Goal: Task Accomplishment & Management: Use online tool/utility

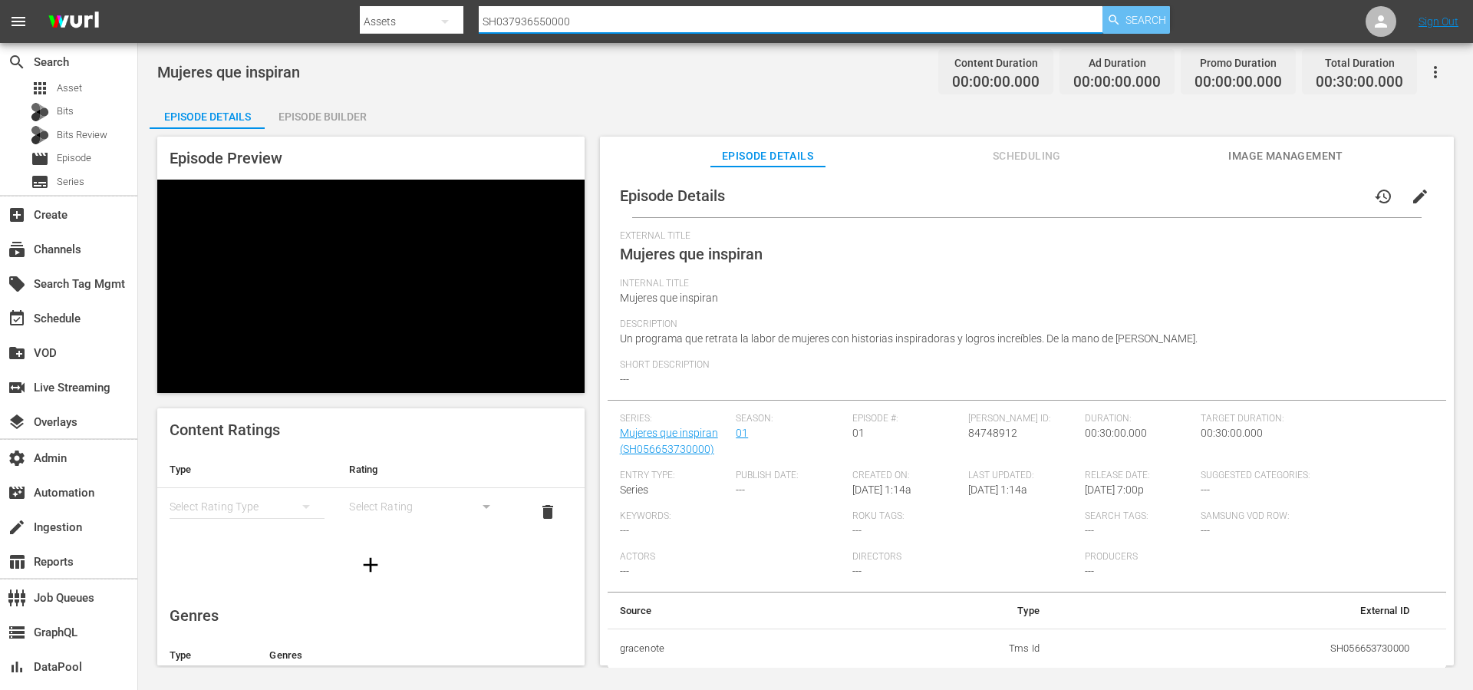
type input "SH037936550000"
click at [1153, 26] on span "Search" at bounding box center [1145, 20] width 41 height 28
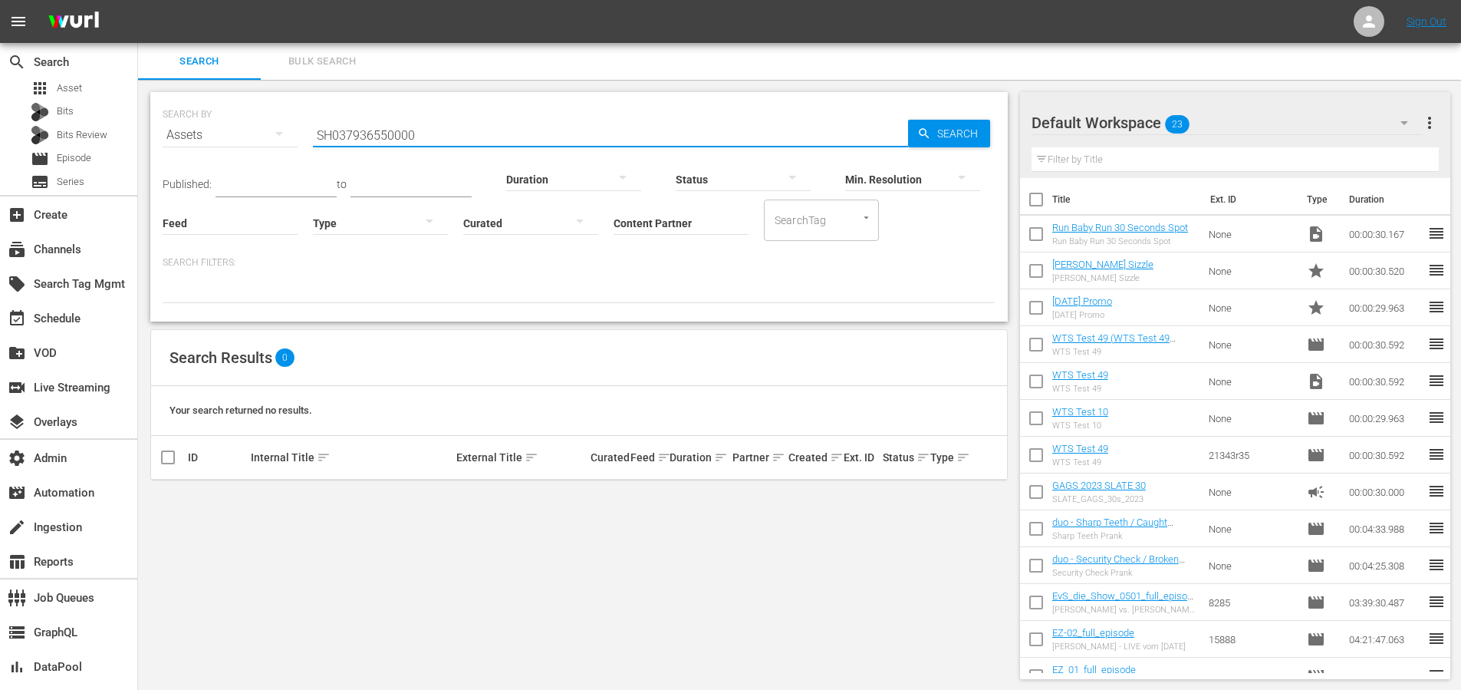
drag, startPoint x: 461, startPoint y: 134, endPoint x: 293, endPoint y: 128, distance: 168.1
click at [285, 126] on div "SEARCH BY Search By Assets Search ID, Title, Description, Keywords, or Category…" at bounding box center [579, 125] width 833 height 55
click at [81, 164] on span "Episode" at bounding box center [74, 157] width 35 height 15
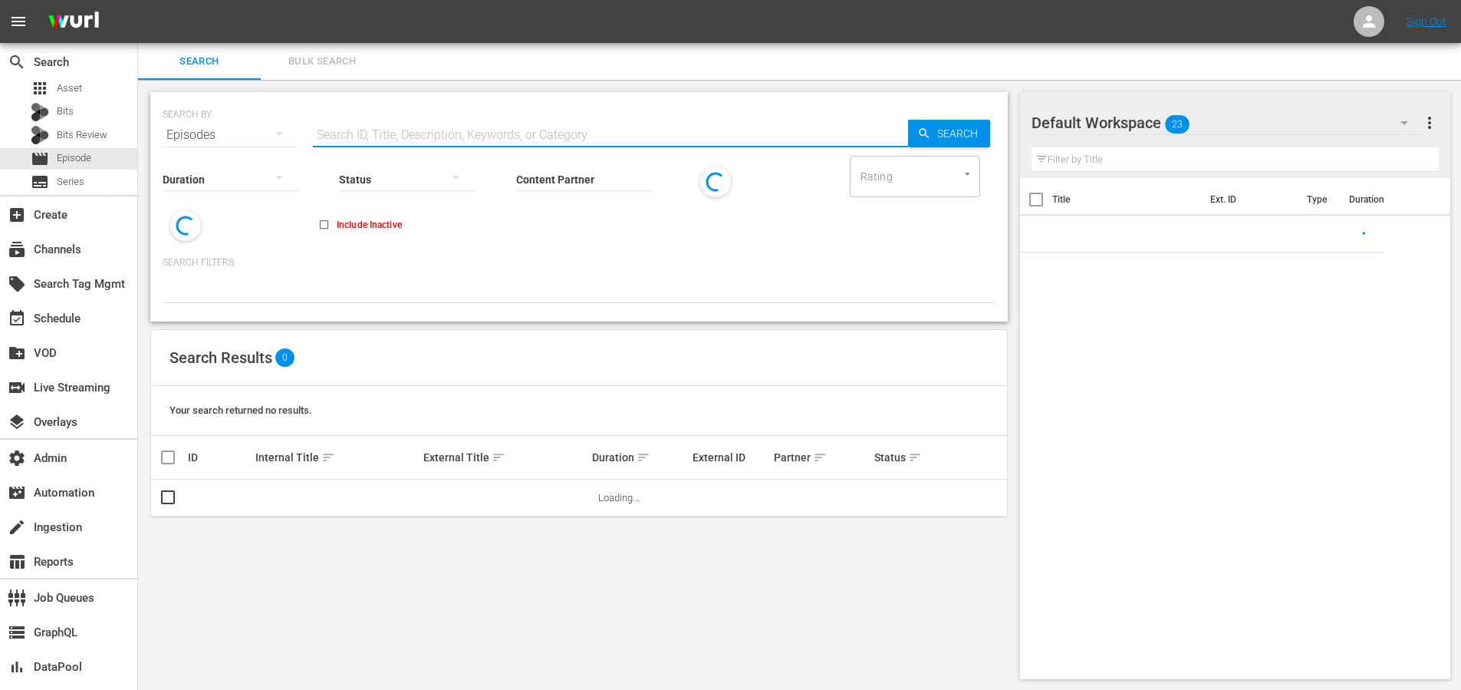
click at [505, 135] on input "text" at bounding box center [610, 135] width 595 height 37
paste input "Real Madrid Pass"
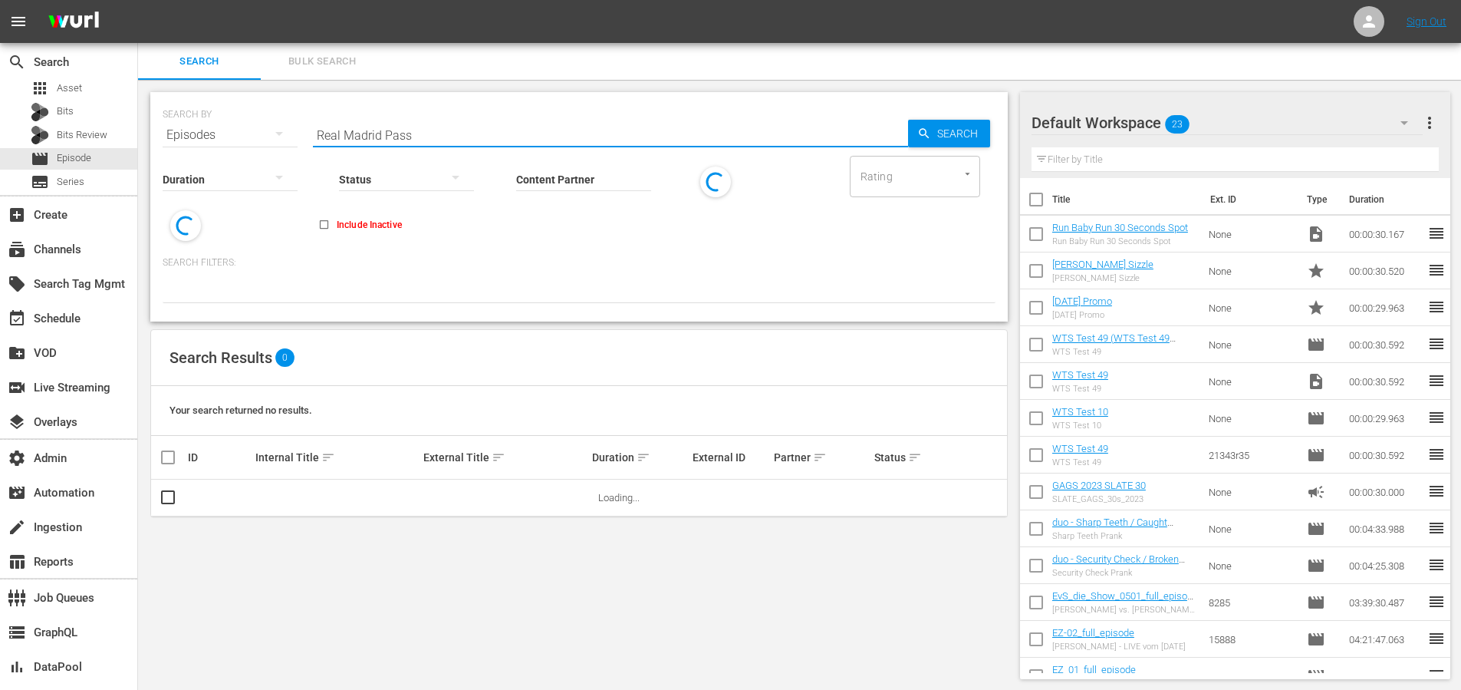
type input "Real Madrid Pass"
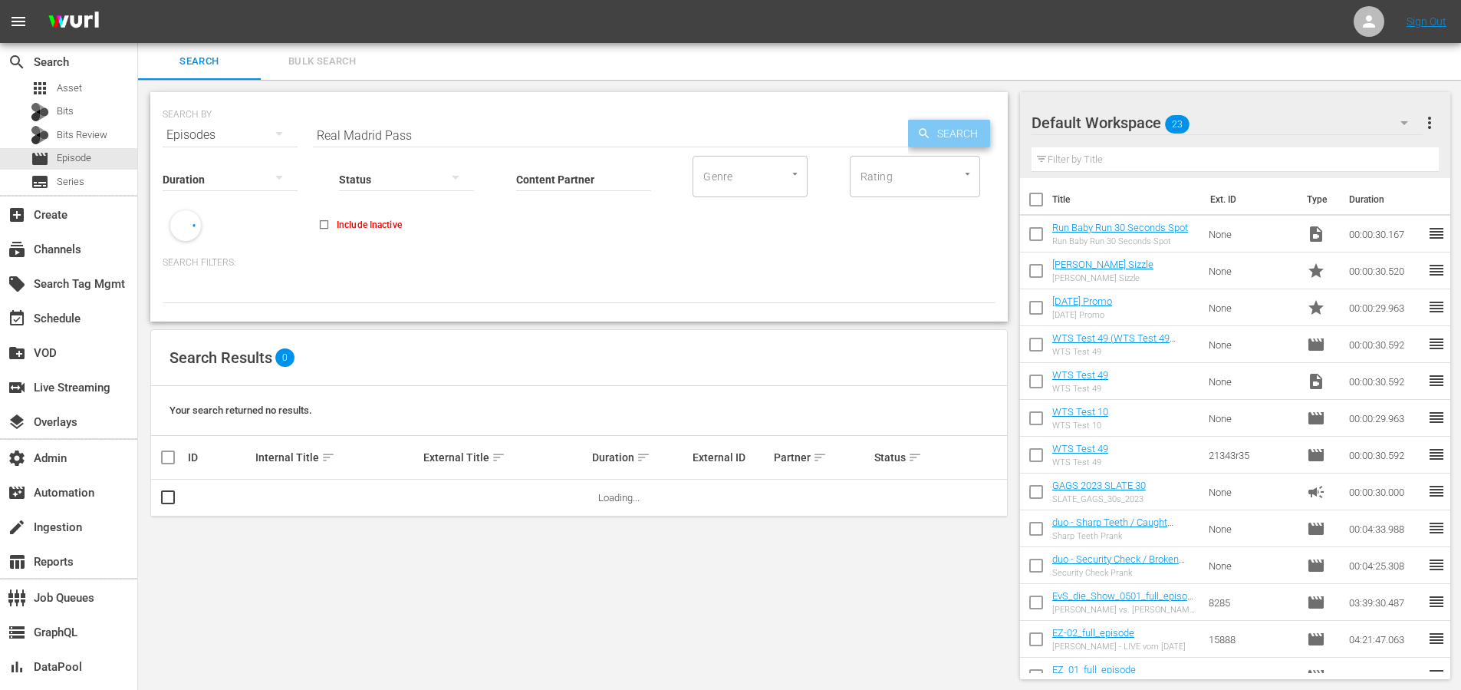
click at [957, 127] on span "Search" at bounding box center [960, 134] width 59 height 28
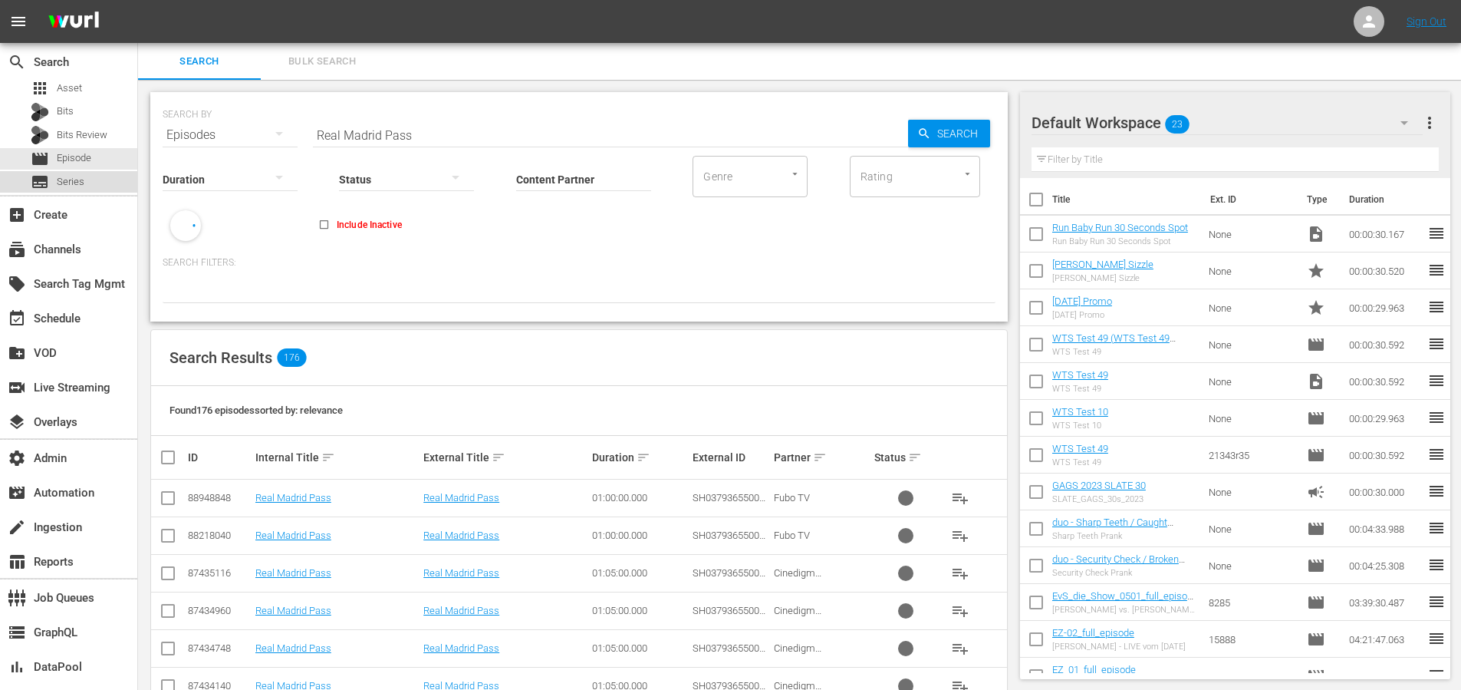
click at [74, 178] on span "Series" at bounding box center [71, 181] width 28 height 15
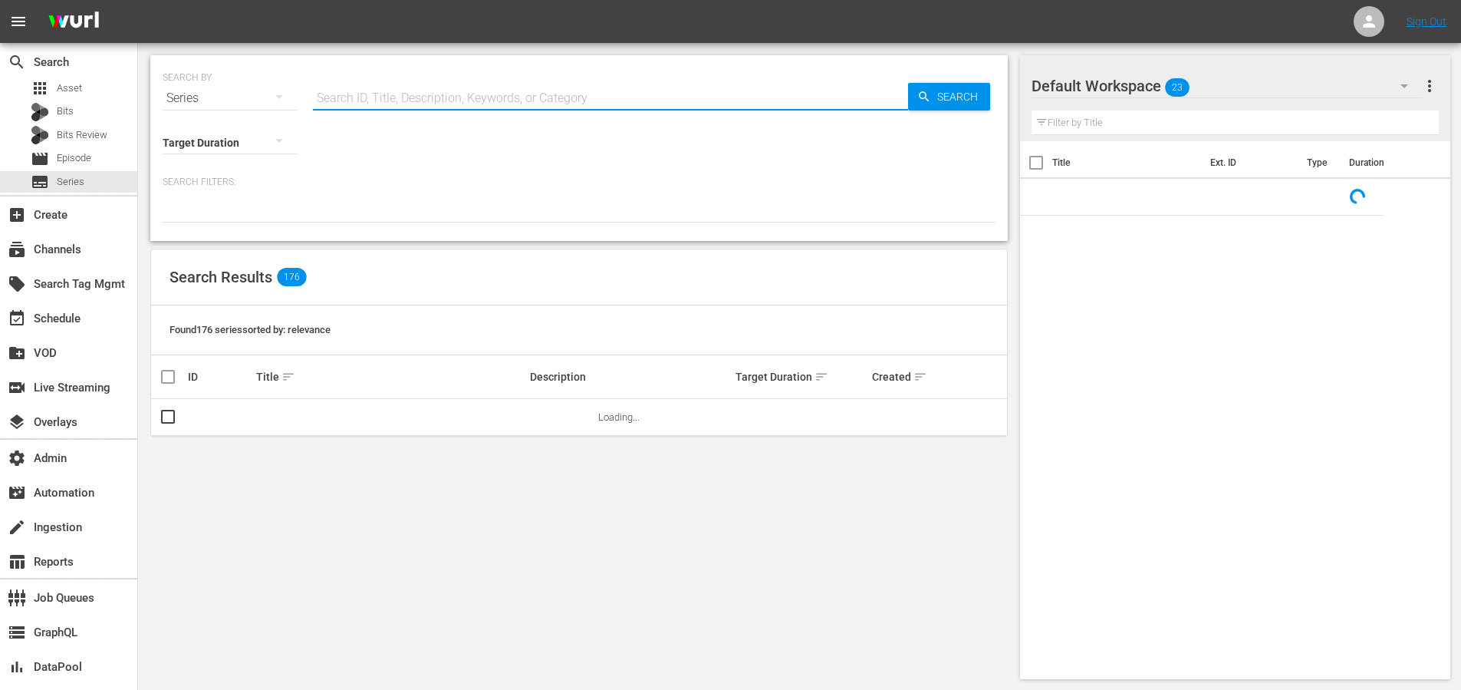
click at [457, 95] on input "text" at bounding box center [610, 98] width 595 height 37
paste input "Real Madrid Pass"
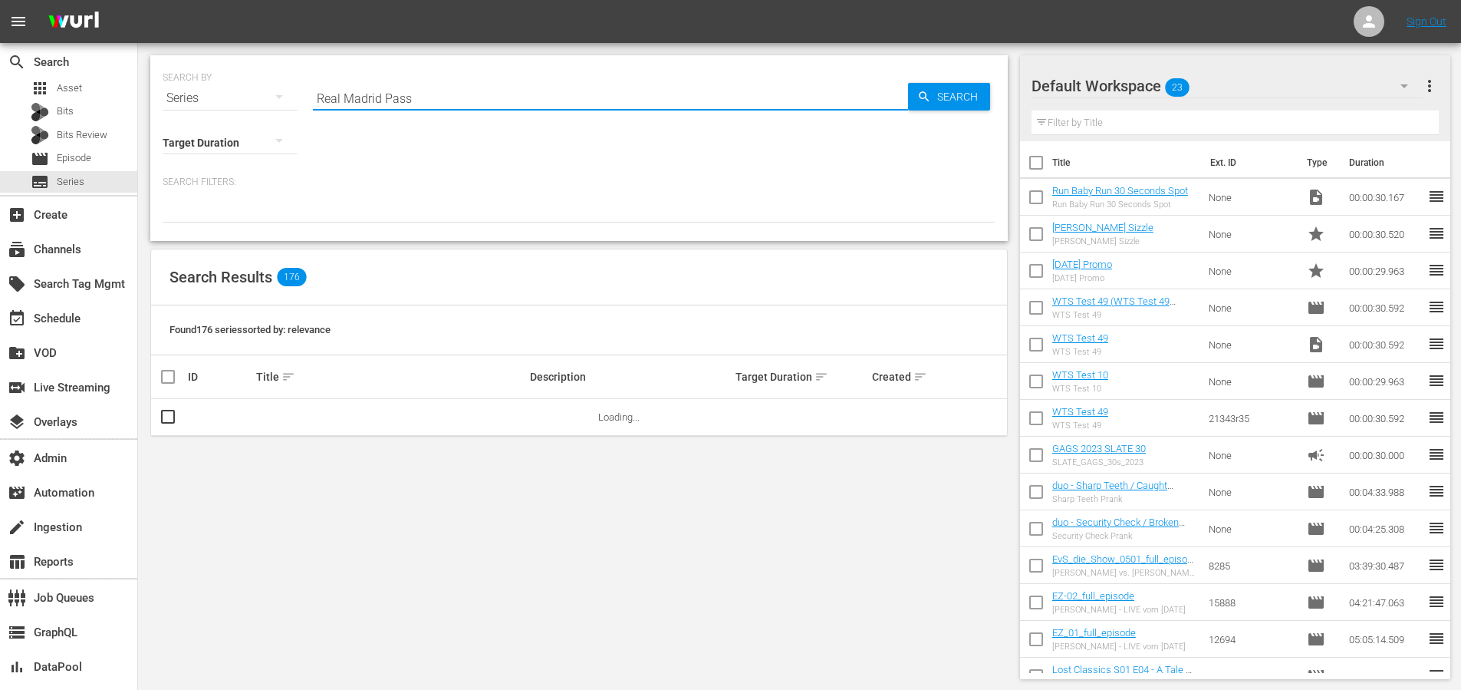
type input "Real Madrid Pass"
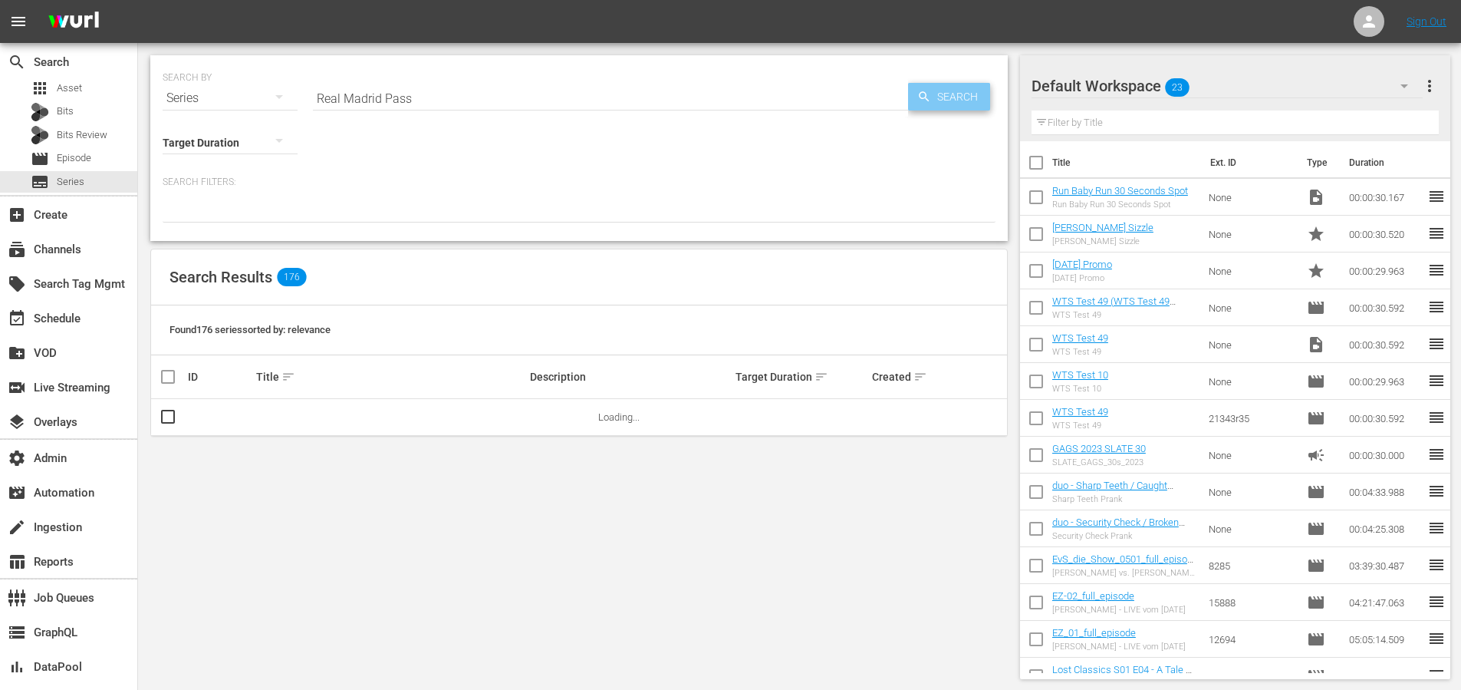
click at [951, 102] on span "Search" at bounding box center [960, 97] width 59 height 28
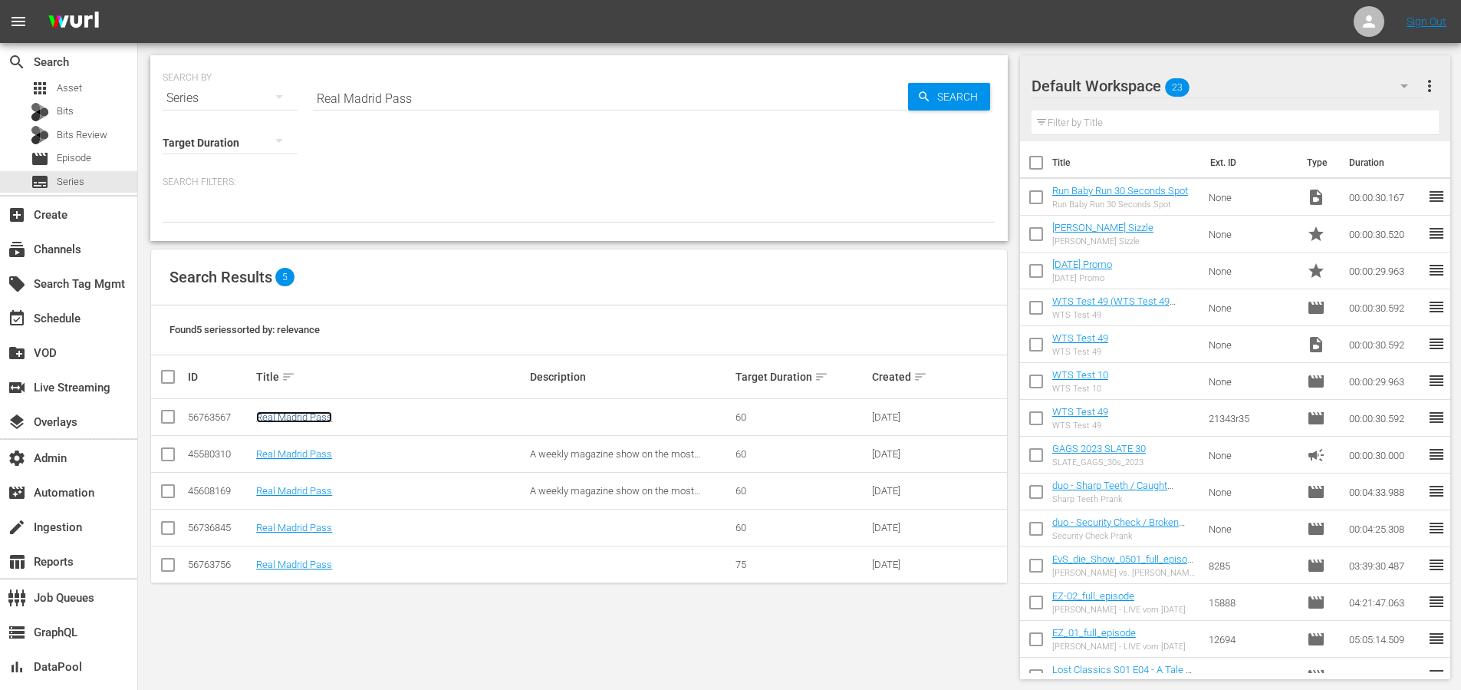
click at [298, 415] on link "Real Madrid Pass" at bounding box center [294, 417] width 76 height 12
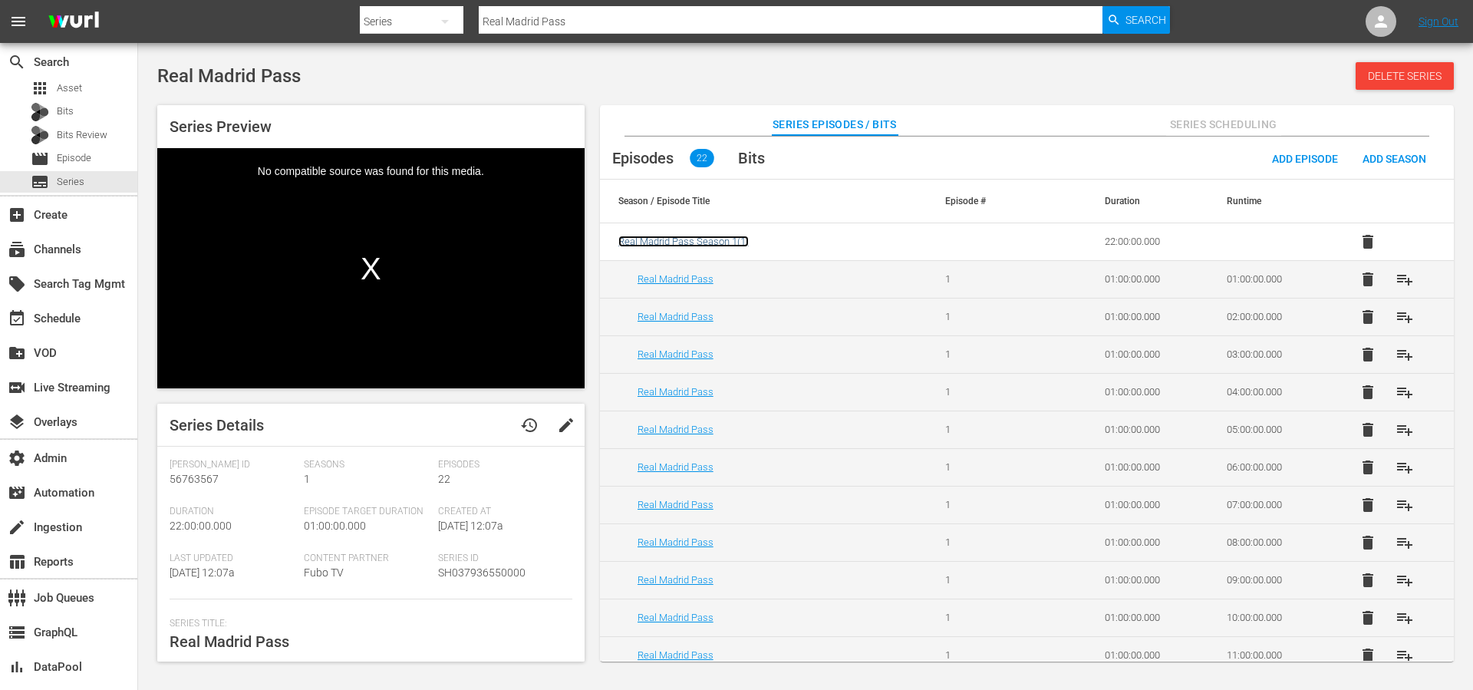
click at [715, 242] on span "Real Madrid Pass Season 1 ( 1 )" at bounding box center [683, 241] width 130 height 12
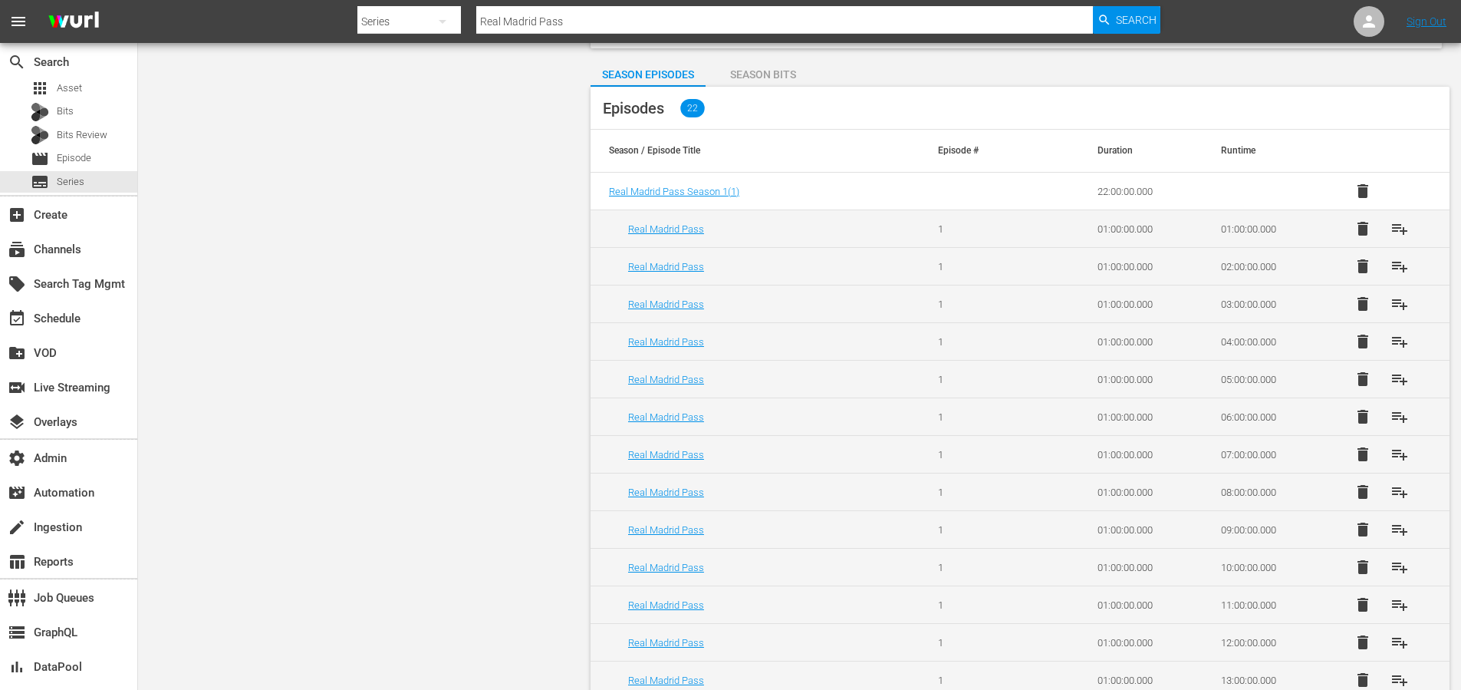
scroll to position [321, 0]
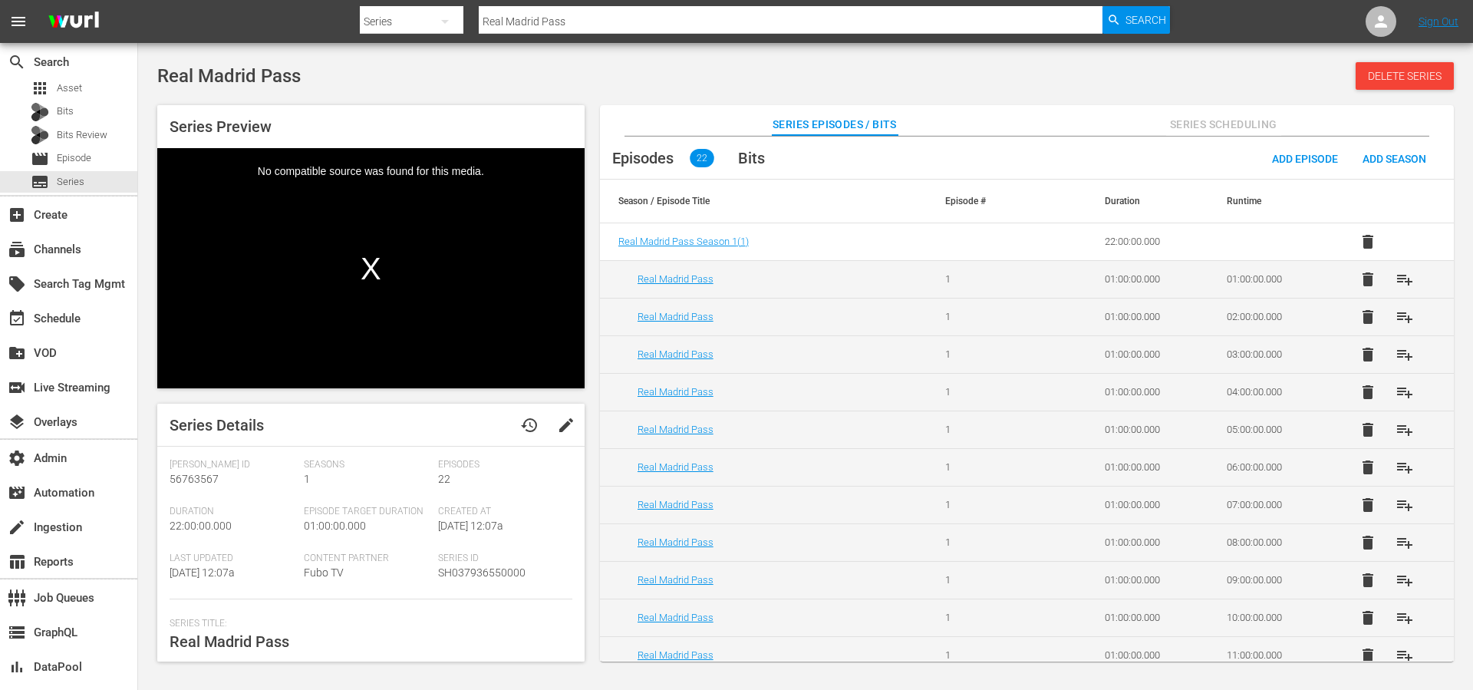
click at [698, 272] on td "Real Madrid Pass" at bounding box center [763, 279] width 327 height 38
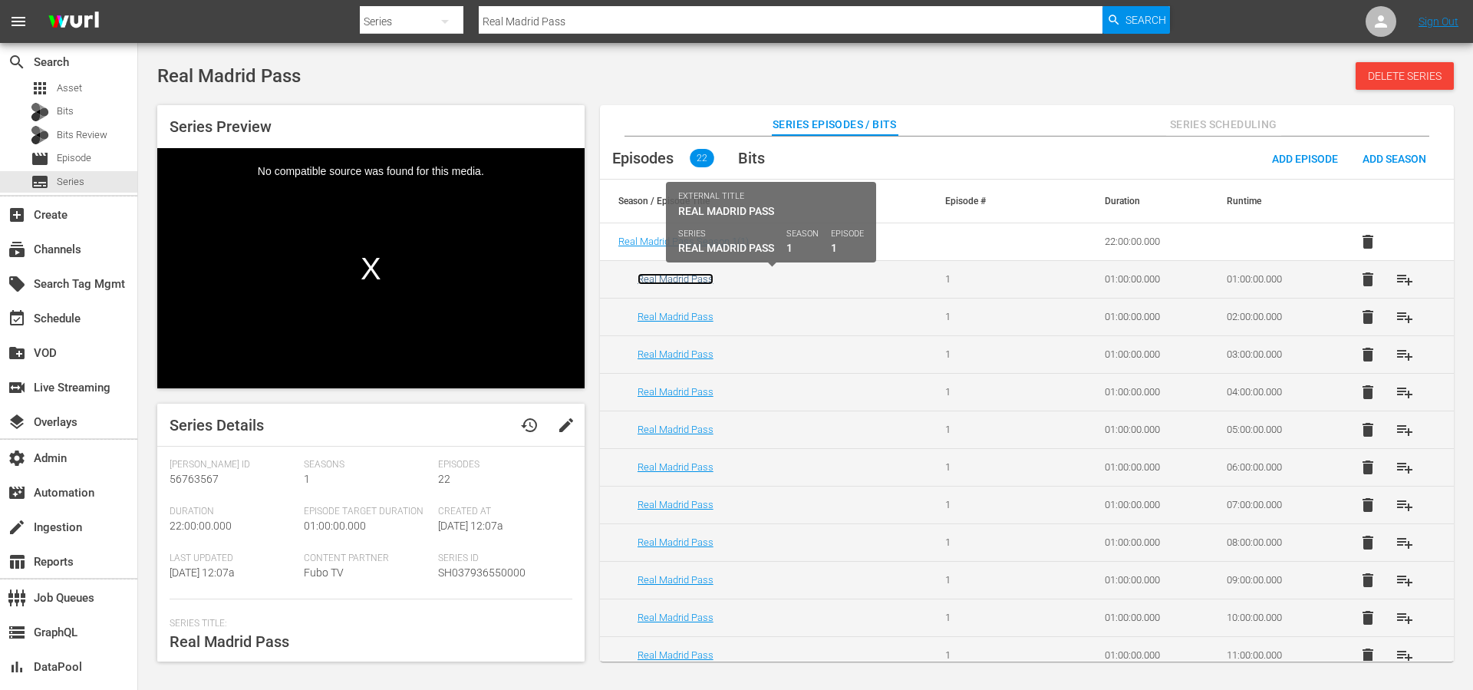
click at [696, 275] on link "Real Madrid Pass" at bounding box center [675, 279] width 76 height 12
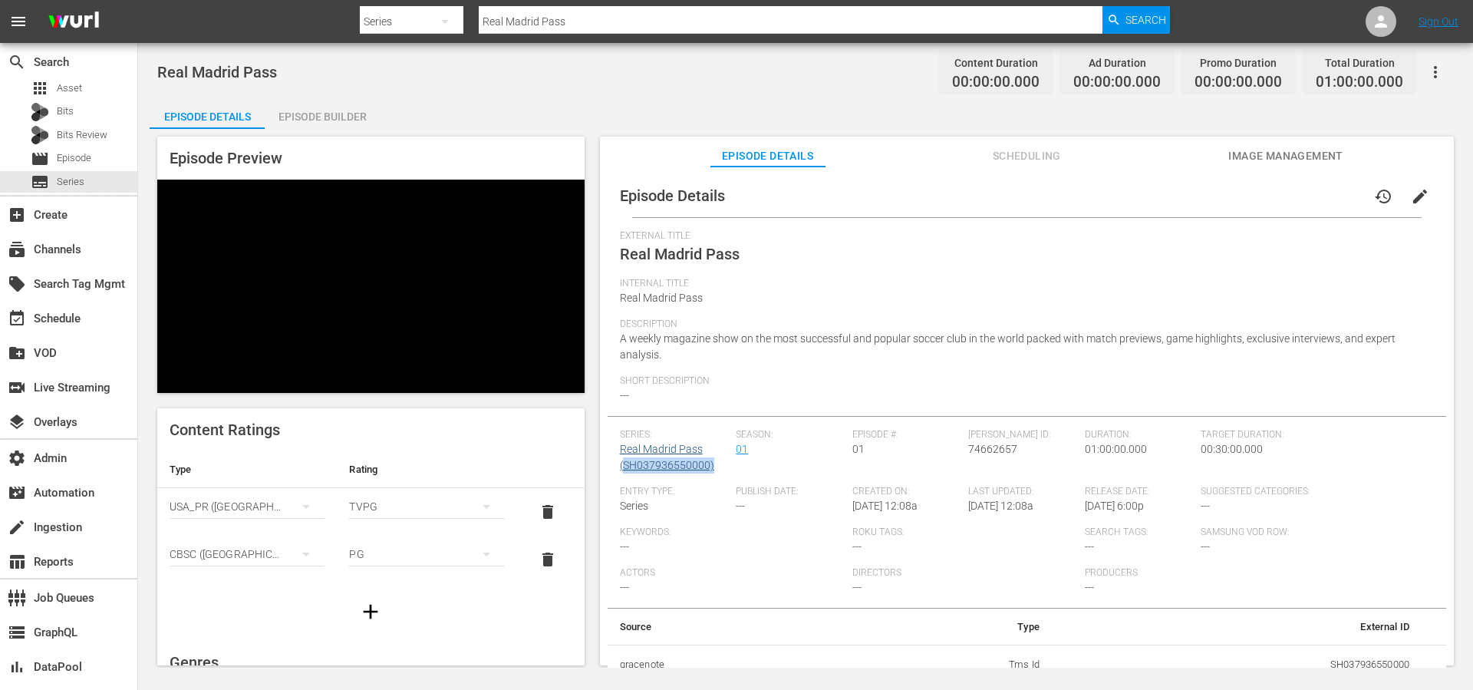
drag, startPoint x: 703, startPoint y: 468, endPoint x: 625, endPoint y: 468, distance: 78.2
click at [625, 468] on div "Series: Real Madrid Pass (SH037936550000)" at bounding box center [678, 457] width 117 height 57
copy link "SH037936550000)"
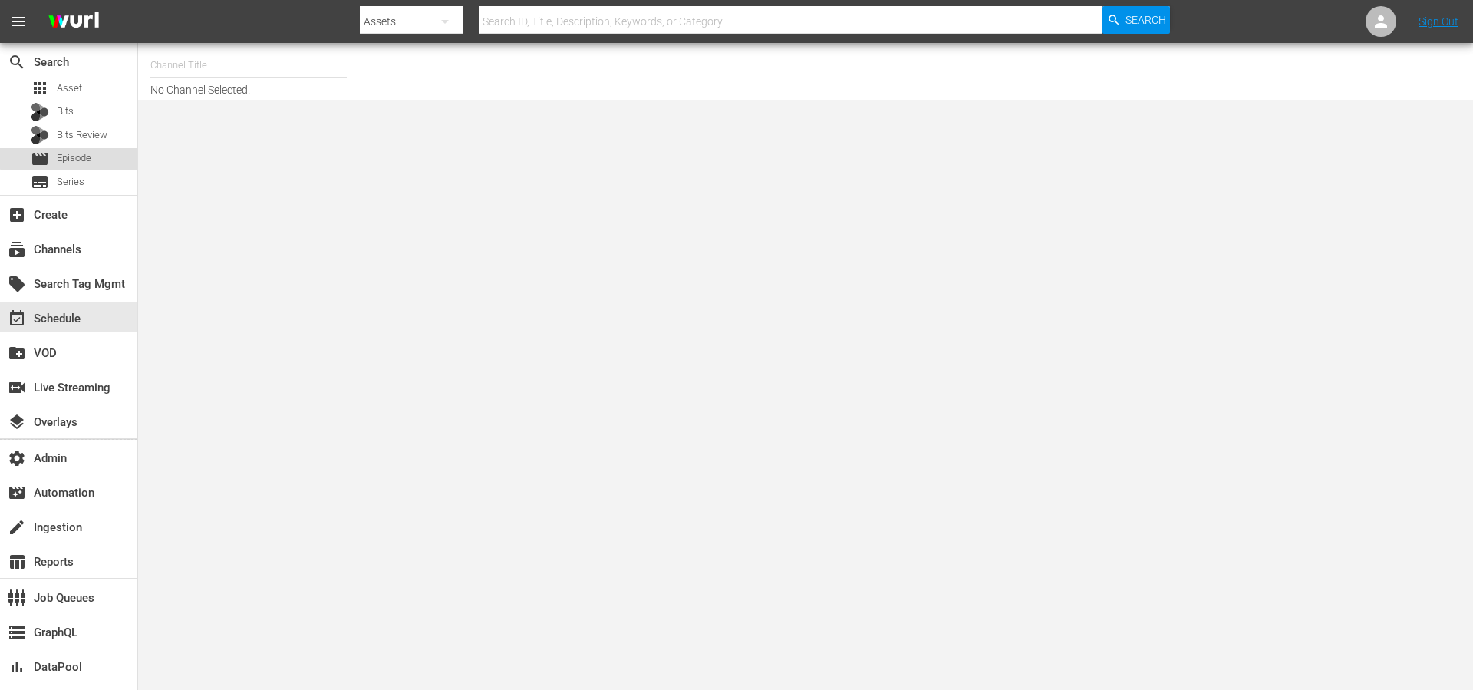
click at [101, 150] on div "movie Episode" at bounding box center [68, 158] width 137 height 21
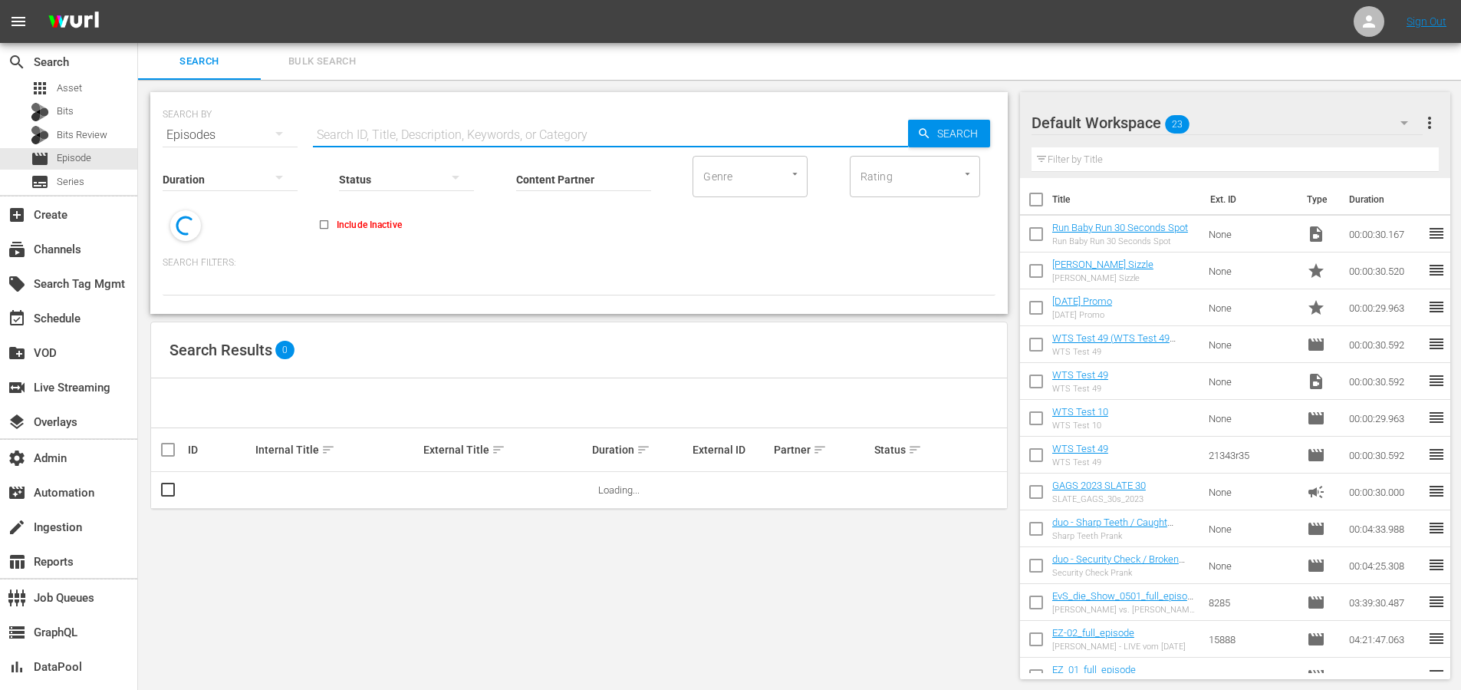
click at [394, 127] on input "text" at bounding box center [610, 135] width 595 height 37
paste input "56792300"
type input "56792300"
click at [933, 132] on span "Search" at bounding box center [960, 134] width 59 height 28
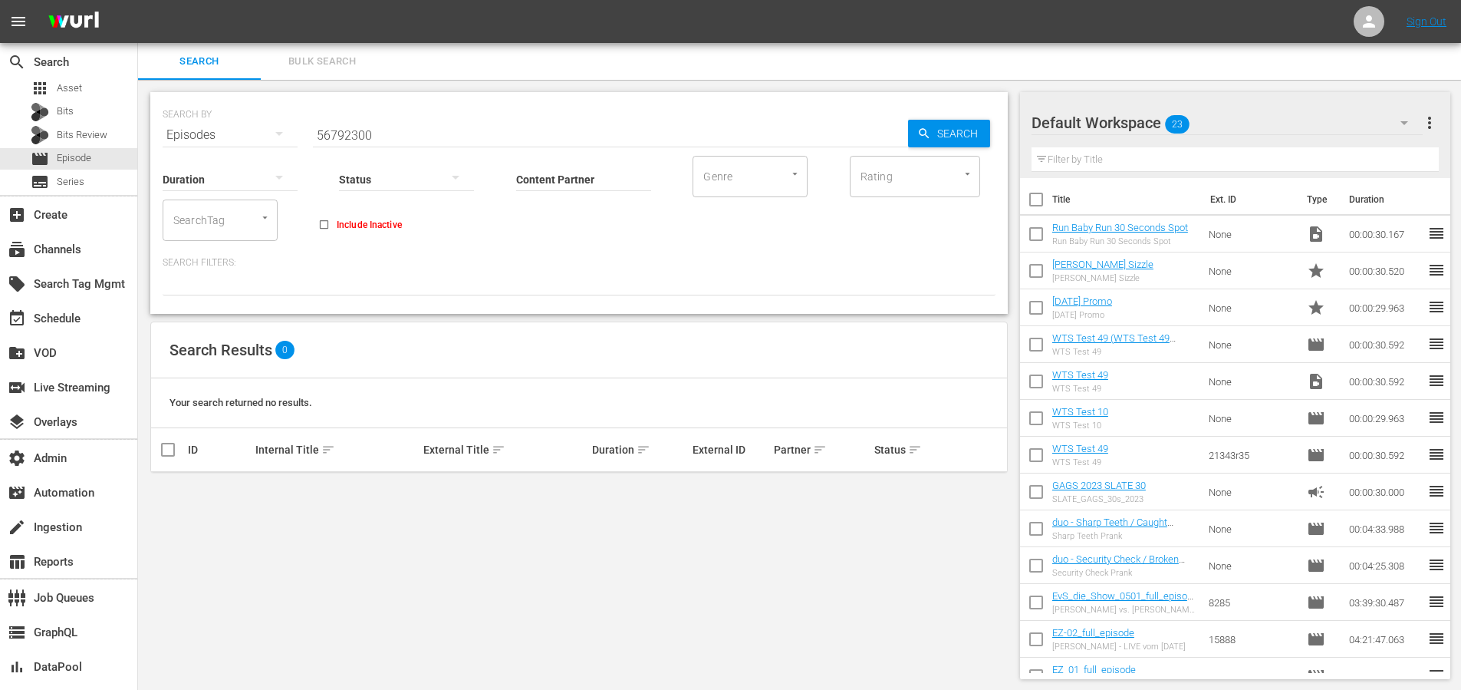
click at [380, 136] on input "56792300" at bounding box center [610, 135] width 595 height 37
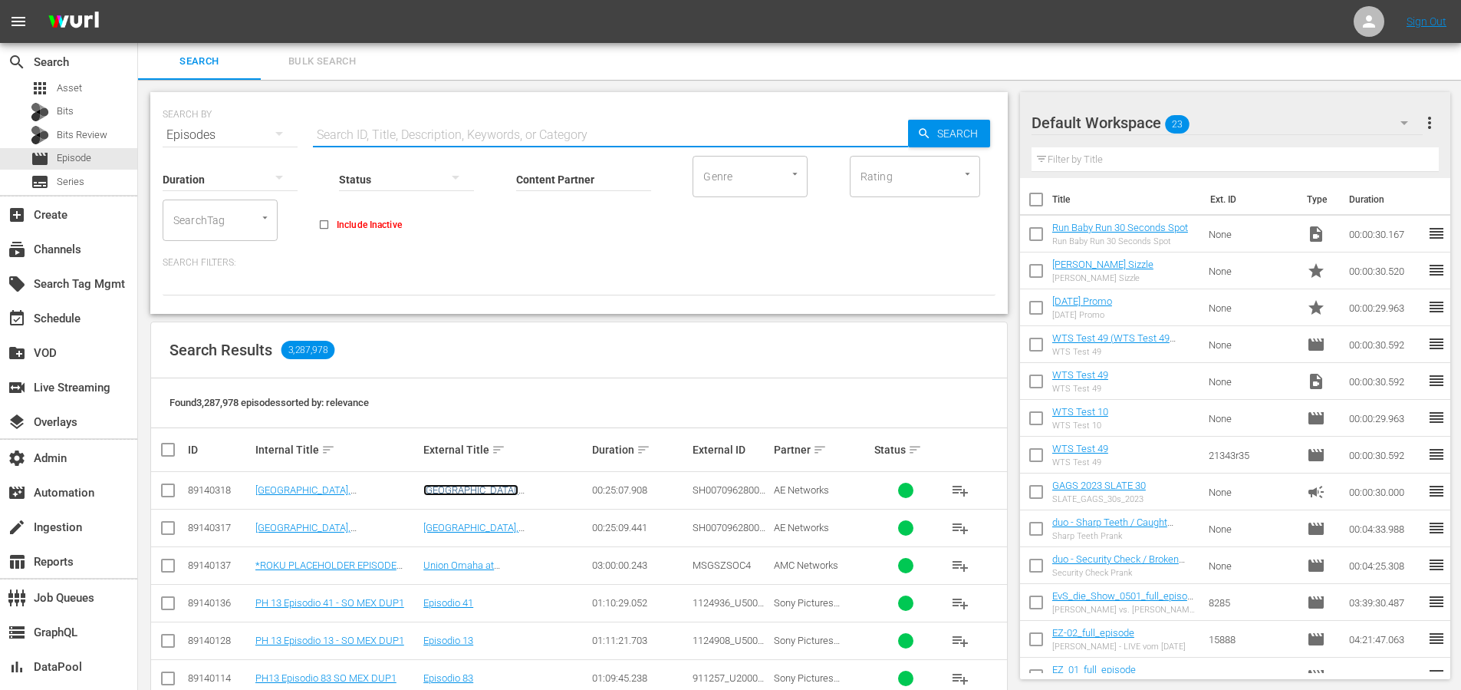
click at [486, 492] on link "Mercer Island, WA" at bounding box center [470, 495] width 95 height 23
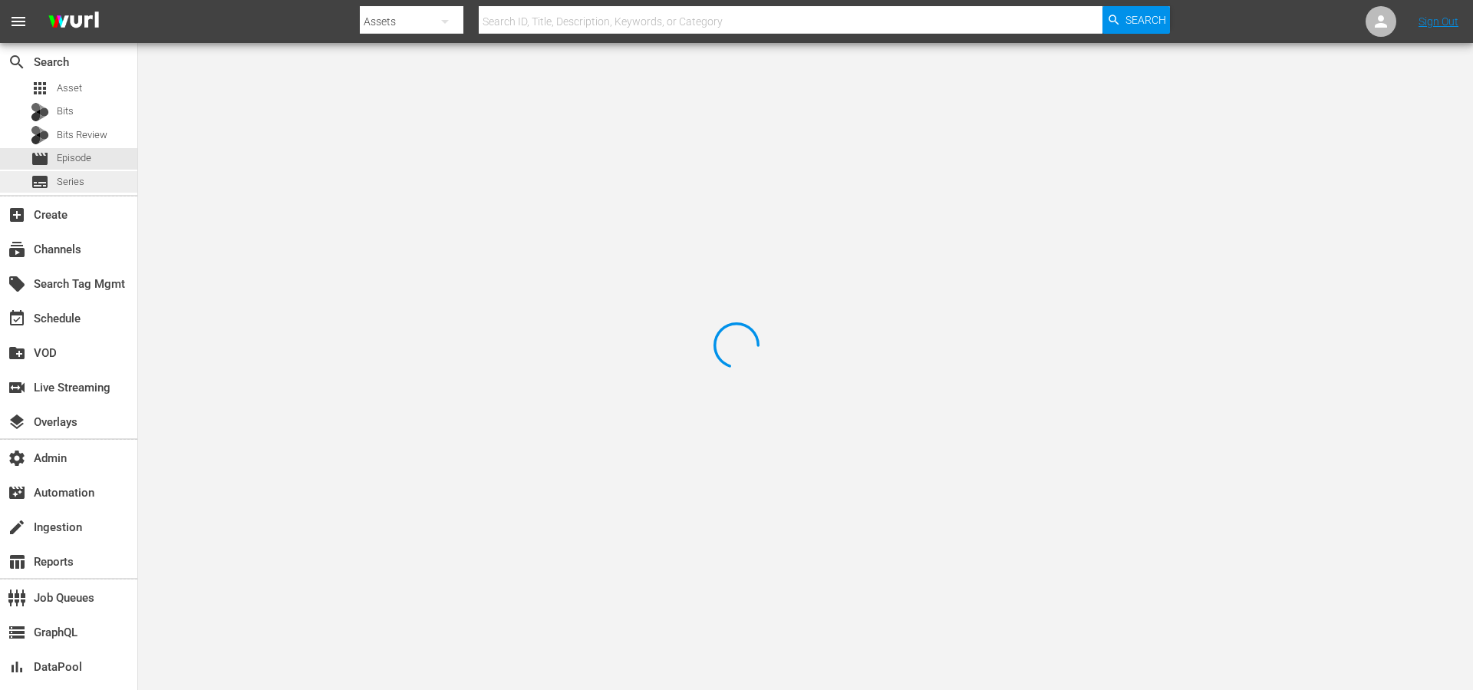
click at [74, 179] on span "Series" at bounding box center [71, 181] width 28 height 15
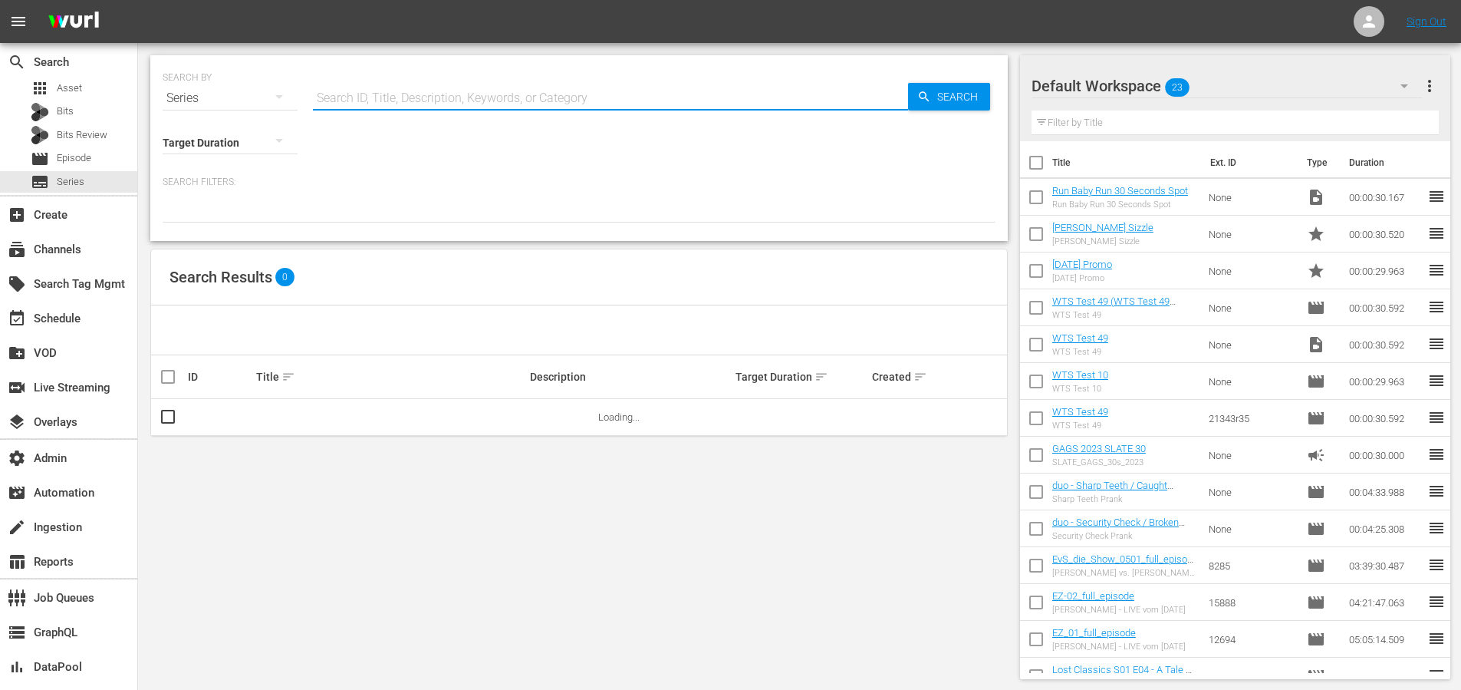
click at [359, 98] on input "text" at bounding box center [610, 98] width 595 height 37
paste input "56792300"
type input "56792300"
click at [961, 80] on div "SEARCH BY Search By Series Search ID, Title, Description, Keywords, or Category…" at bounding box center [579, 88] width 833 height 55
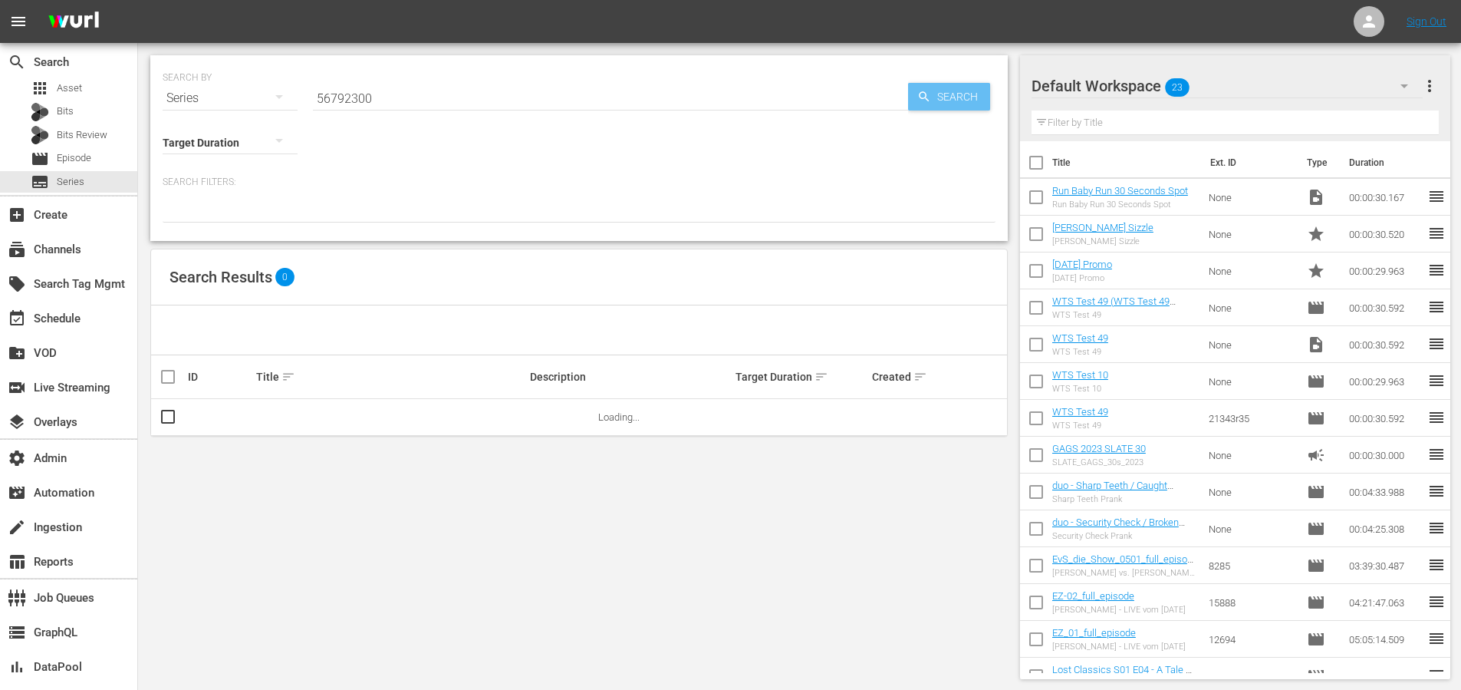
click at [960, 100] on span "Search" at bounding box center [960, 97] width 59 height 28
click at [288, 420] on link "Mister T S1" at bounding box center [281, 417] width 50 height 12
click at [295, 416] on link "Mister T S1" at bounding box center [281, 417] width 50 height 12
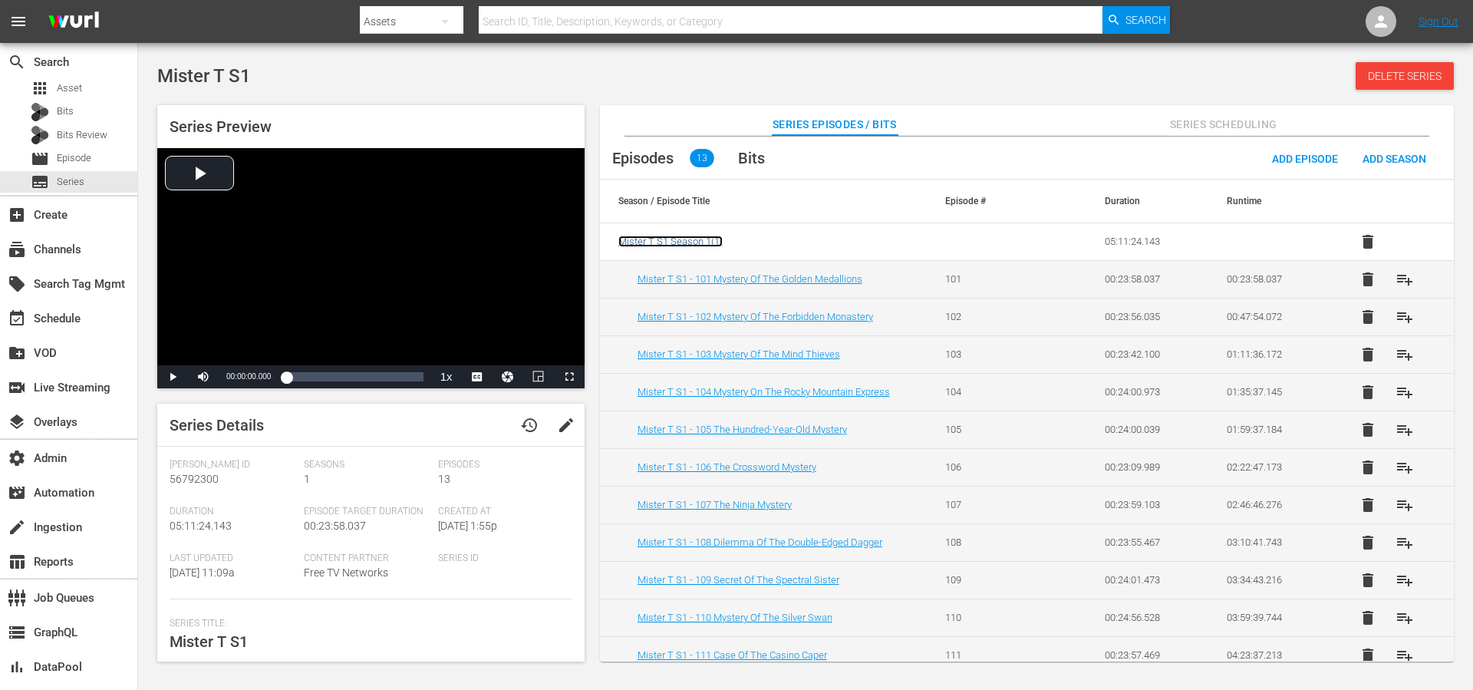
click at [695, 242] on span "Mister T S1 Season 1 ( 1 )" at bounding box center [670, 241] width 104 height 12
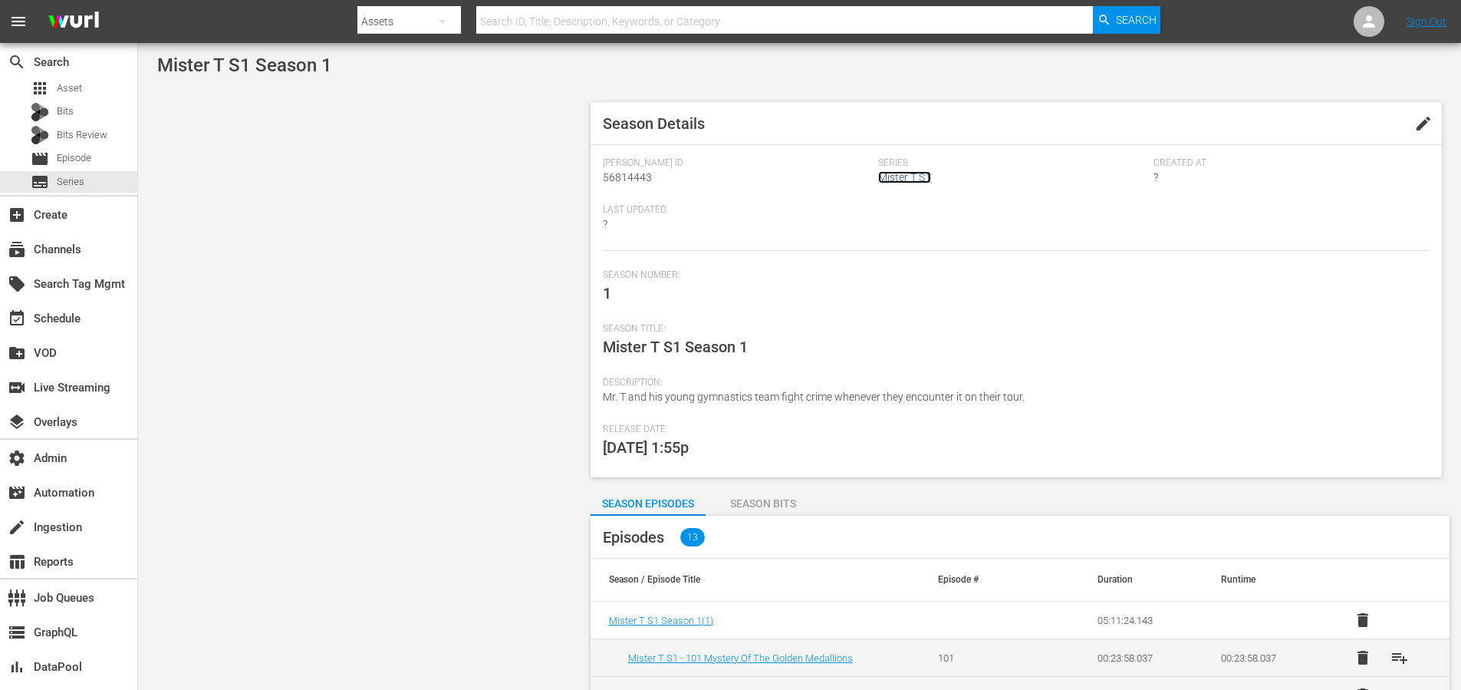
click at [903, 178] on link "Mister T S1" at bounding box center [904, 177] width 53 height 12
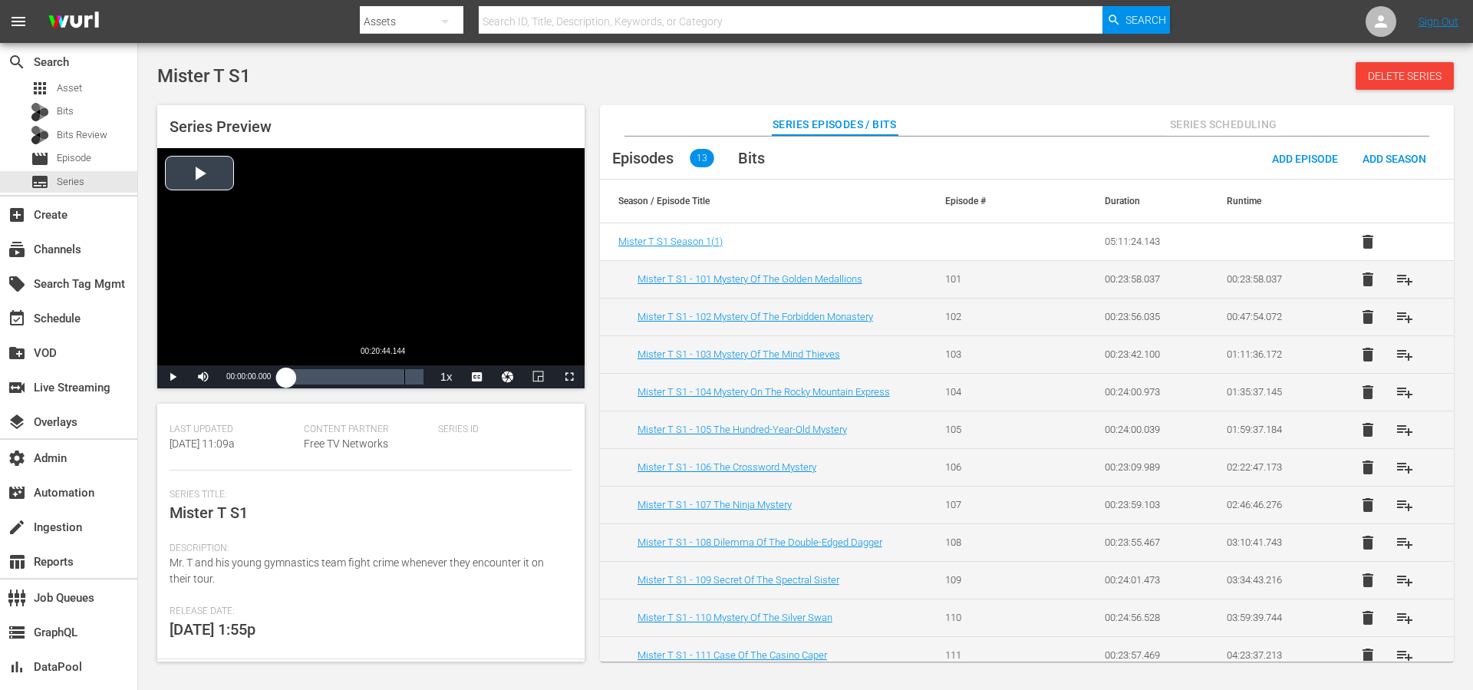
scroll to position [243, 0]
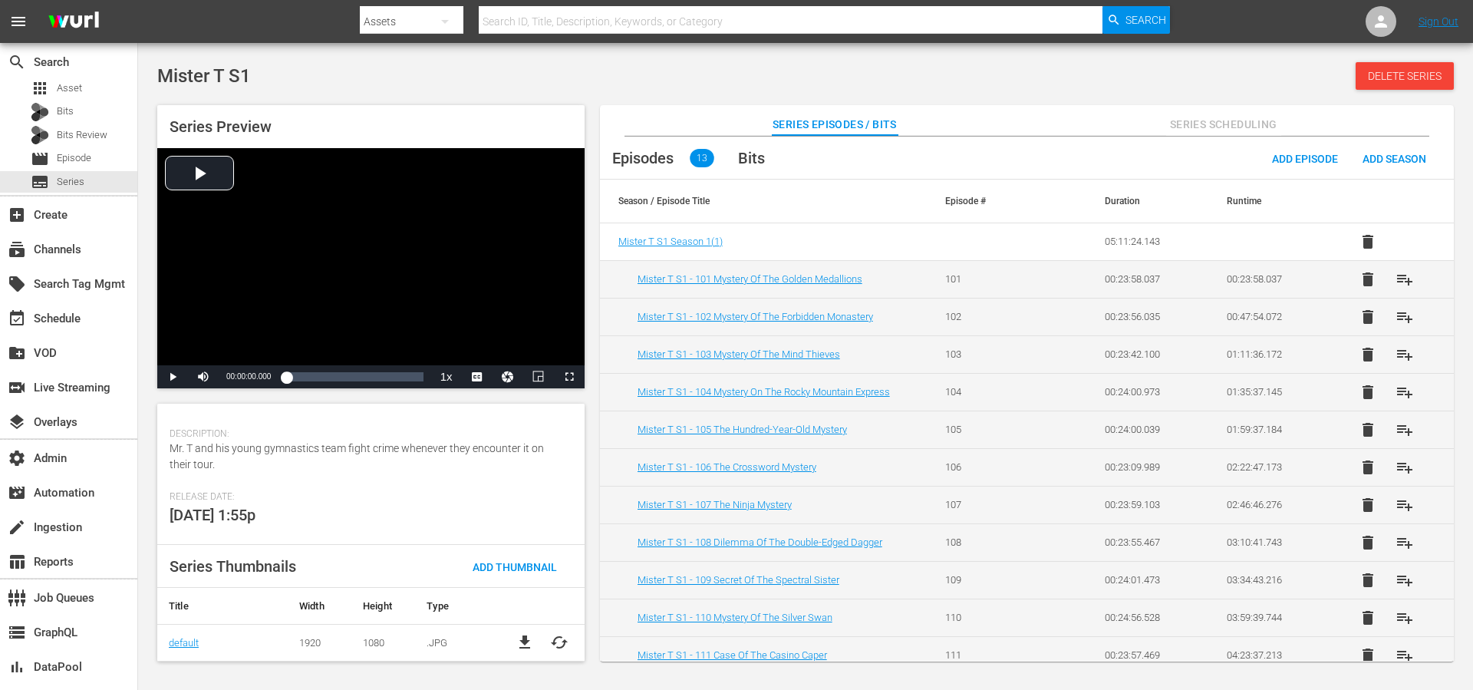
click at [1194, 130] on span "Series Scheduling" at bounding box center [1223, 124] width 115 height 19
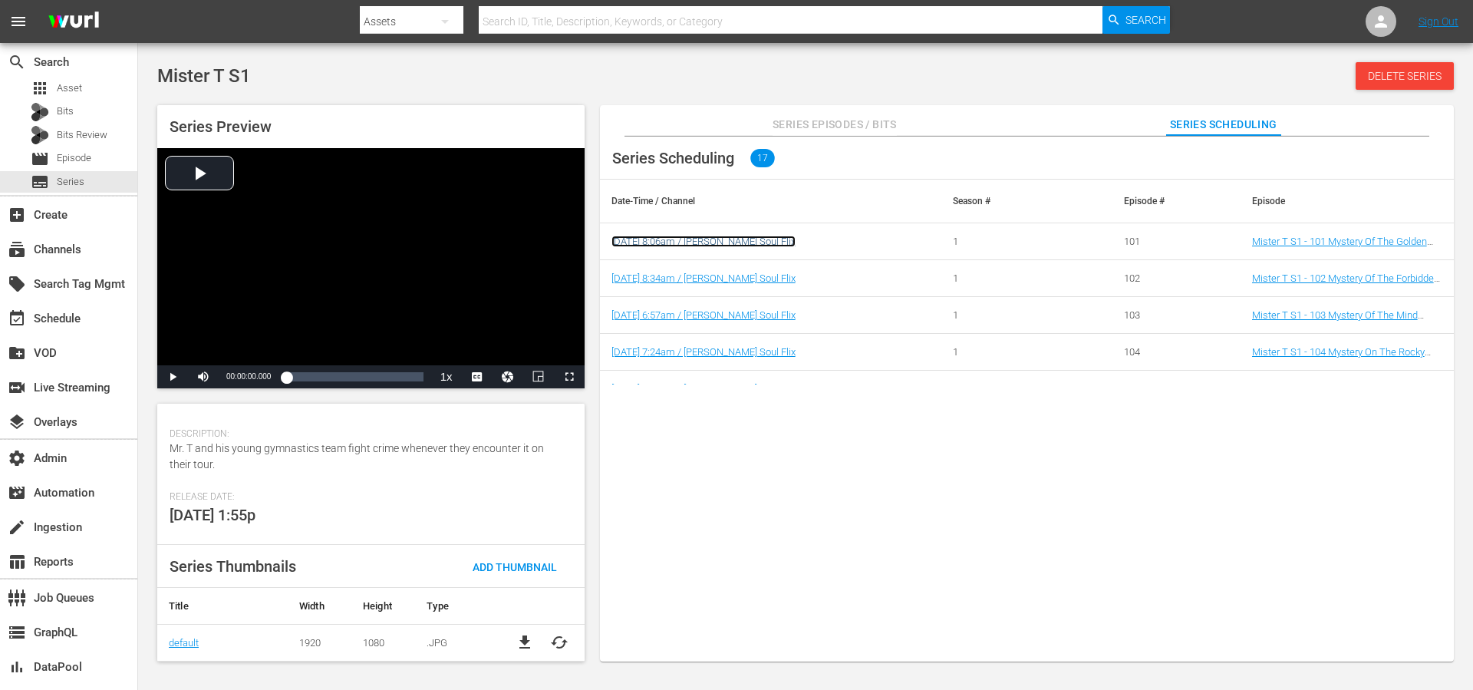
click at [690, 243] on link "[DATE] 8:06am / [PERSON_NAME] Soul Flix" at bounding box center [703, 241] width 184 height 12
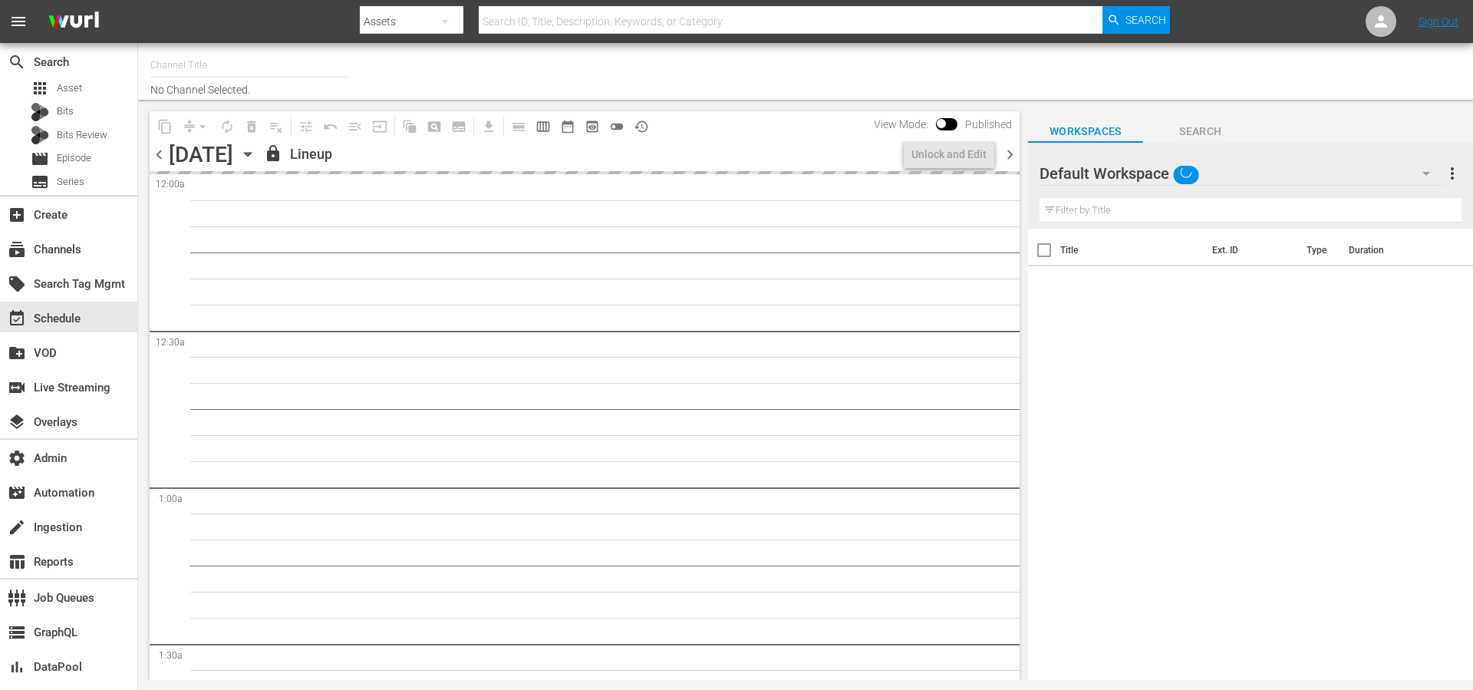
type input "Soul Flix (1949)"
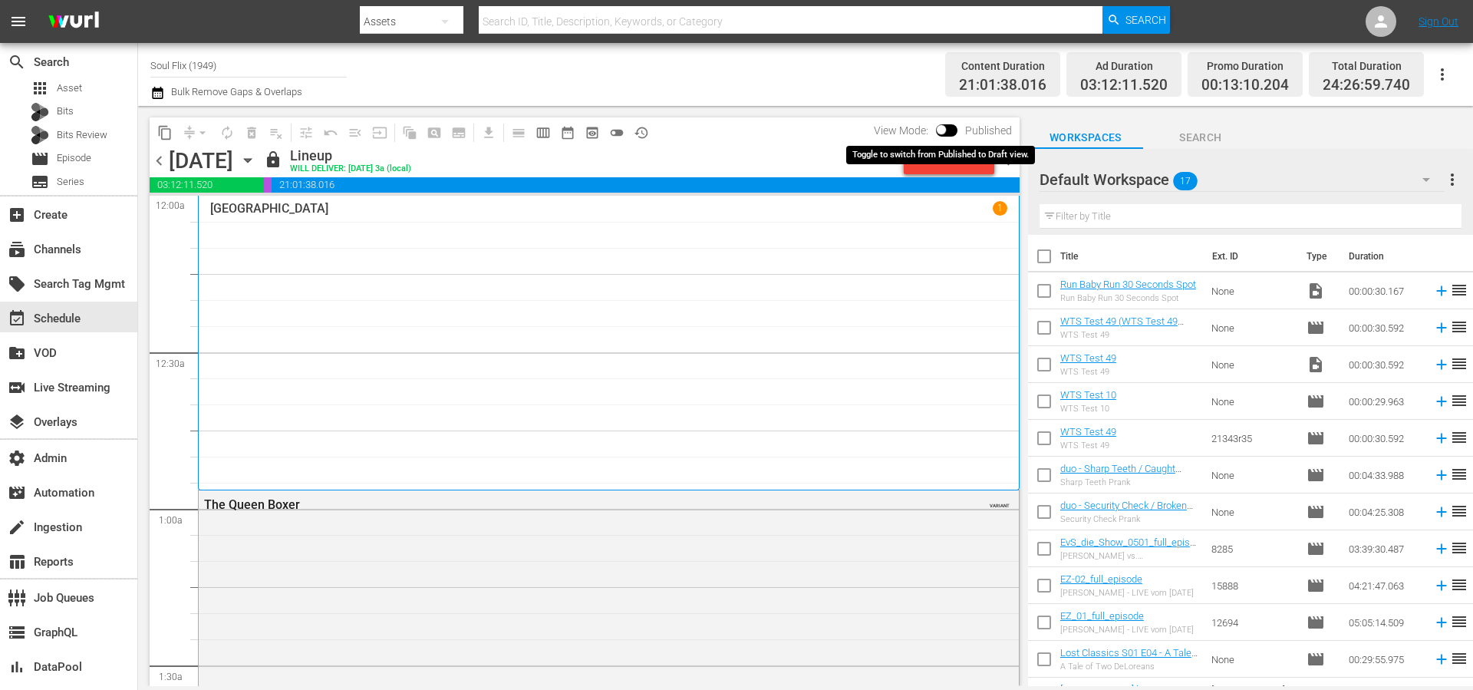
click at [945, 130] on input "checkbox" at bounding box center [941, 132] width 32 height 11
checkbox input "true"
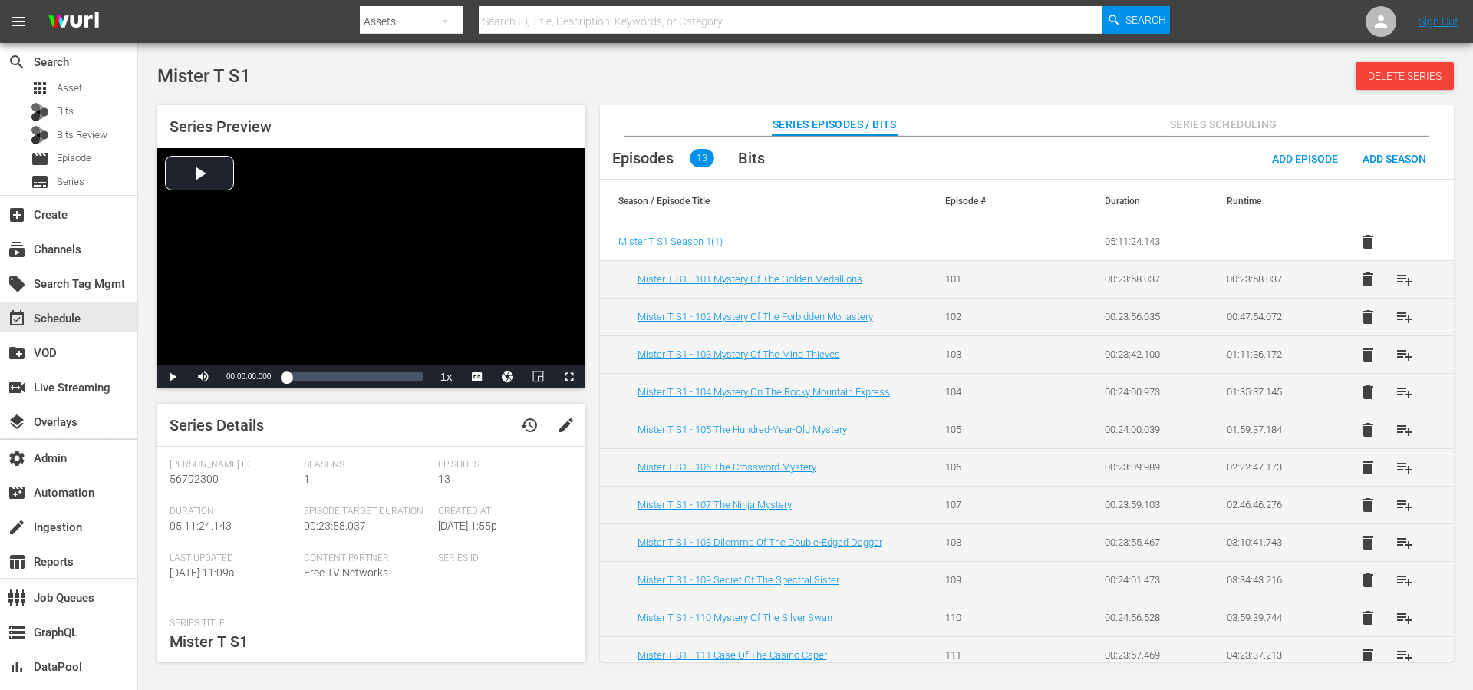
click at [1181, 122] on span "Series Scheduling" at bounding box center [1223, 124] width 115 height 19
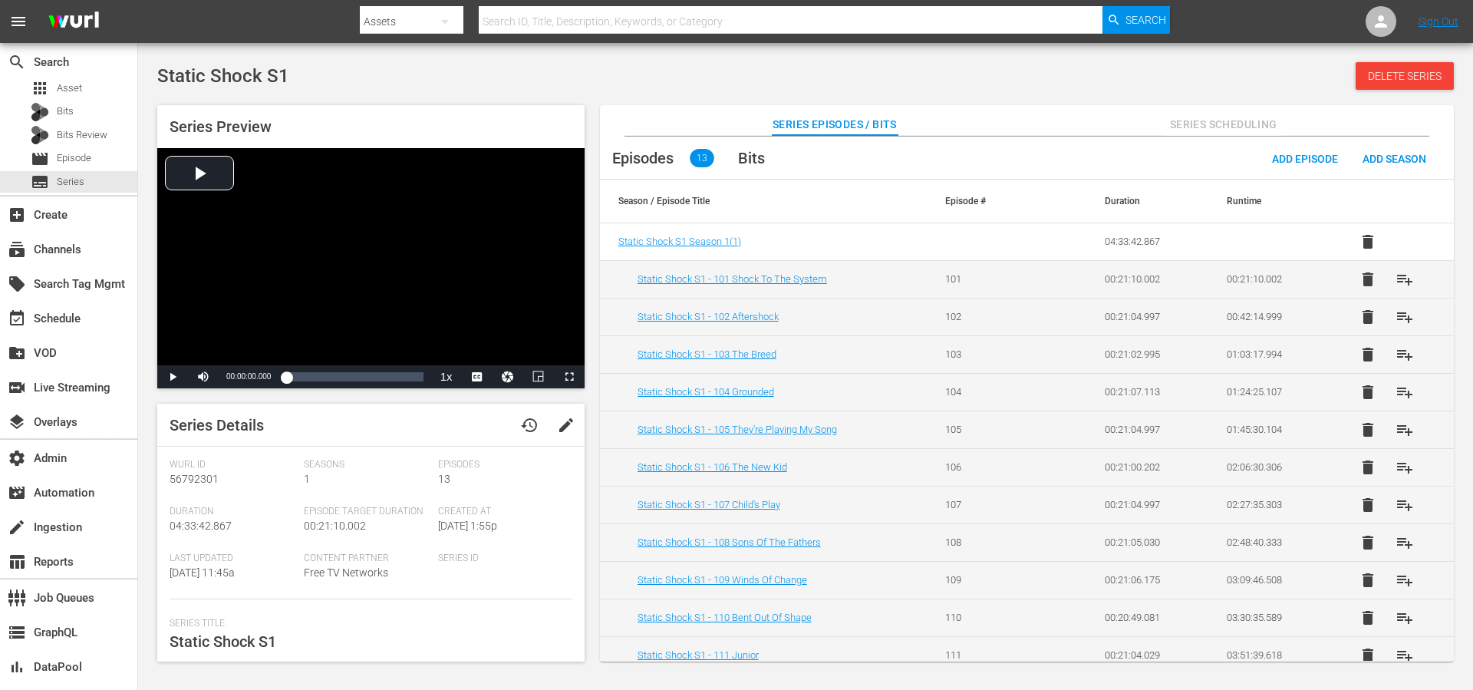
click at [1200, 117] on span "Series Scheduling" at bounding box center [1223, 124] width 115 height 19
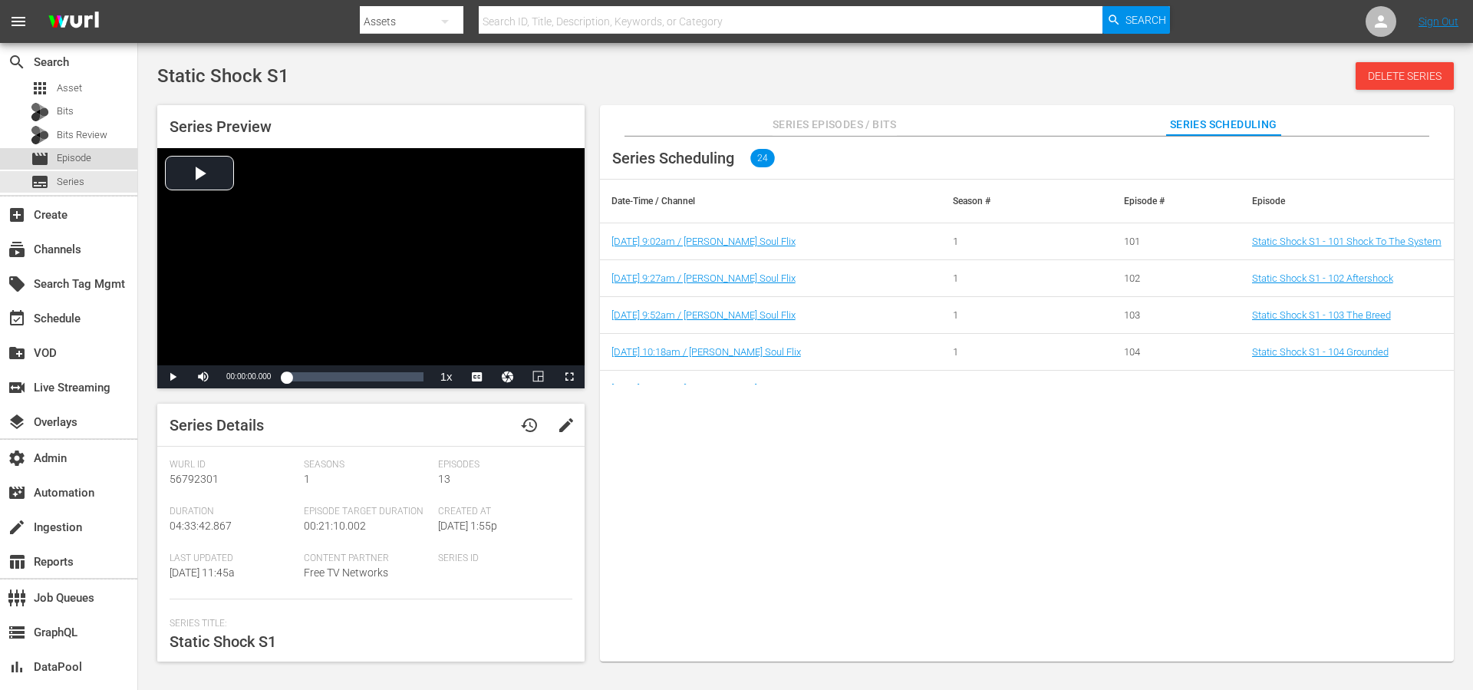
click at [84, 153] on span "Episode" at bounding box center [74, 157] width 35 height 15
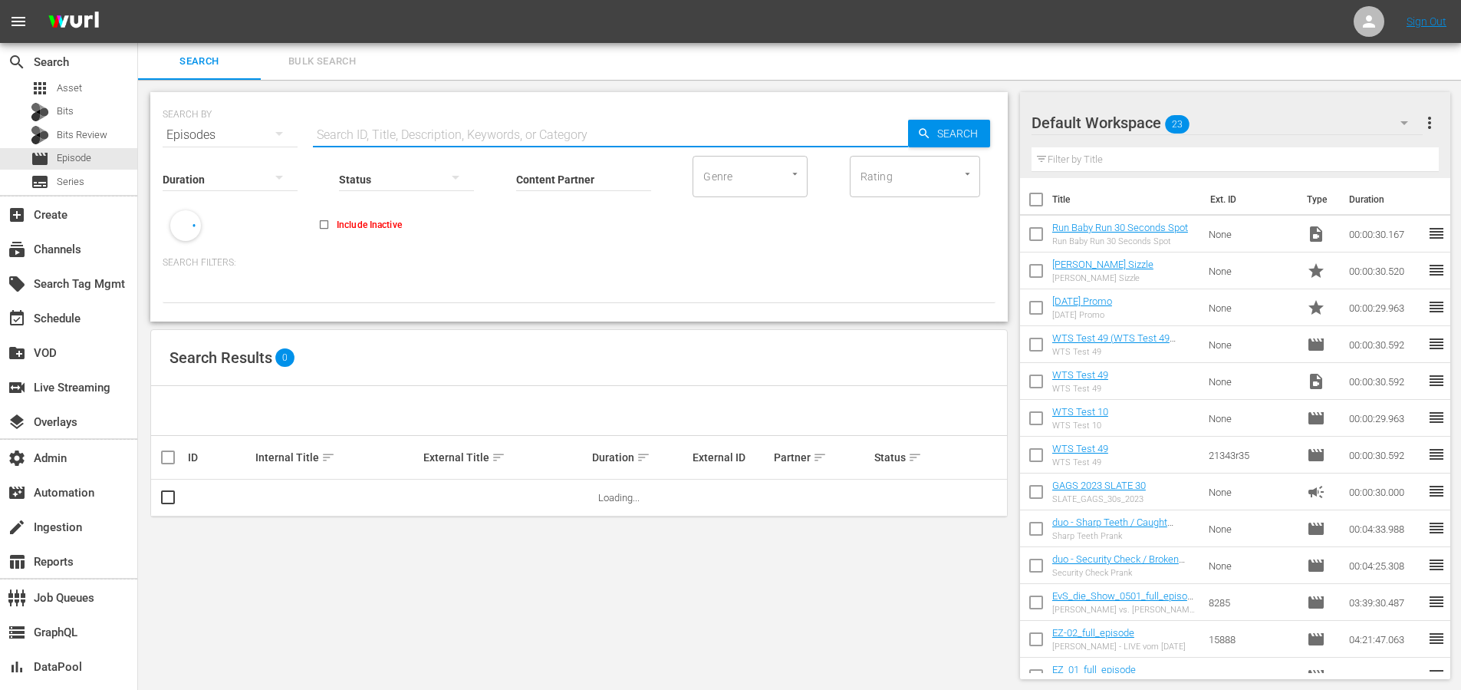
click at [407, 124] on input "text" at bounding box center [610, 135] width 595 height 37
paste input "88442378"
type input "88442378"
click at [968, 134] on span "Search" at bounding box center [960, 134] width 59 height 28
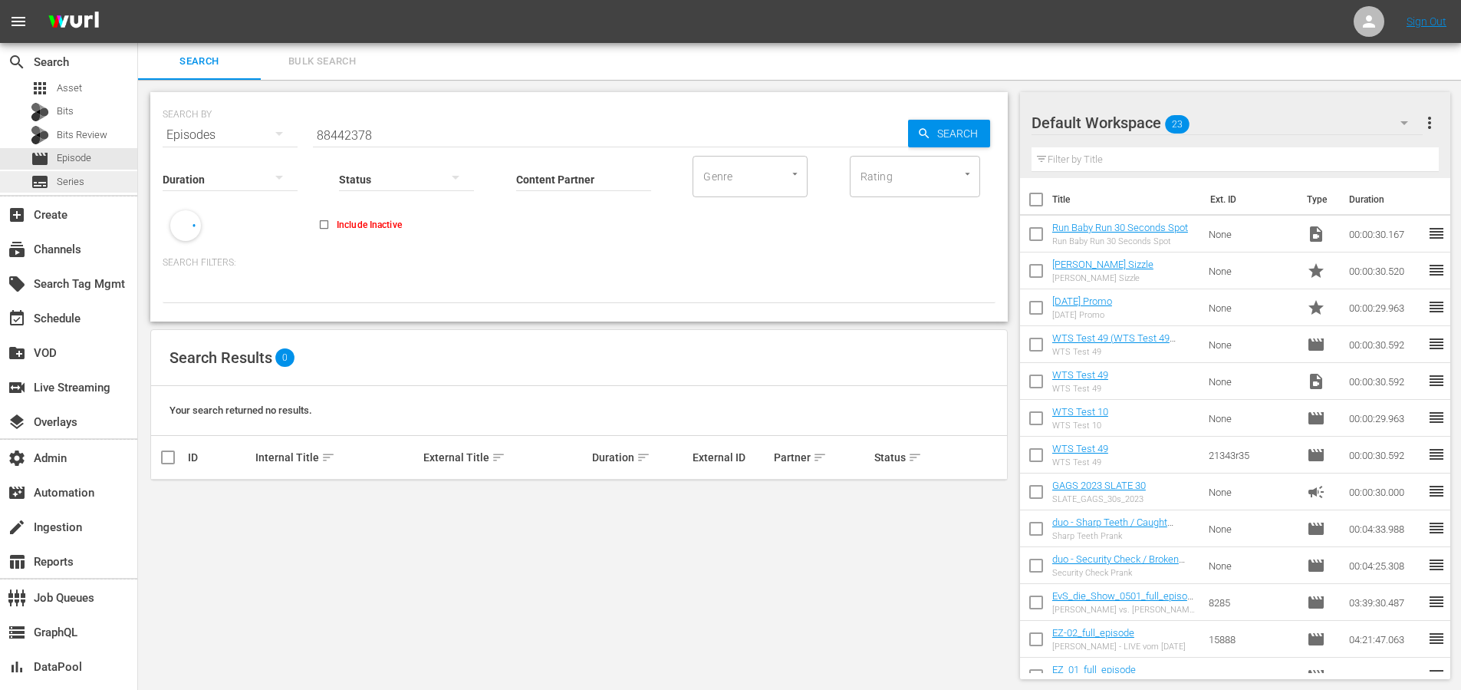
click at [97, 188] on div "subtitles Series" at bounding box center [68, 181] width 137 height 21
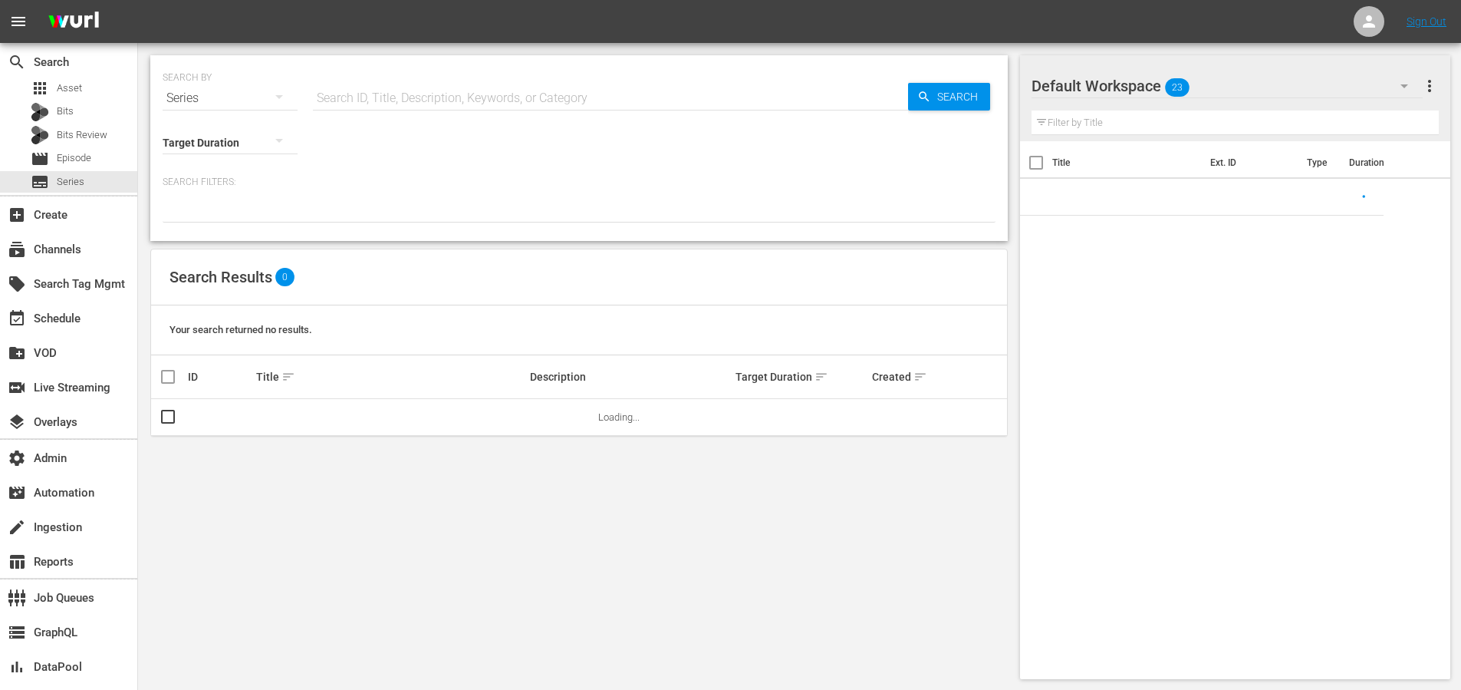
click at [403, 112] on input "text" at bounding box center [610, 98] width 595 height 37
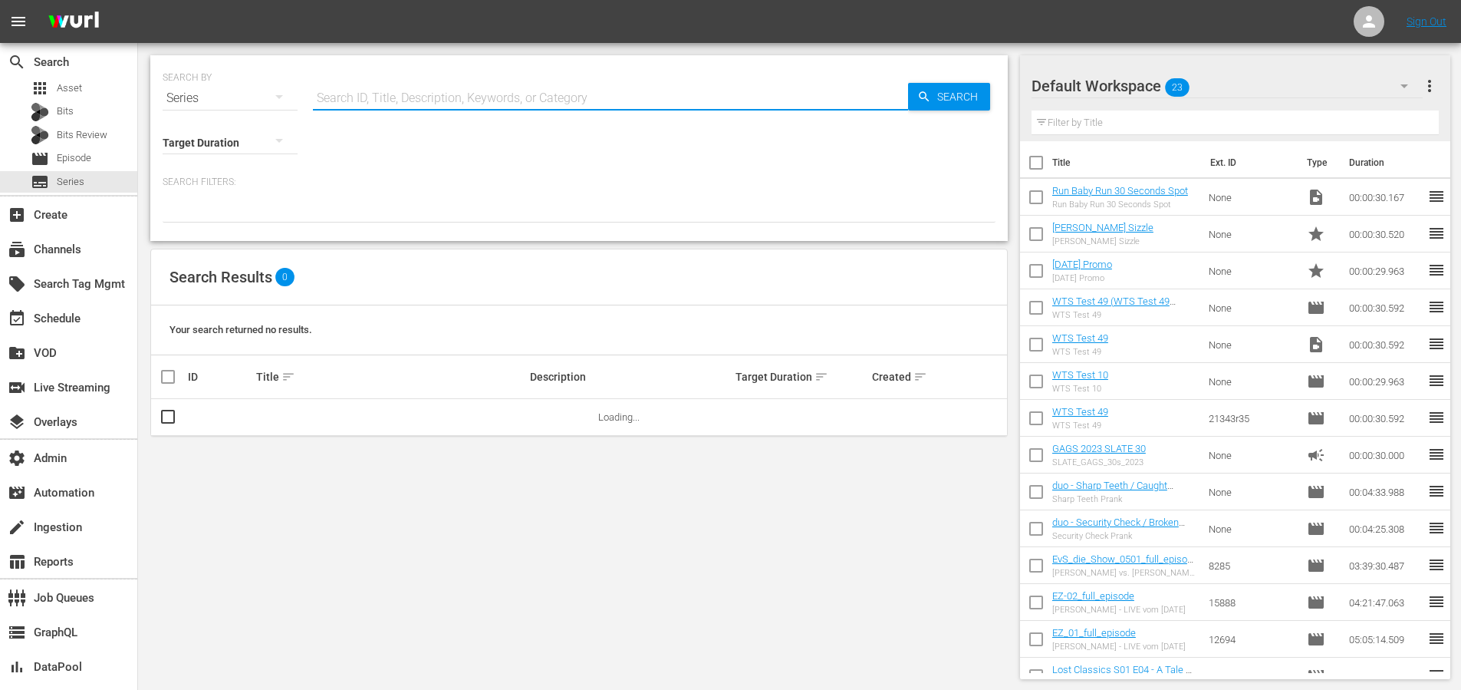
paste input "88442378"
type input "88442378"
click at [890, 117] on div at bounding box center [610, 117] width 595 height 0
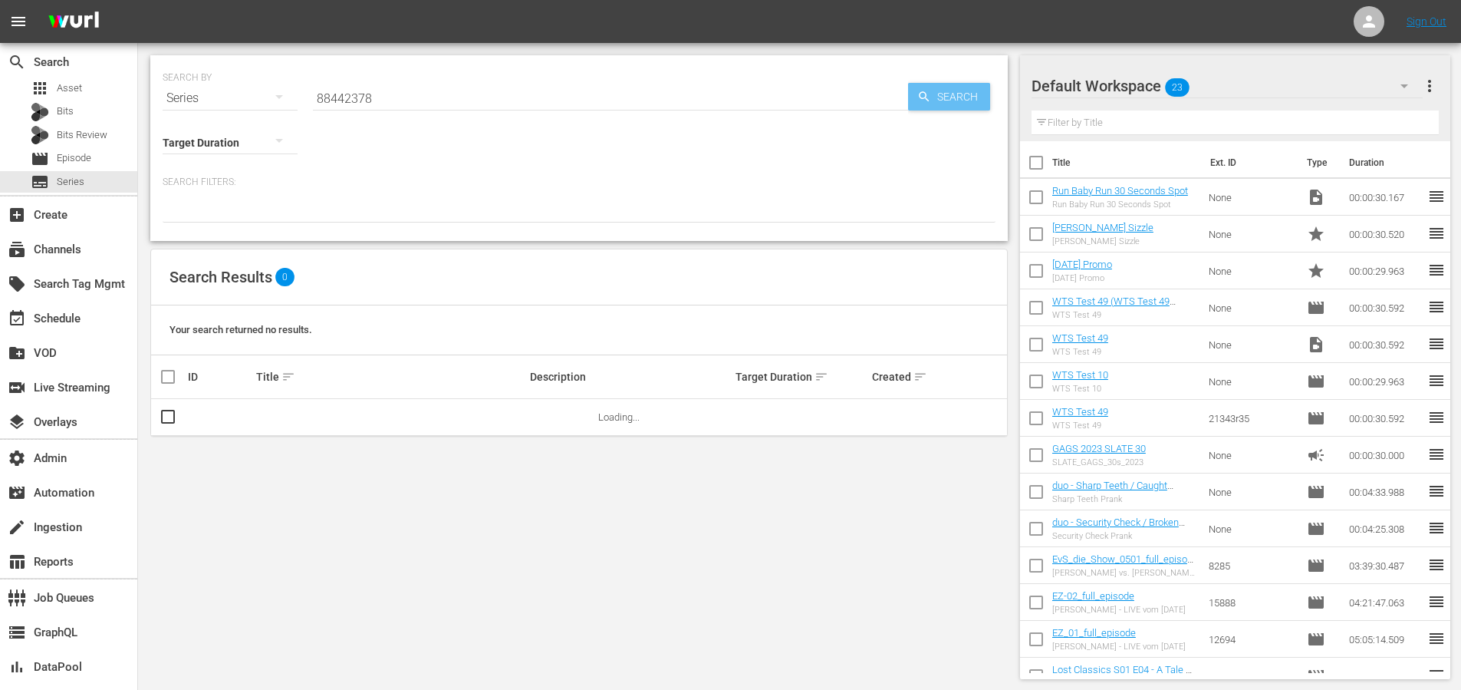
click at [953, 103] on span "Search" at bounding box center [960, 97] width 59 height 28
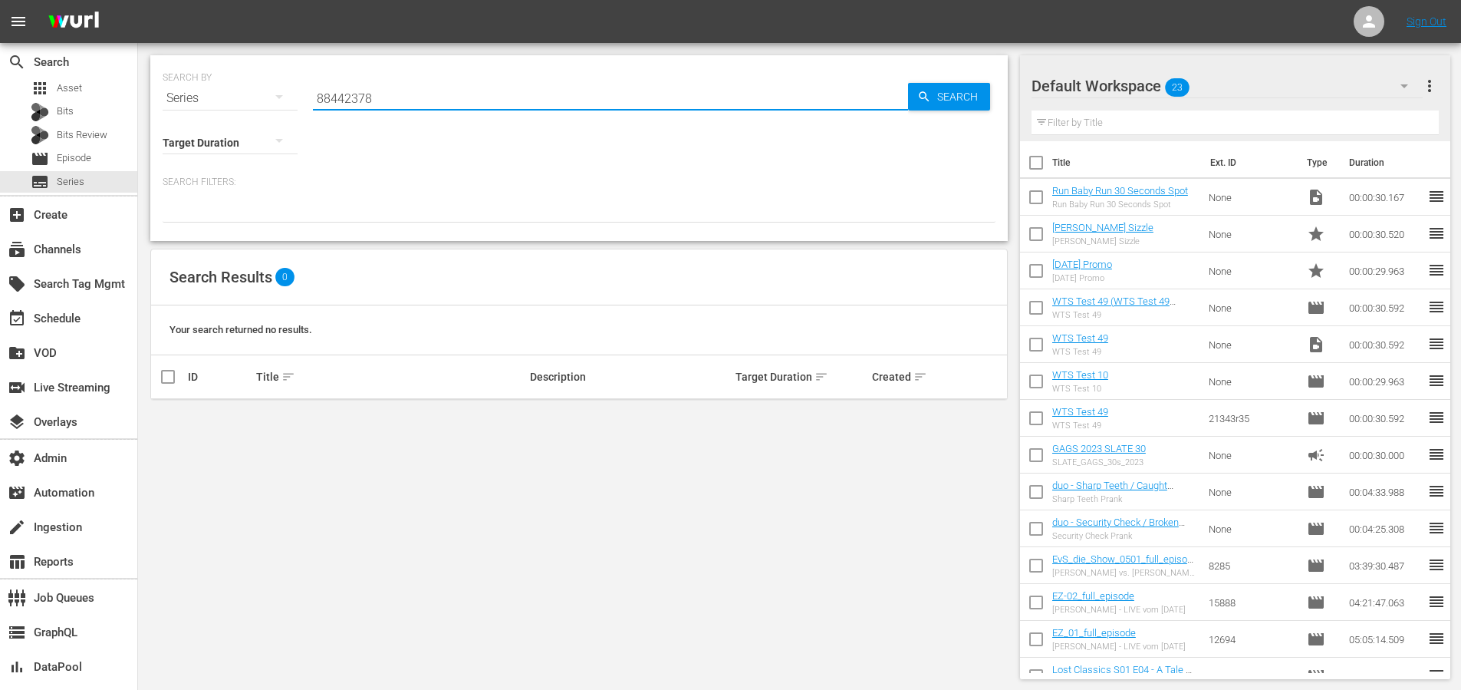
click at [669, 97] on input "88442378" at bounding box center [610, 98] width 595 height 37
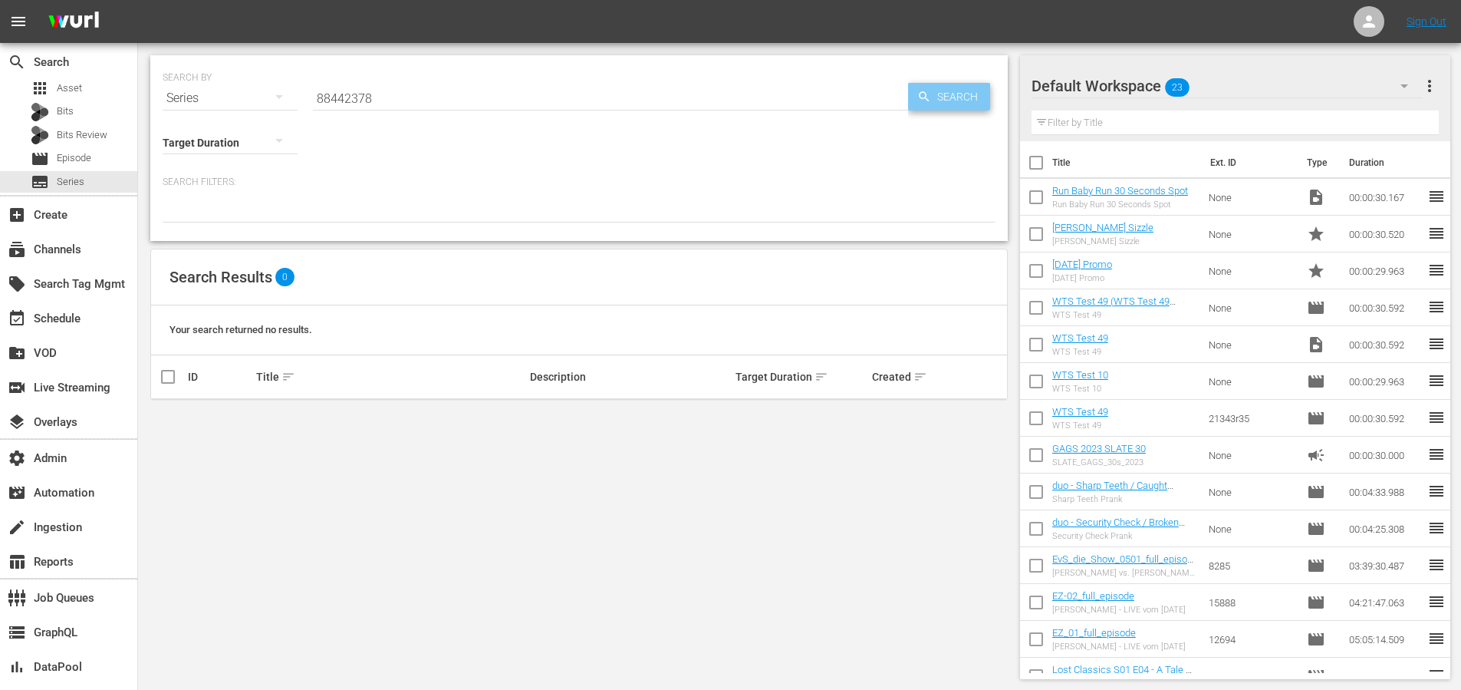
click at [939, 106] on span "Search" at bounding box center [960, 97] width 59 height 28
click at [585, 80] on input "88442378" at bounding box center [610, 98] width 595 height 37
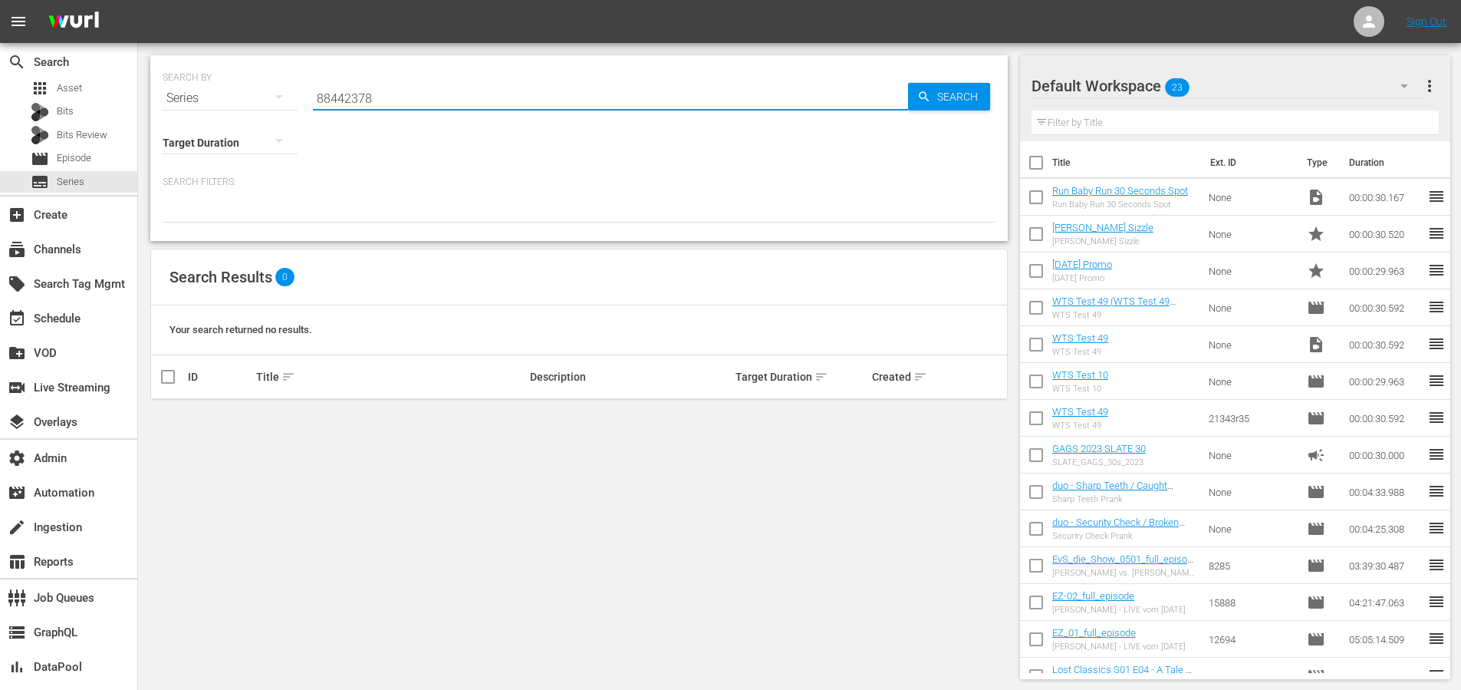
drag, startPoint x: 532, startPoint y: 98, endPoint x: 255, endPoint y: 97, distance: 277.7
click at [258, 97] on div "SEARCH BY Search By Series Search ID, Title, Description, Keywords, or Category…" at bounding box center [579, 88] width 833 height 55
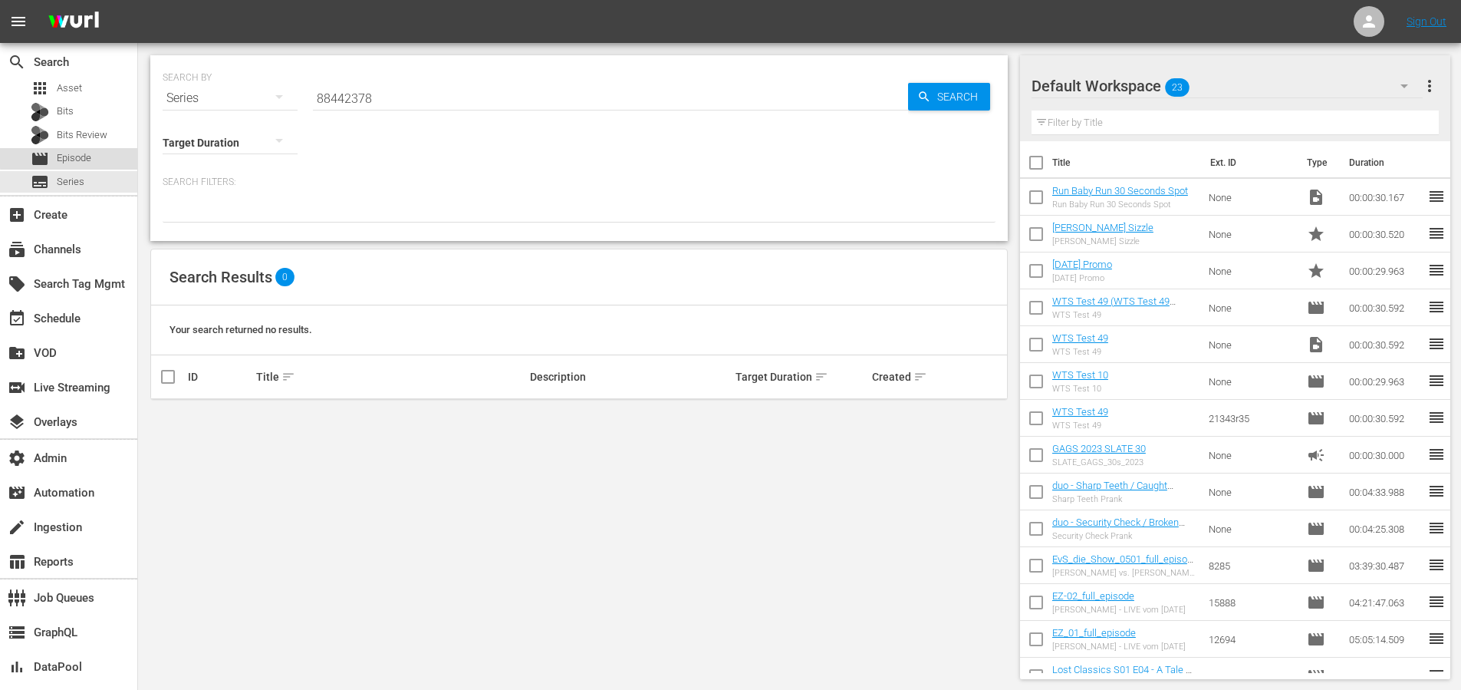
click at [89, 151] on span "Episode" at bounding box center [74, 157] width 35 height 15
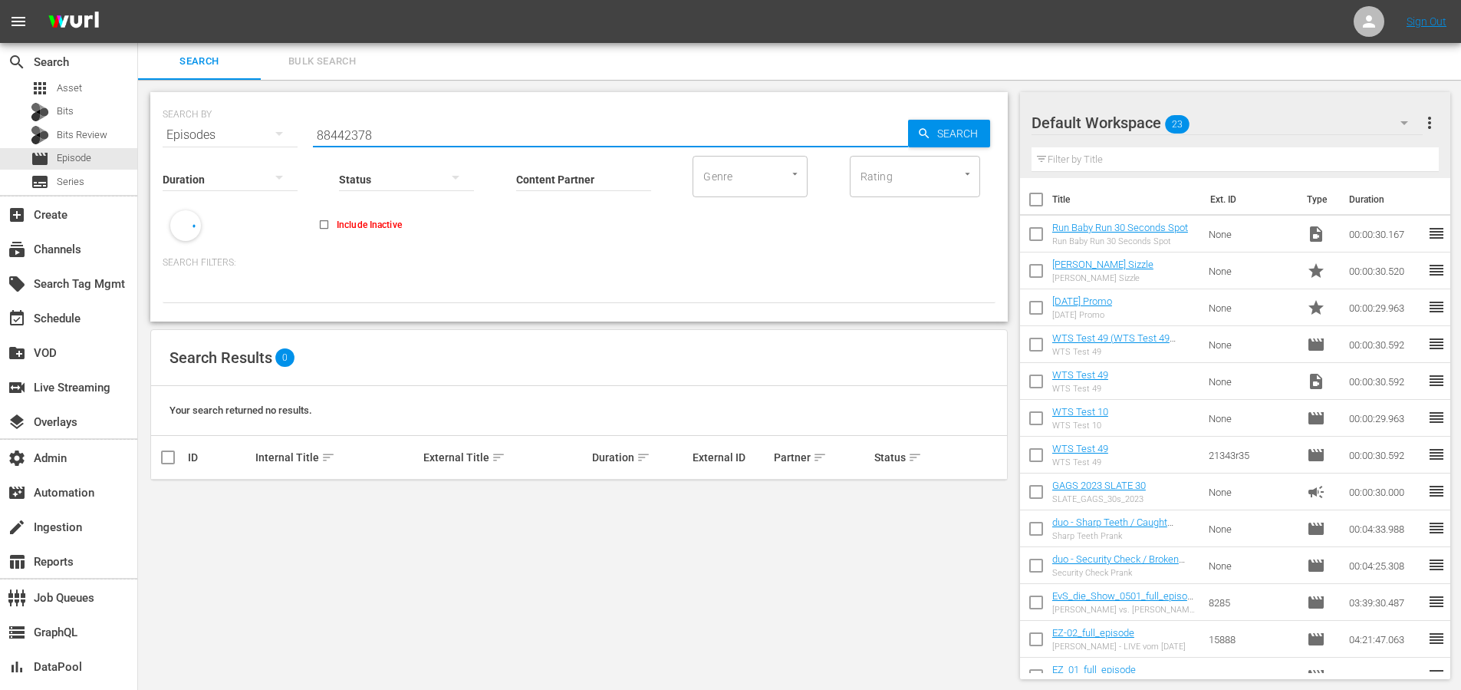
drag, startPoint x: 394, startPoint y: 134, endPoint x: 246, endPoint y: 132, distance: 148.1
click at [256, 133] on div "SEARCH BY Search By Episodes Search ID, Title, Description, Keywords, or Catego…" at bounding box center [579, 125] width 833 height 55
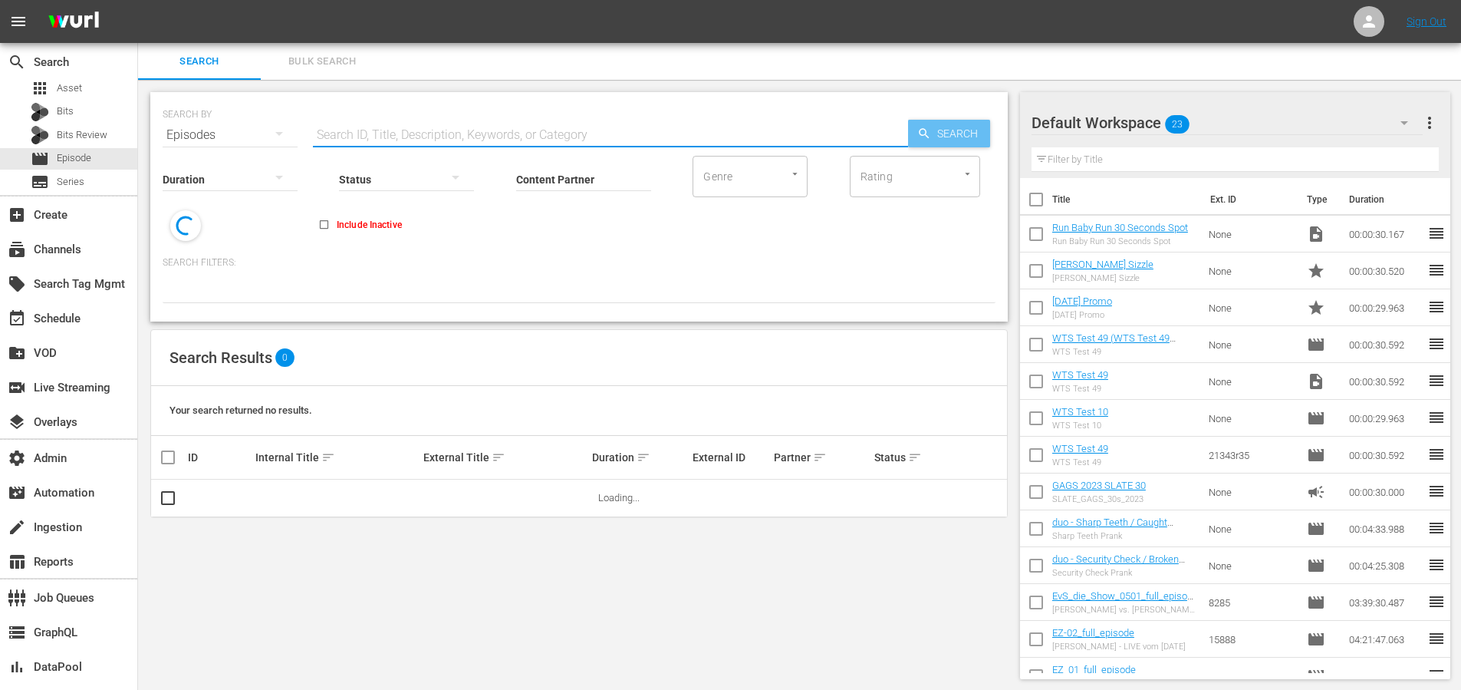
click at [944, 138] on span "Search" at bounding box center [960, 134] width 59 height 28
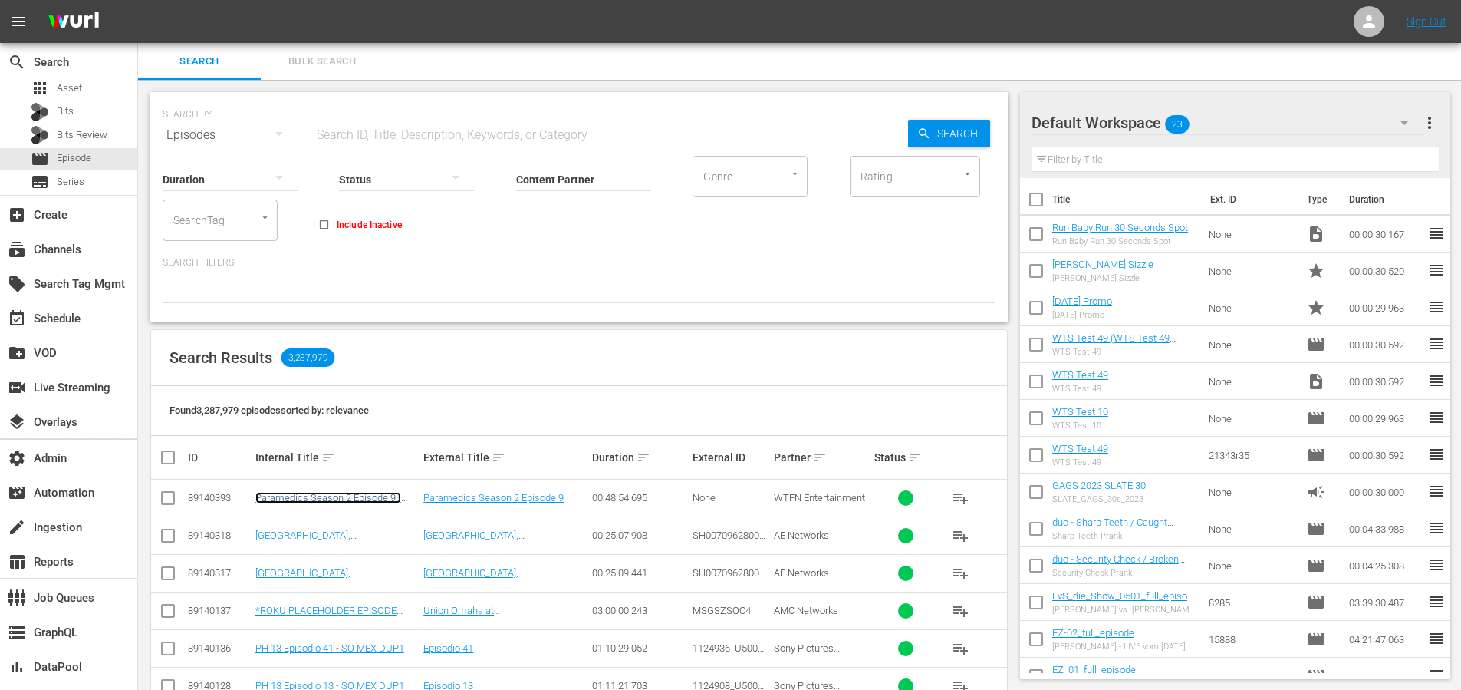
click at [319, 502] on link "Paramedics Season 2 Episode 9 - Nine Now" at bounding box center [328, 503] width 146 height 23
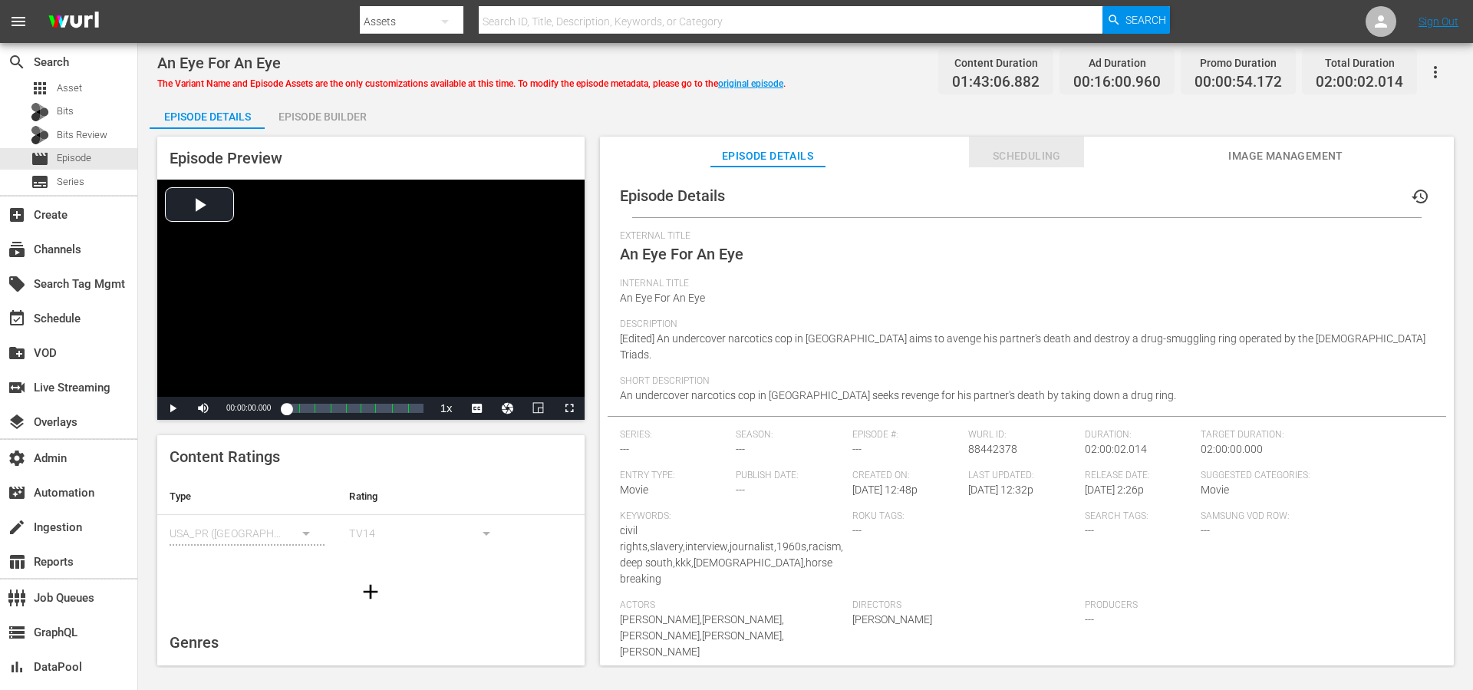
click at [998, 150] on span "Scheduling" at bounding box center [1026, 156] width 115 height 19
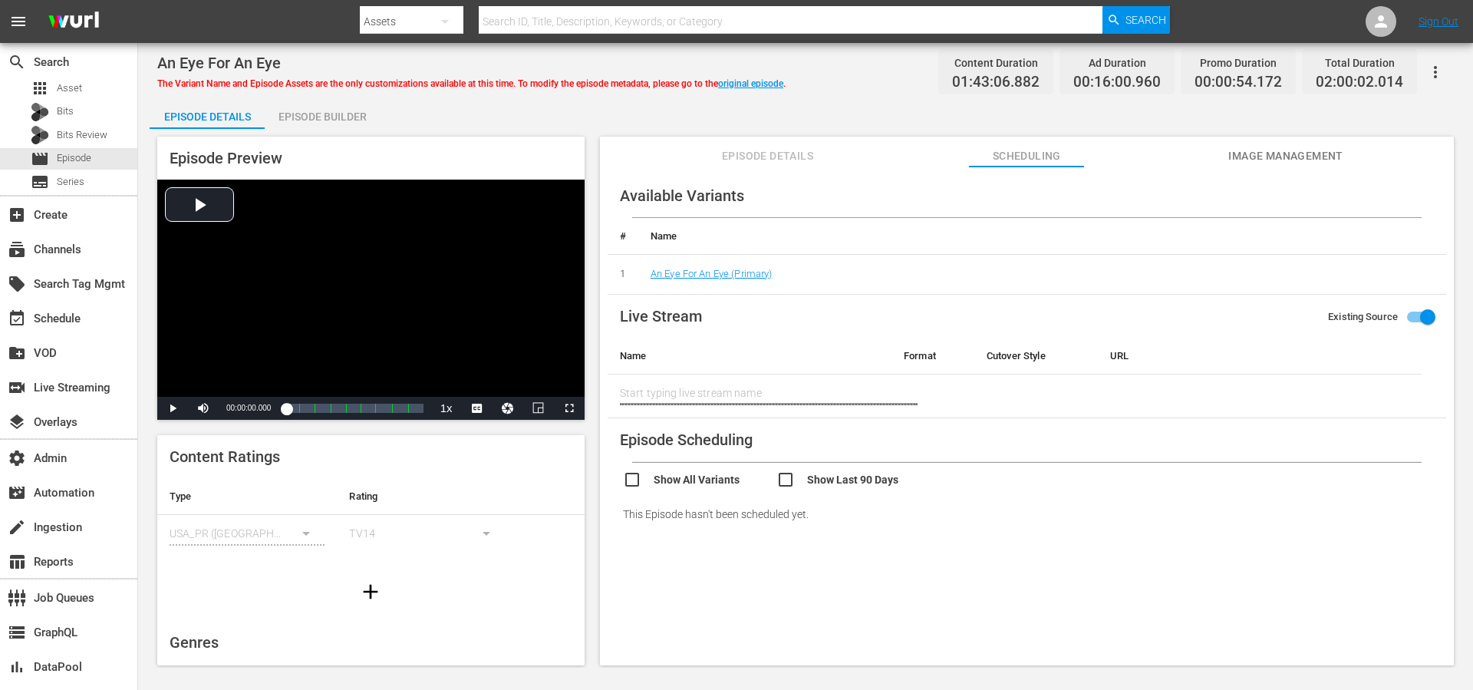
click at [659, 483] on input "checkbox" at bounding box center [699, 481] width 153 height 22
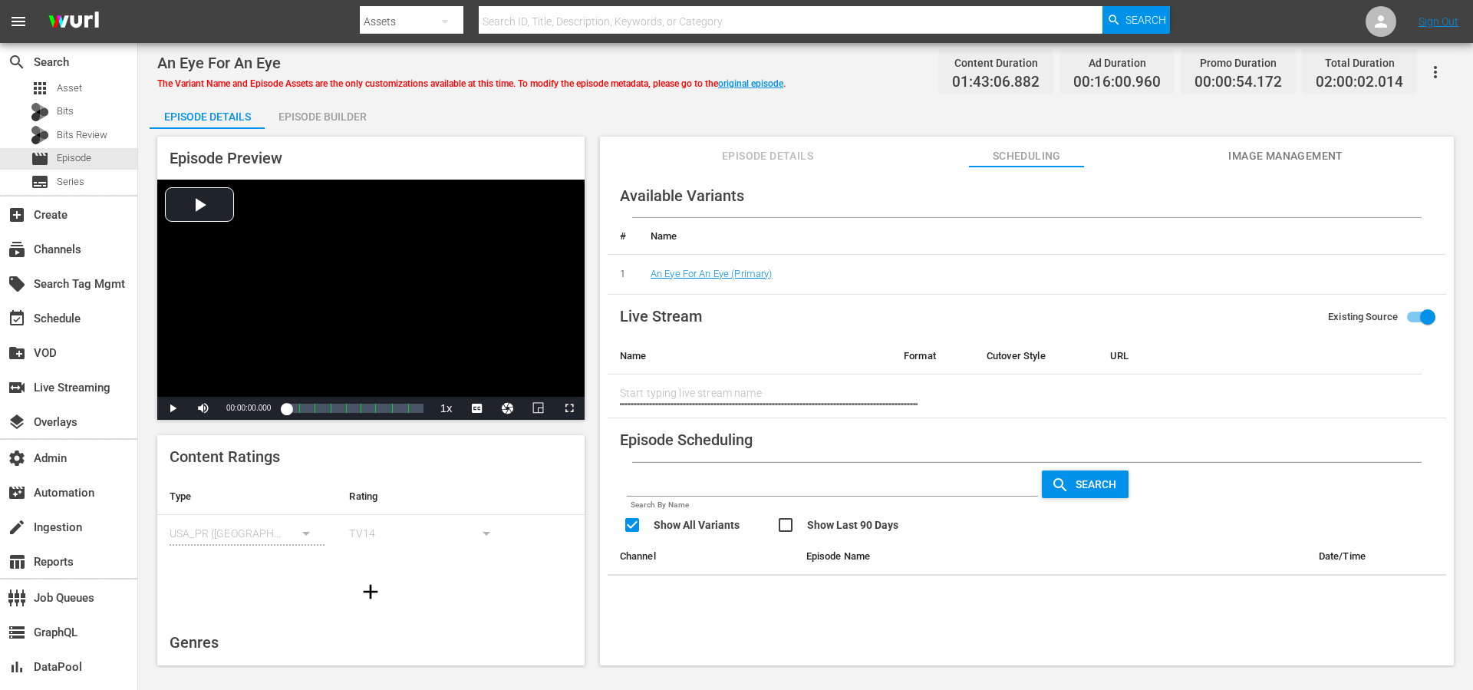
click at [654, 521] on input "checkbox" at bounding box center [699, 526] width 153 height 22
checkbox input "false"
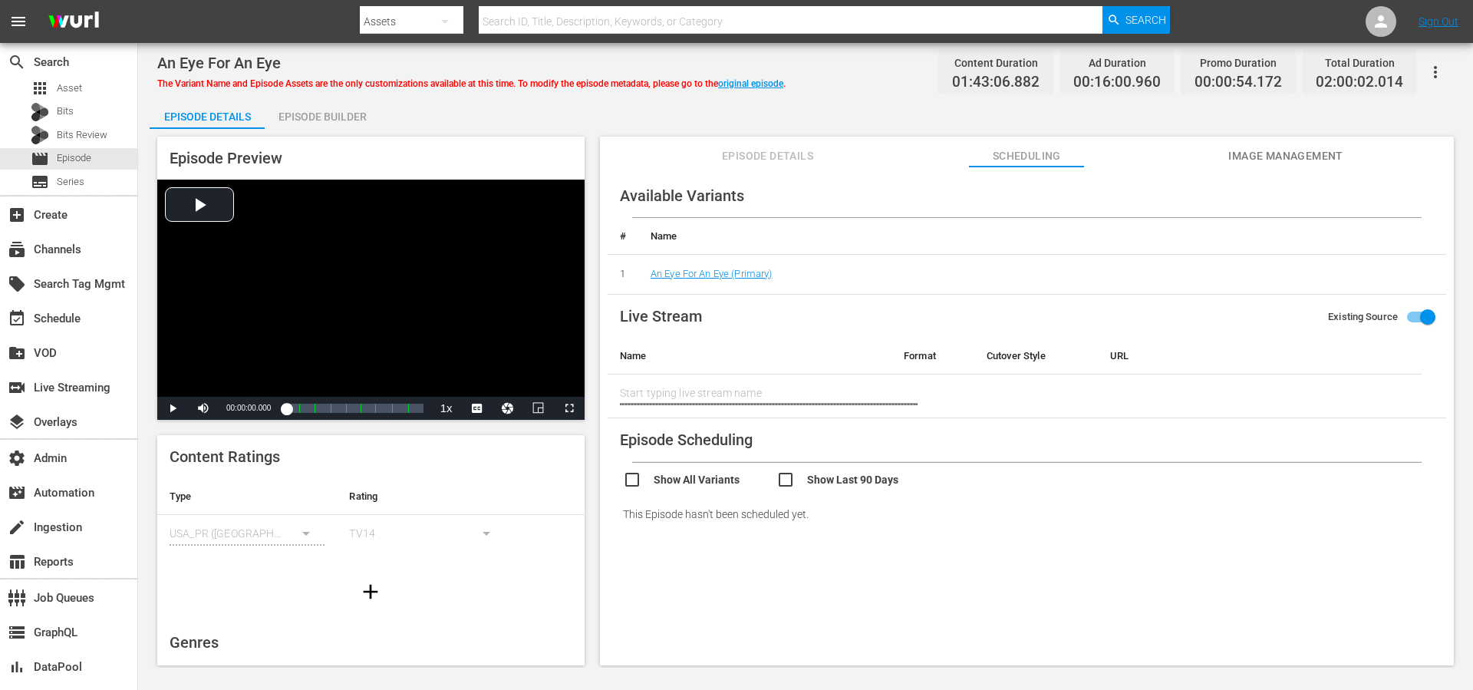
click at [814, 476] on input "checkbox" at bounding box center [852, 481] width 153 height 22
checkbox input "false"
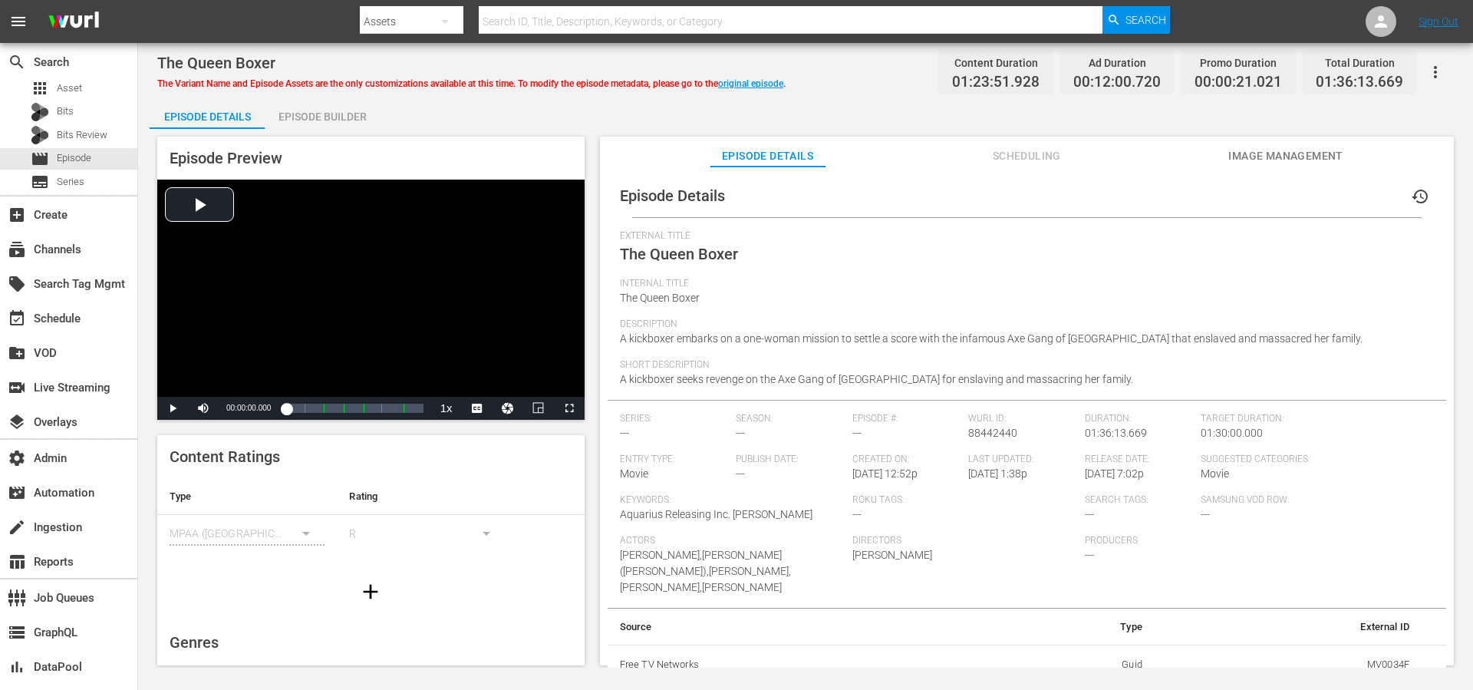
click at [1030, 153] on span "Scheduling" at bounding box center [1026, 156] width 115 height 19
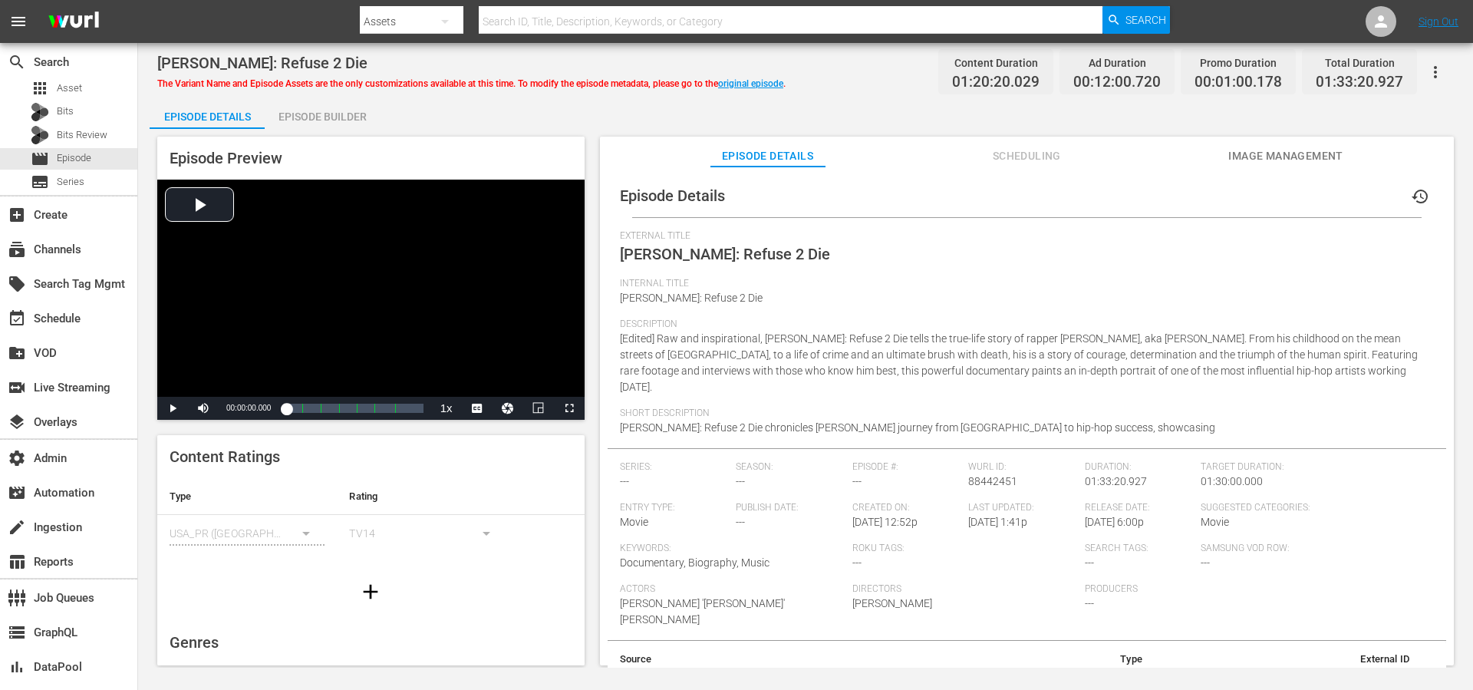
click at [1041, 148] on span "Scheduling" at bounding box center [1026, 156] width 115 height 19
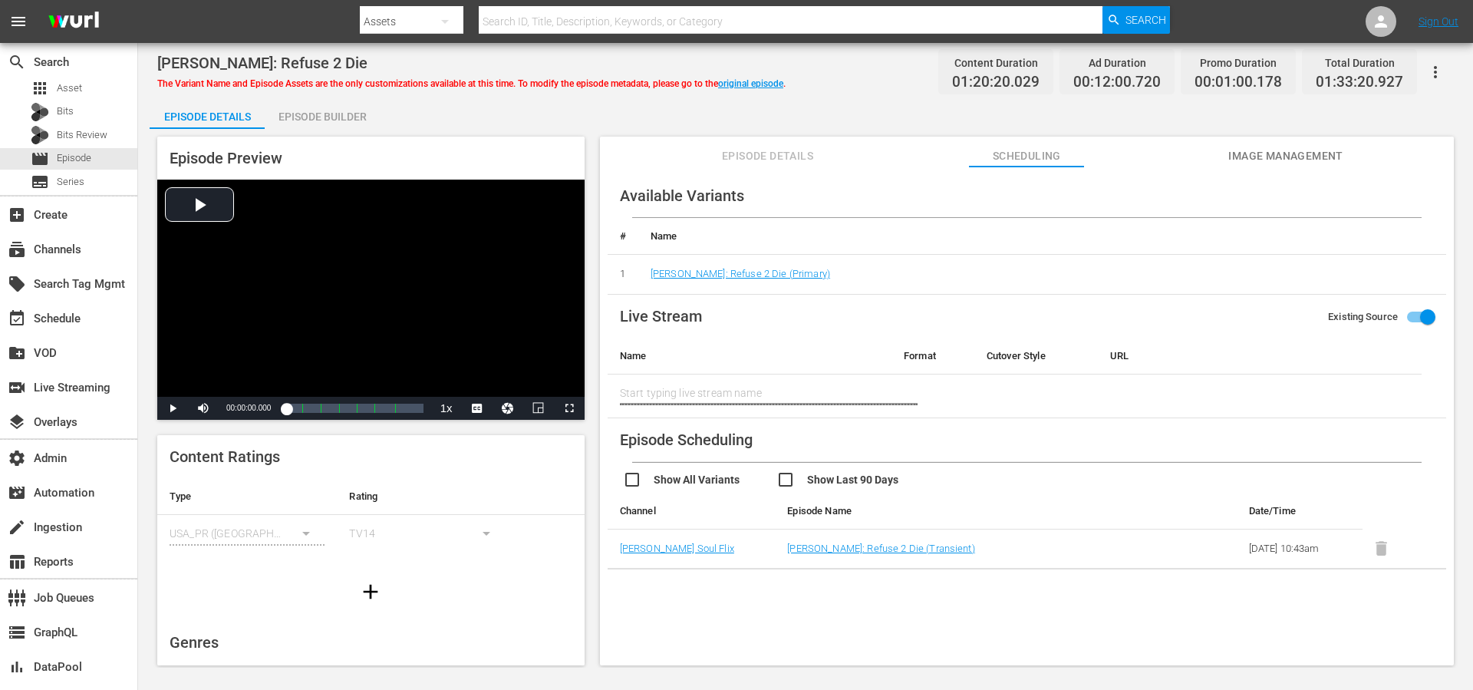
click at [791, 153] on span "Episode Details" at bounding box center [767, 156] width 115 height 19
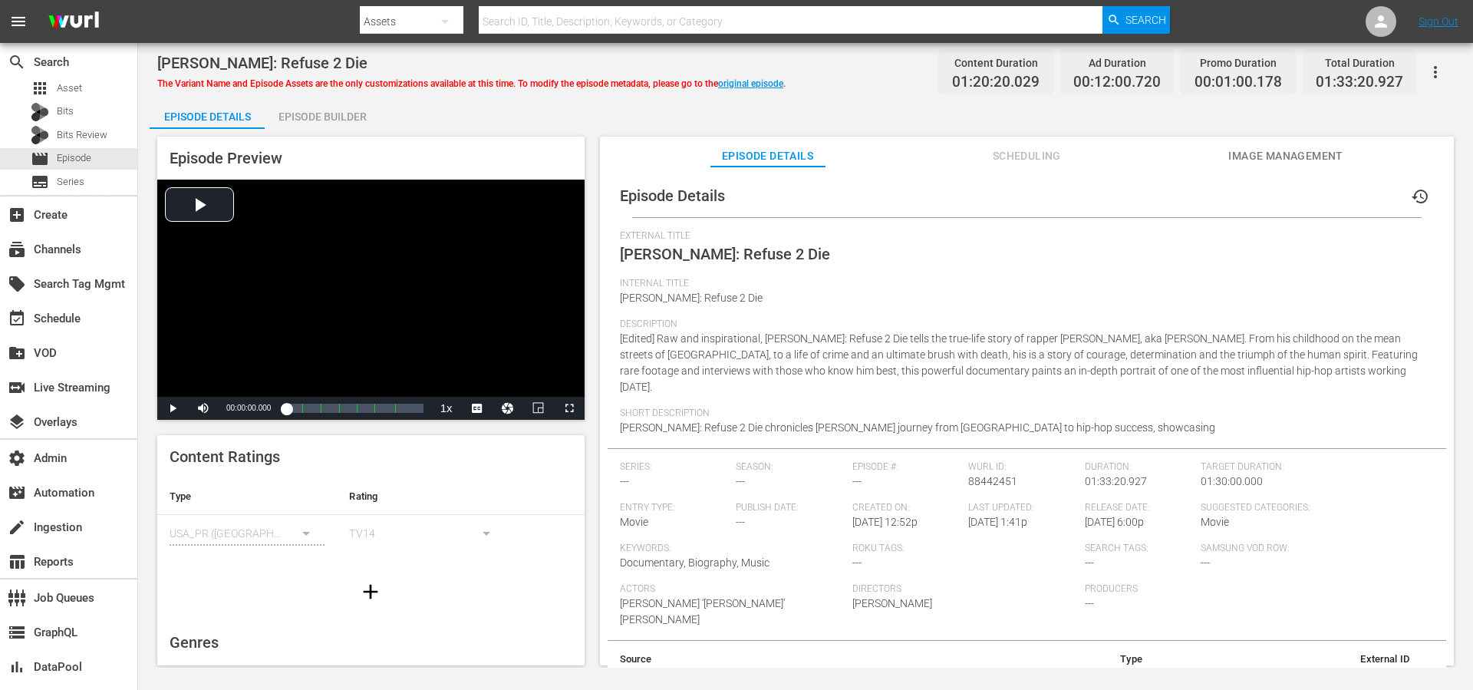
click at [1283, 170] on div "Episode Details history External Title 50 Cent: Refuse 2 Die Internal Title 50 …" at bounding box center [1027, 422] width 854 height 513
click at [1282, 158] on span "Image Management" at bounding box center [1285, 156] width 115 height 19
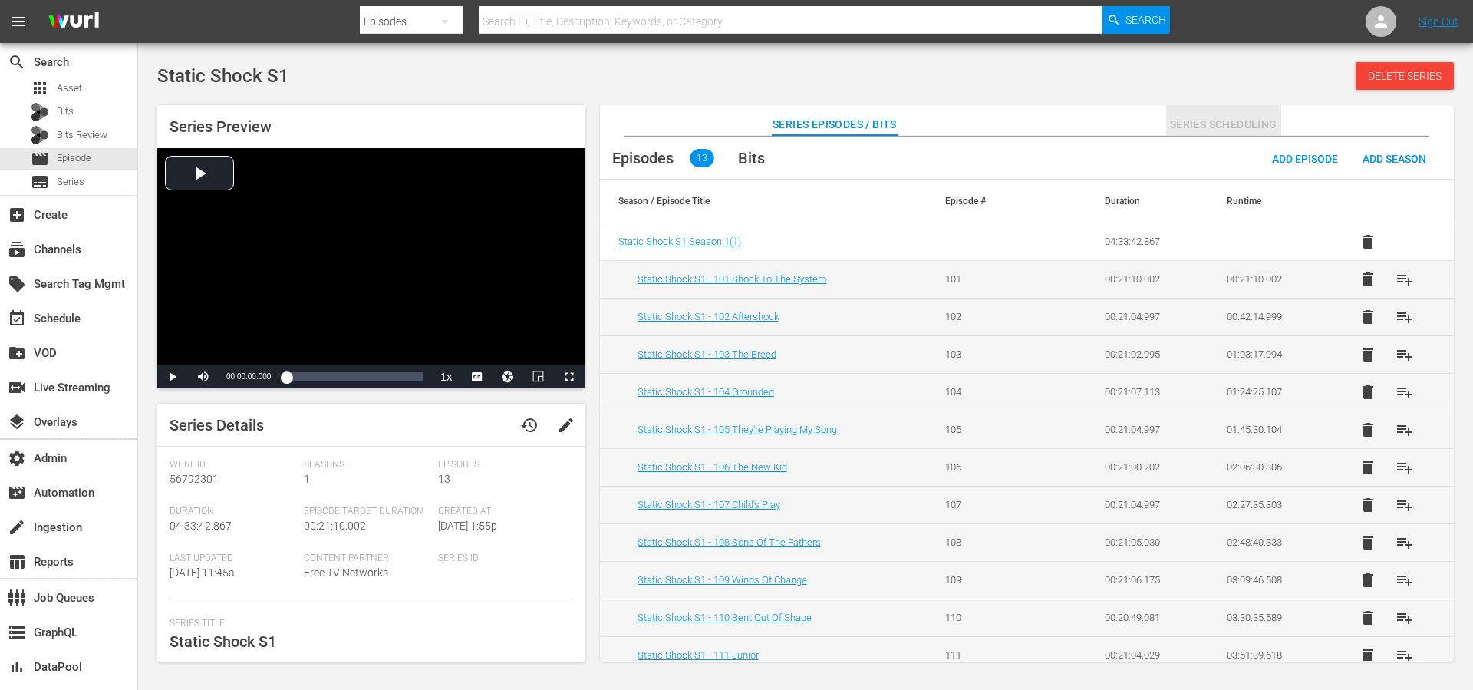
click at [1204, 121] on span "Series Scheduling" at bounding box center [1223, 124] width 115 height 19
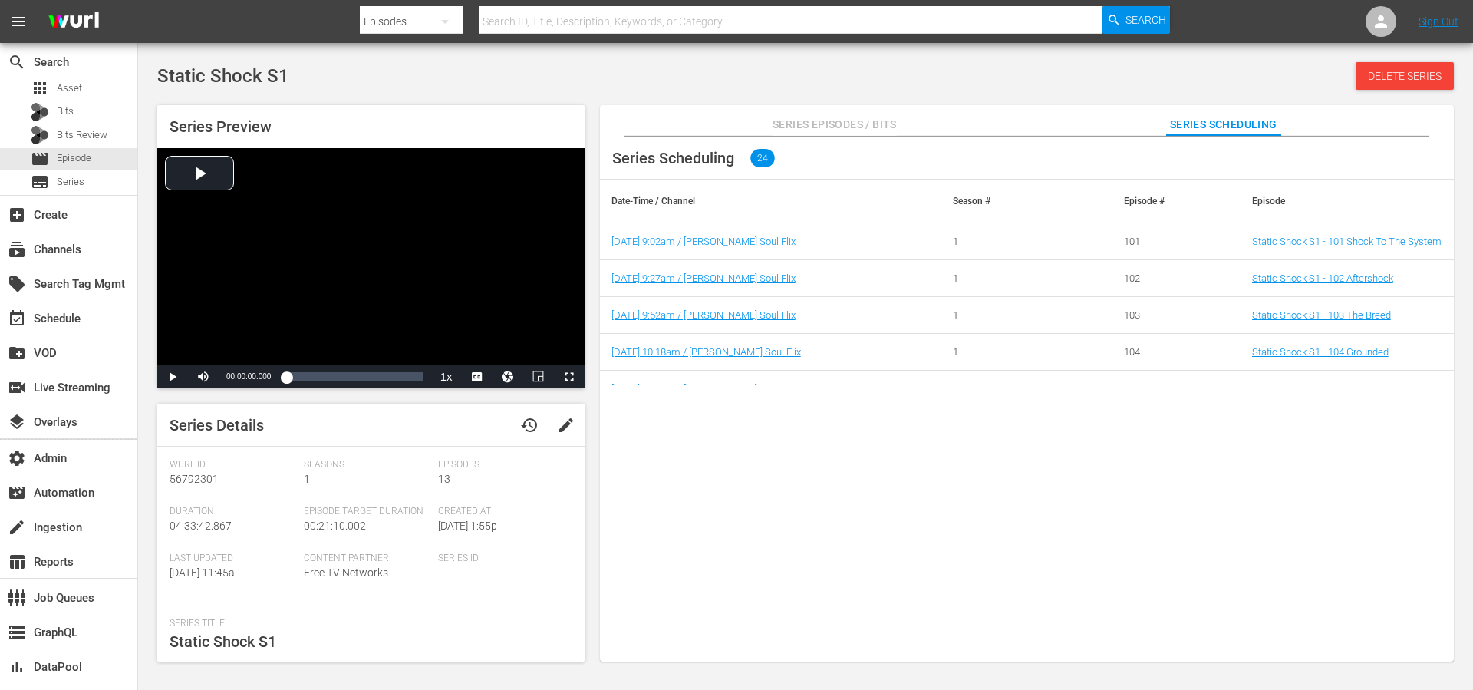
click at [755, 234] on td "9/1/25 9:02am / Pam Grier's Soul Flix" at bounding box center [770, 241] width 341 height 37
click at [751, 238] on link "9/1/25 9:02am / Pam Grier's Soul Flix" at bounding box center [703, 241] width 184 height 12
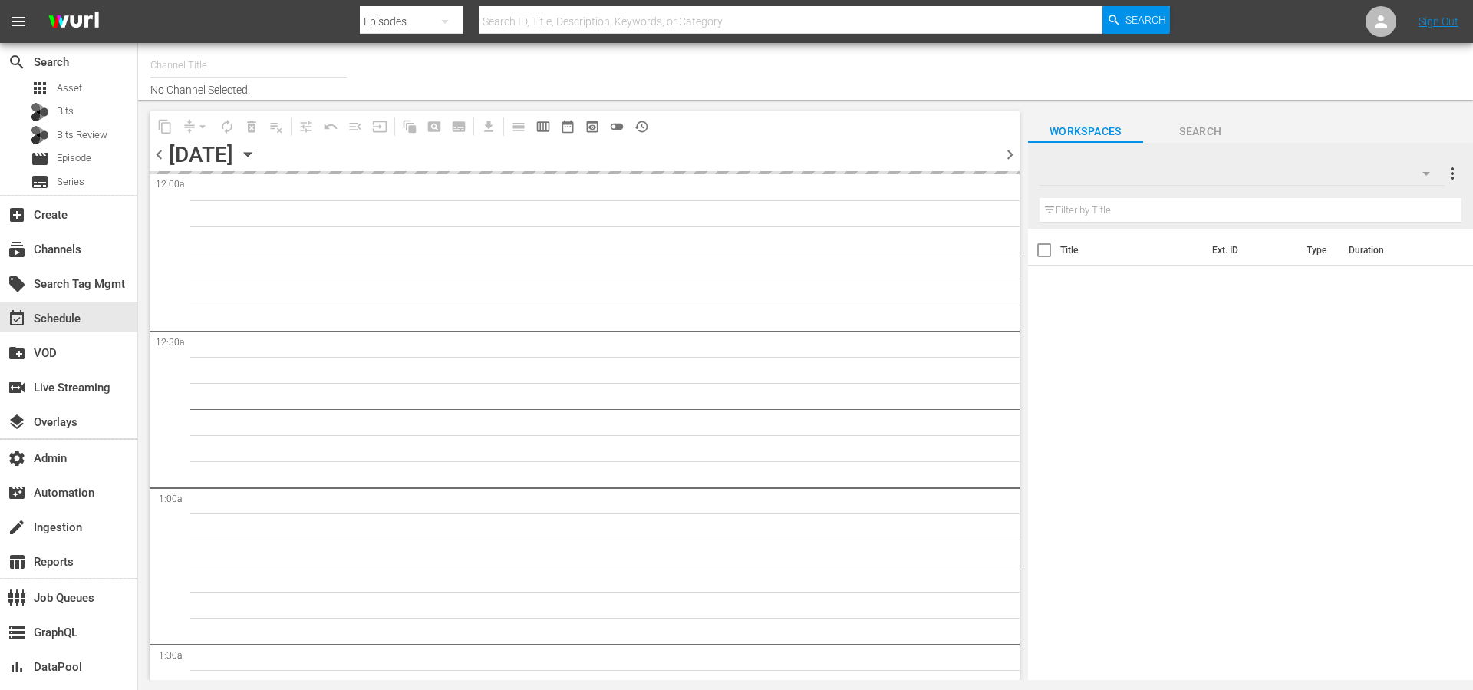
type input "Soul Flix (1949)"
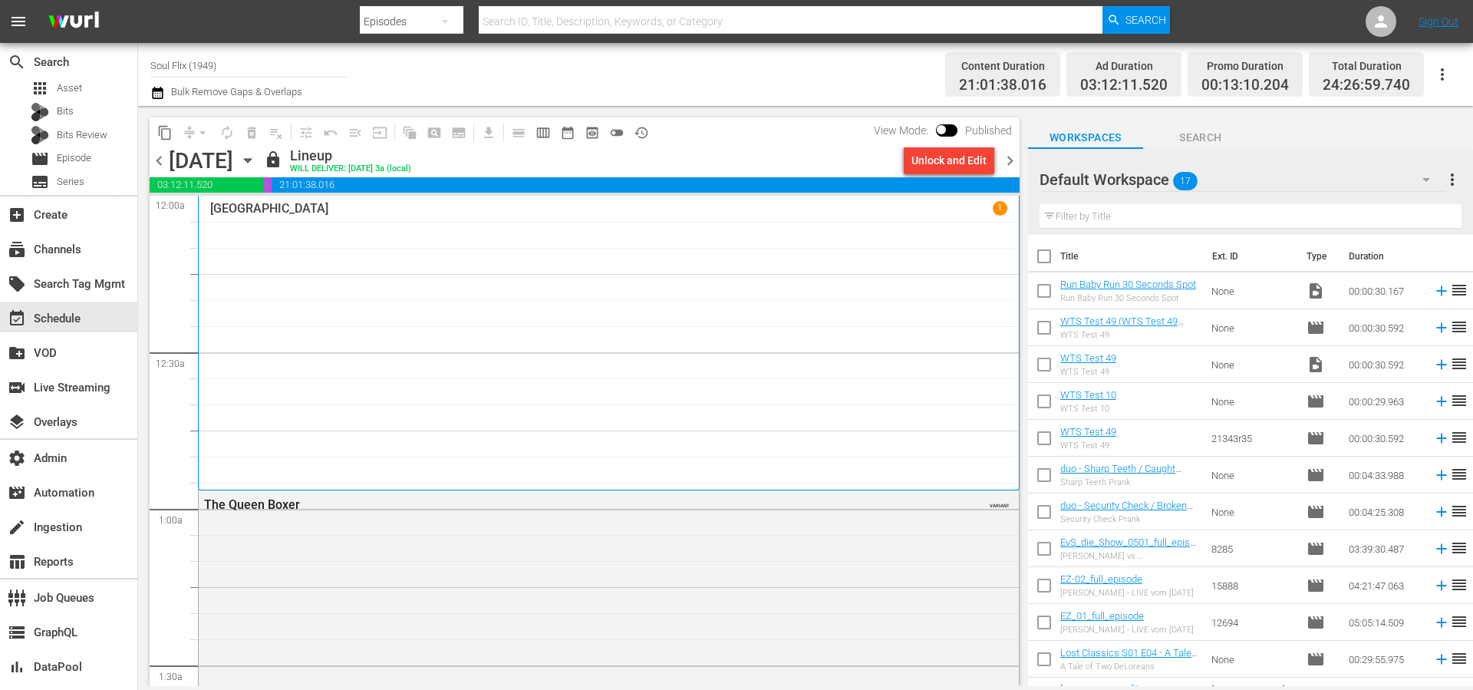
click at [953, 133] on input "checkbox" at bounding box center [941, 132] width 32 height 11
checkbox input "true"
click at [837, 140] on div "content_copy compress arrow_drop_down autorenew_outlined delete_forever_outline…" at bounding box center [585, 132] width 870 height 30
click at [968, 161] on div "Unlock and Edit" at bounding box center [948, 161] width 75 height 28
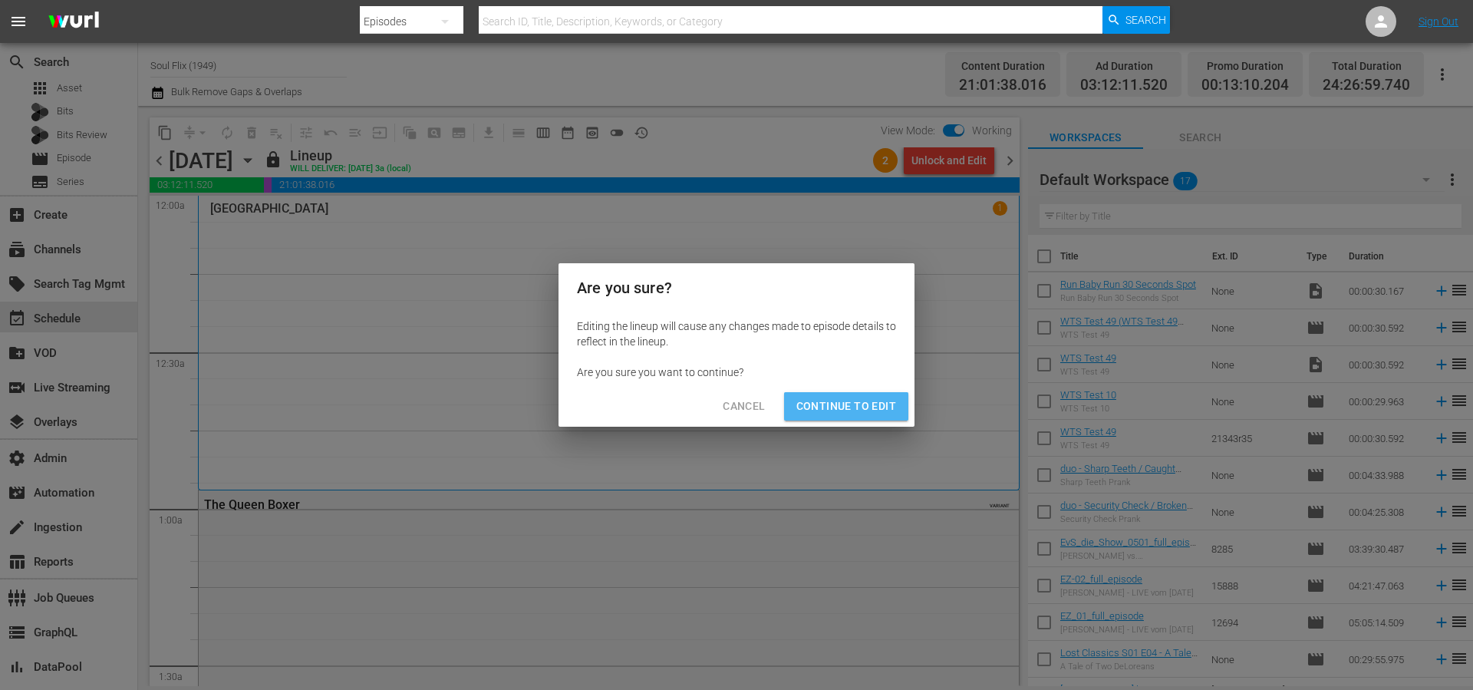
click at [868, 402] on span "Continue to Edit" at bounding box center [846, 406] width 100 height 19
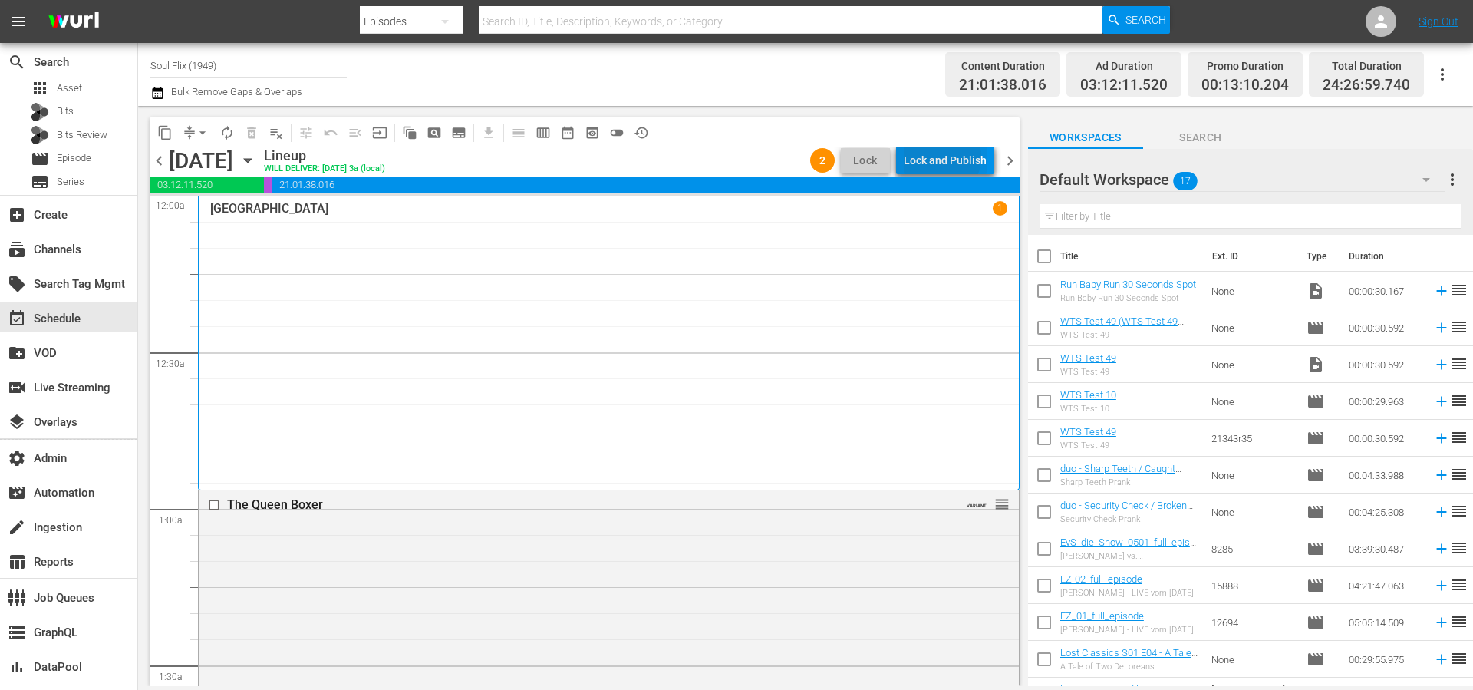
click at [944, 157] on div "Lock and Publish" at bounding box center [945, 161] width 83 height 28
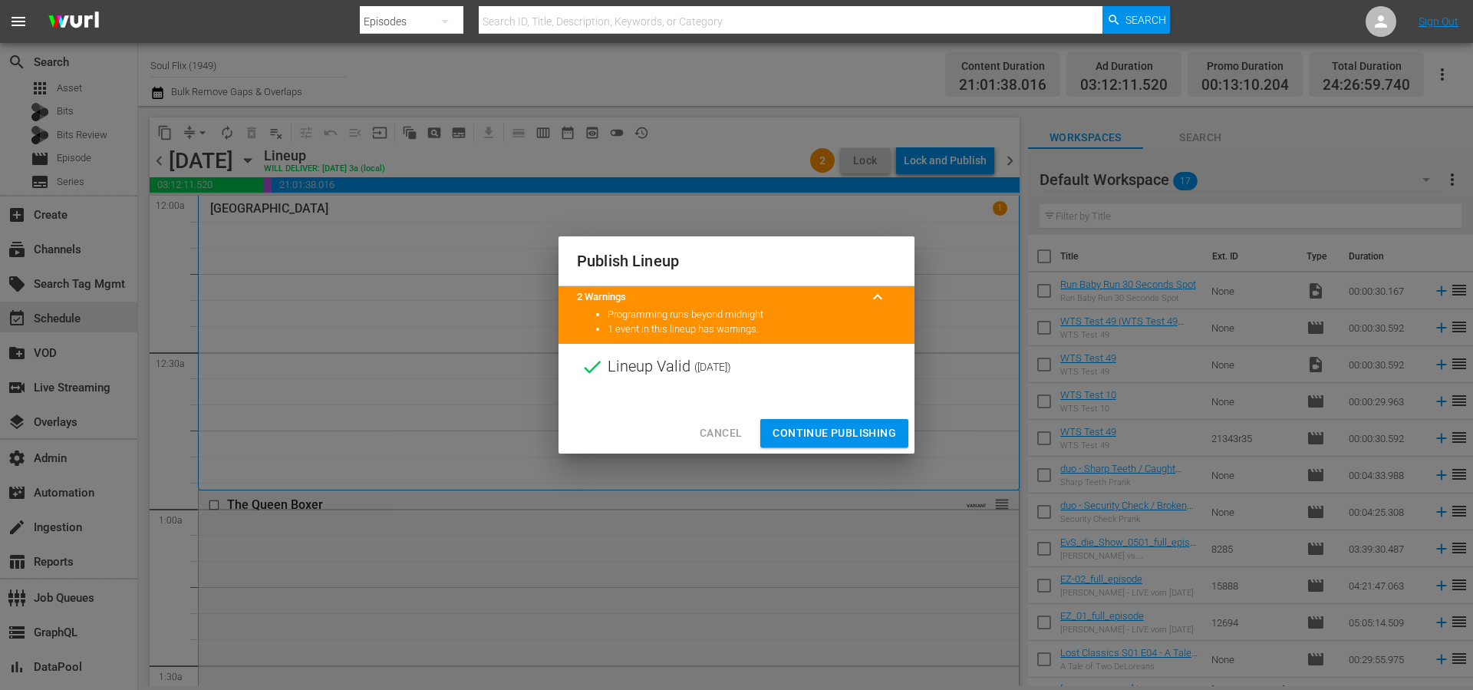
click at [844, 430] on span "Continue Publishing" at bounding box center [833, 432] width 123 height 19
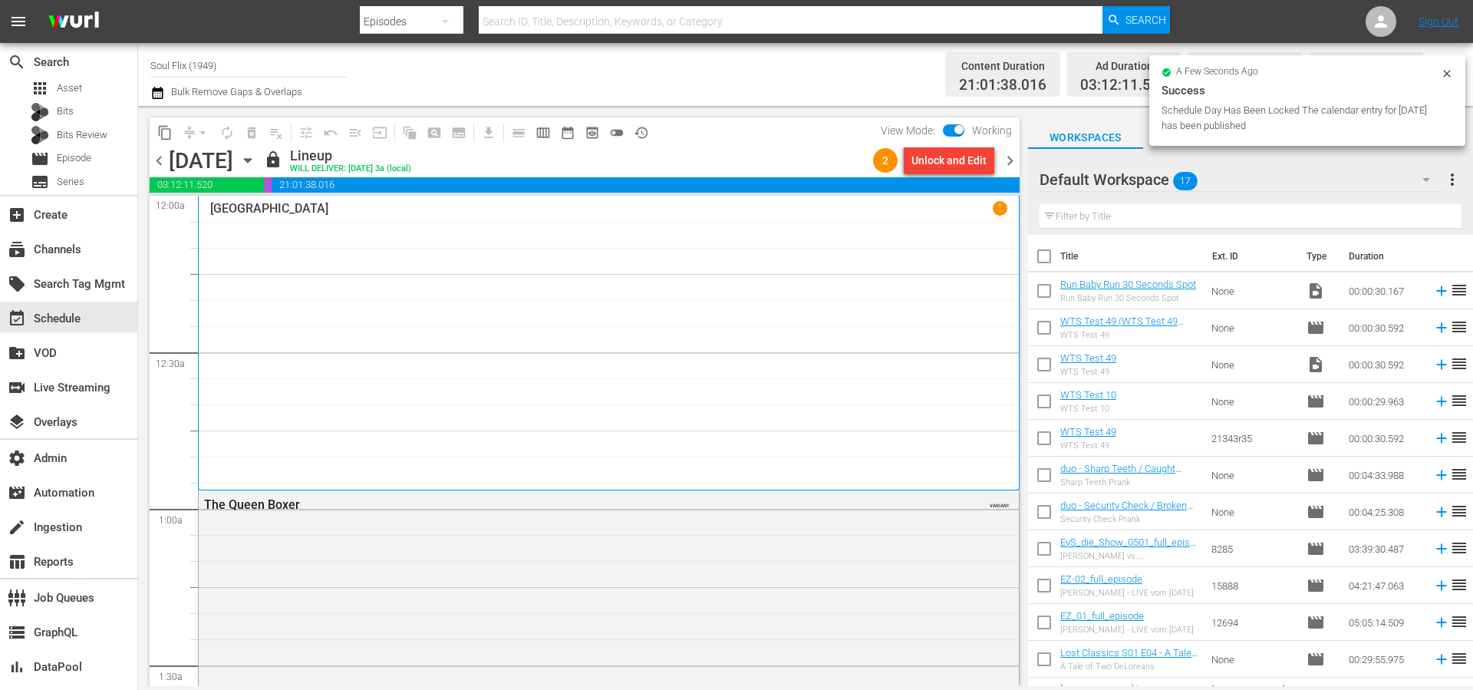
click at [1009, 160] on span "chevron_right" at bounding box center [1009, 160] width 19 height 19
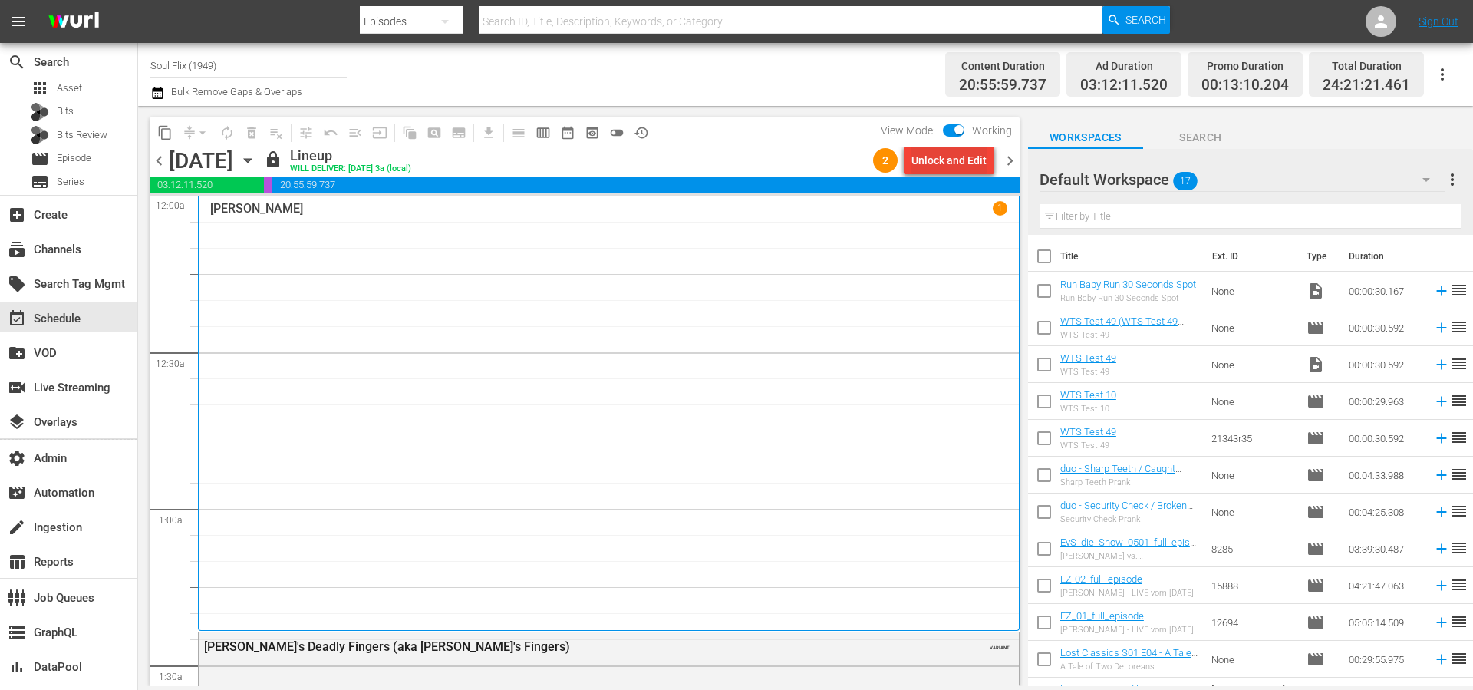
click at [984, 164] on div "Unlock and Edit" at bounding box center [948, 161] width 75 height 28
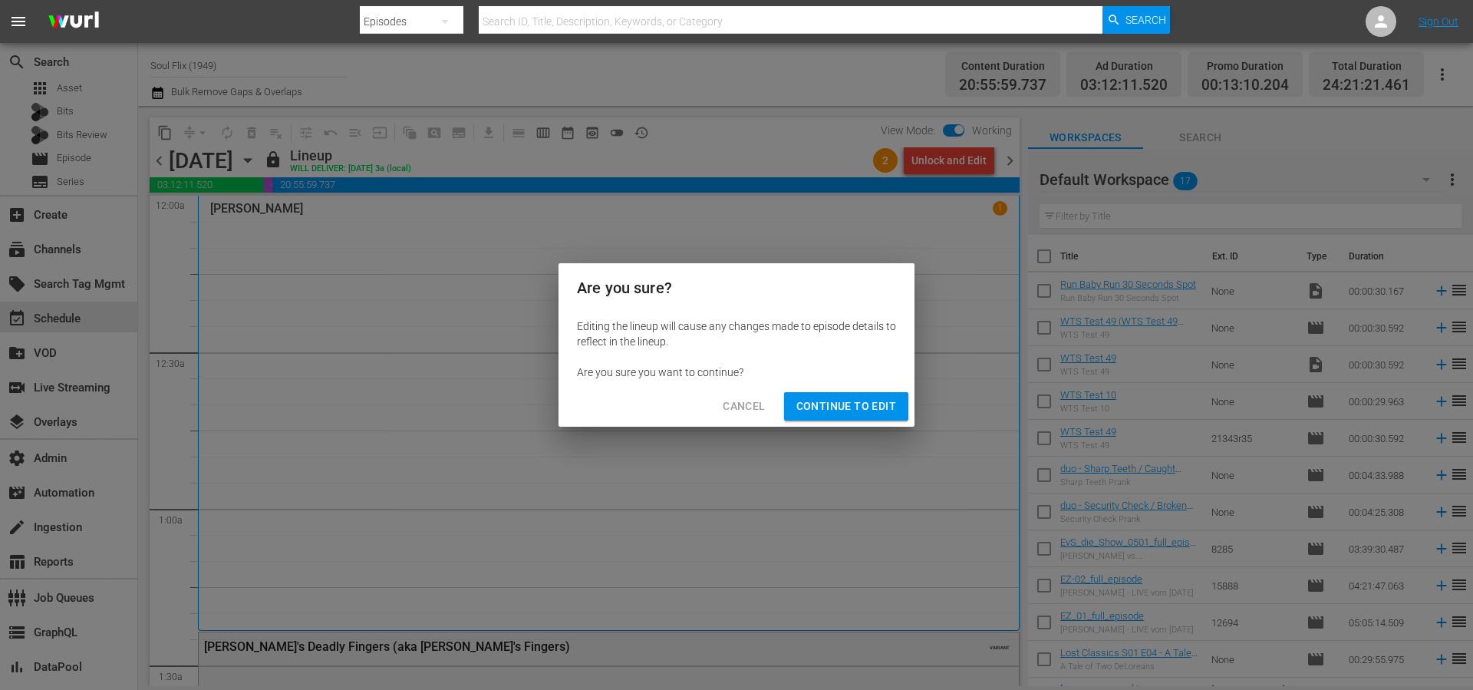
click at [881, 408] on span "Continue to Edit" at bounding box center [846, 406] width 100 height 19
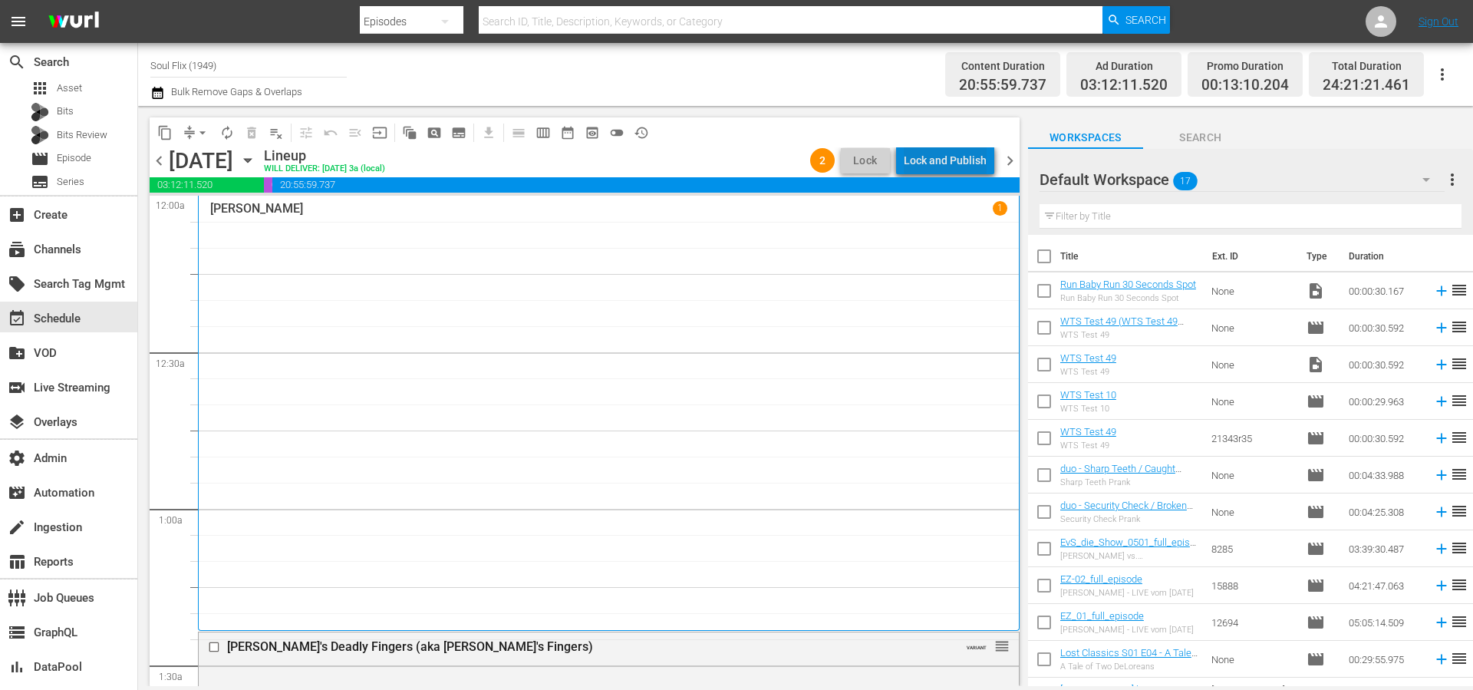
click at [956, 158] on div "Lock and Publish" at bounding box center [945, 161] width 83 height 28
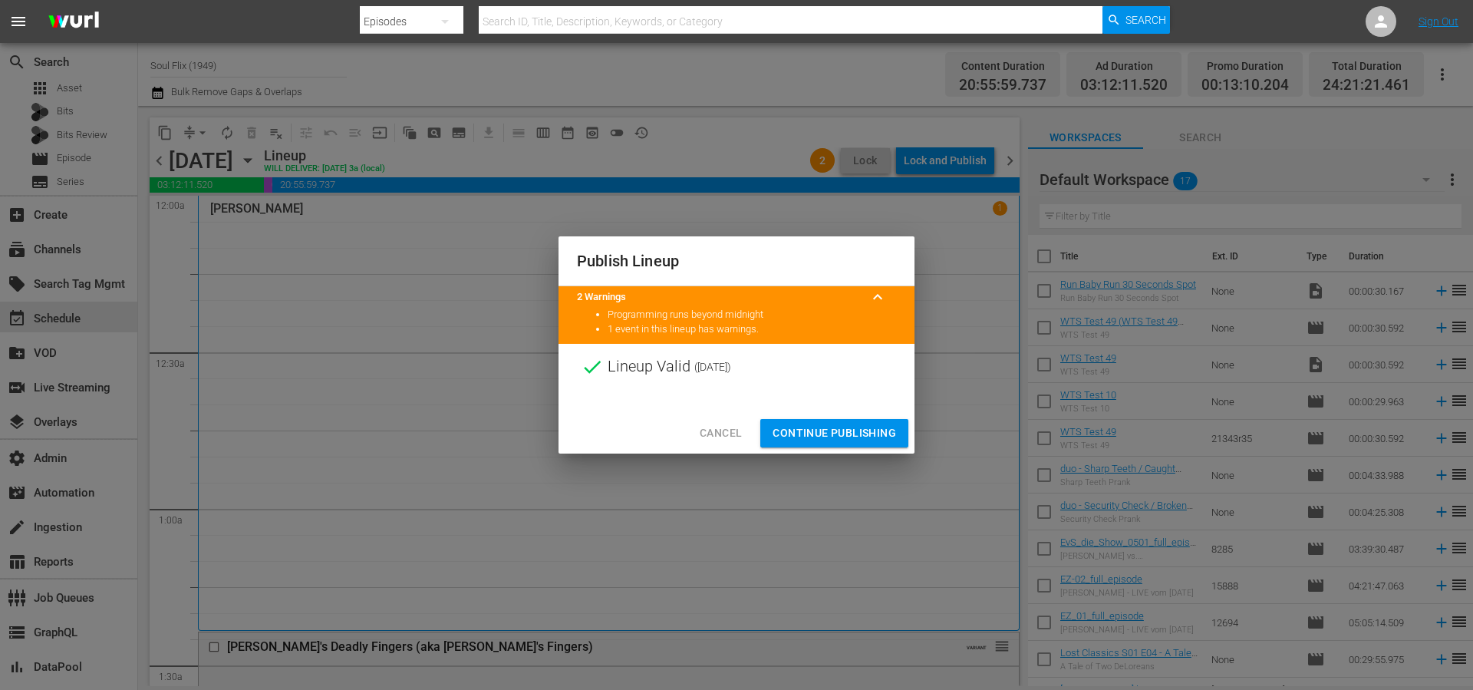
click at [856, 426] on span "Continue Publishing" at bounding box center [833, 432] width 123 height 19
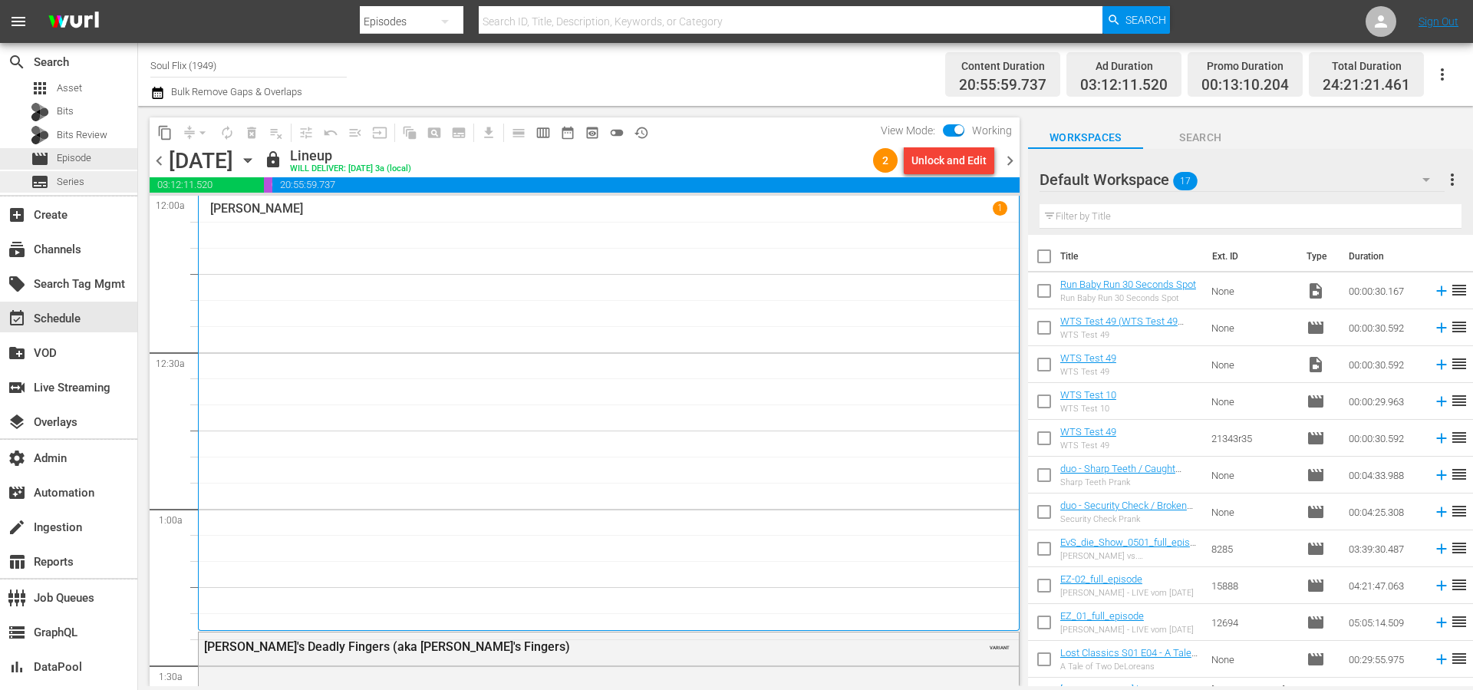
click at [61, 179] on span "Series" at bounding box center [71, 181] width 28 height 15
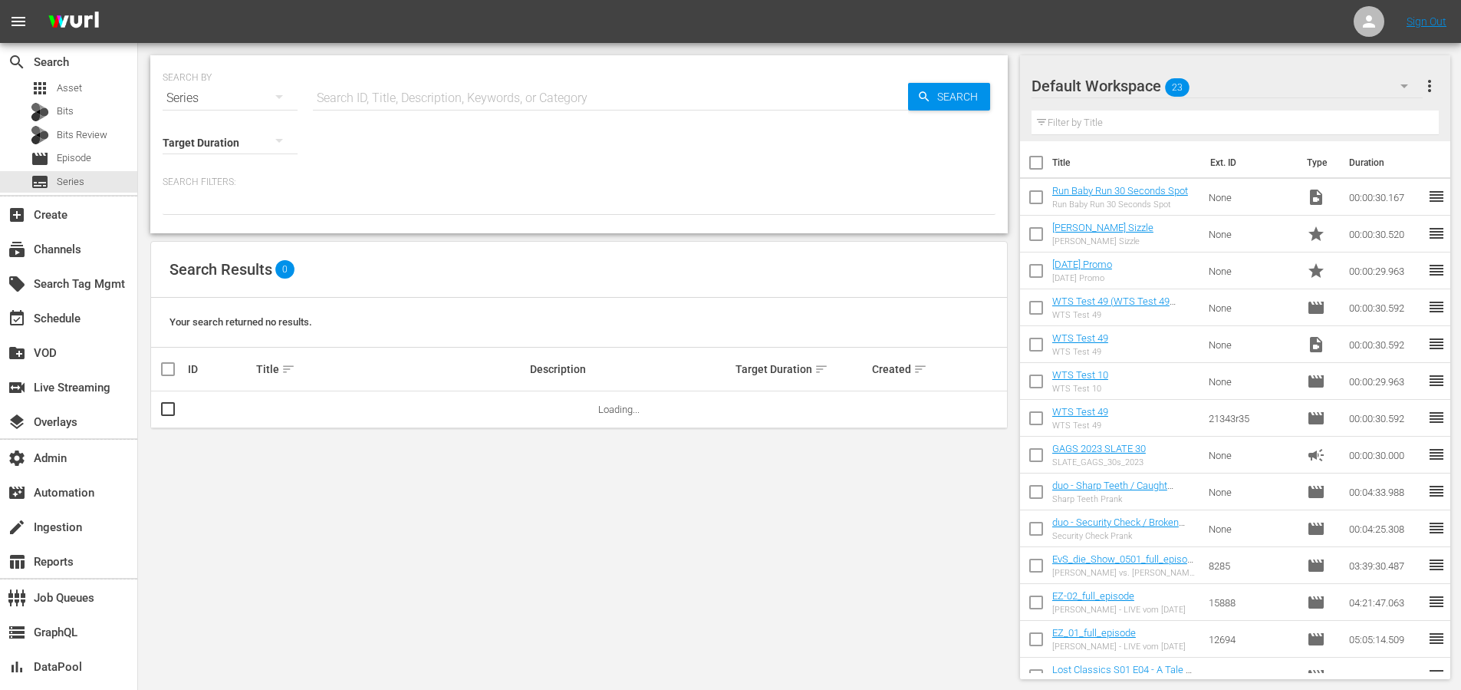
click at [359, 96] on input "text" at bounding box center [610, 98] width 595 height 37
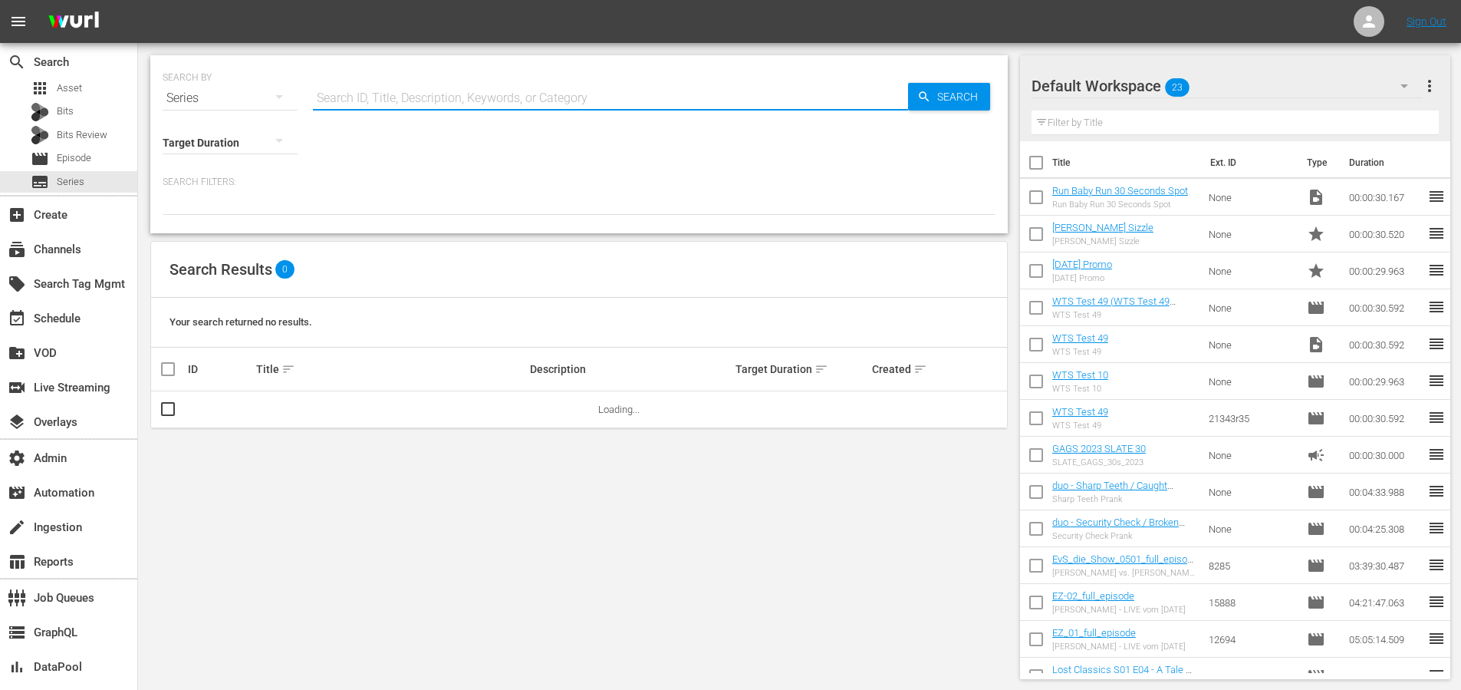
paste input "56784459"
type input "56784459"
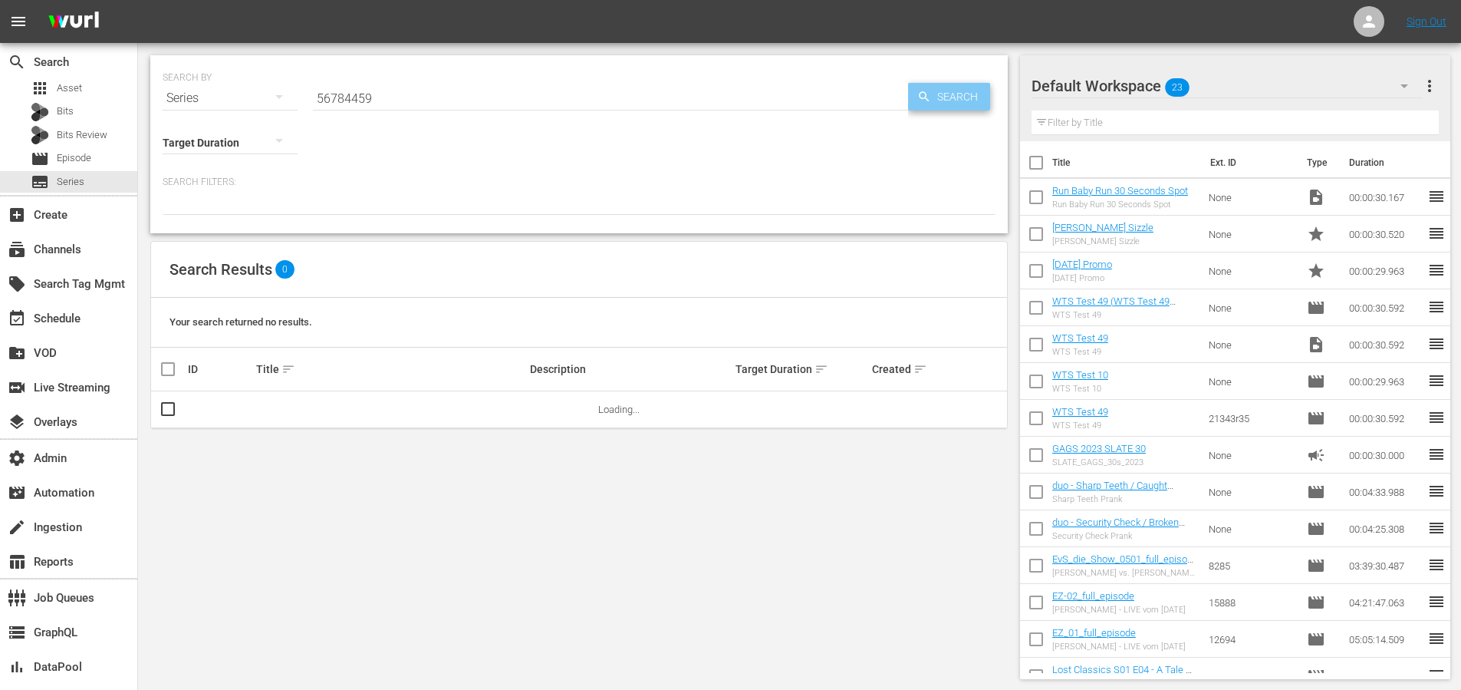
click at [923, 91] on icon "button" at bounding box center [924, 97] width 14 height 14
click at [912, 91] on div "Search" at bounding box center [949, 97] width 82 height 28
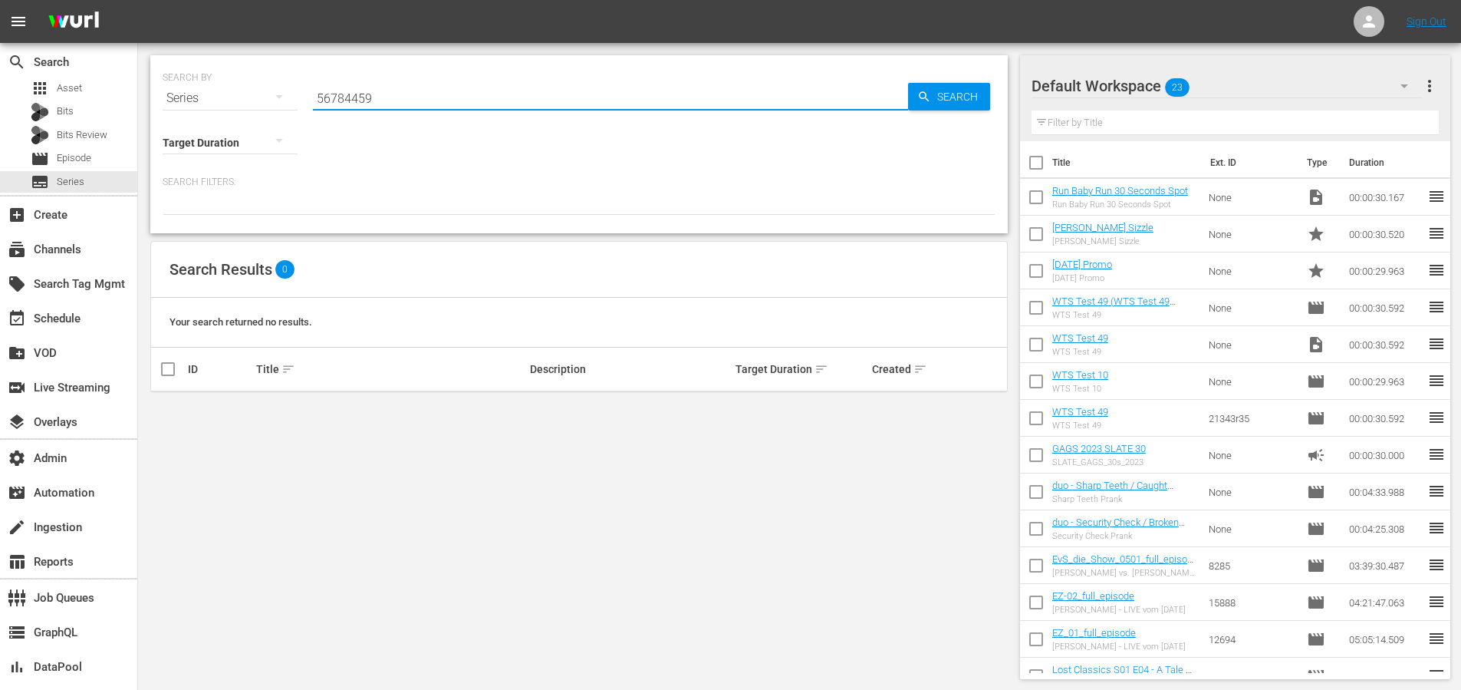
drag, startPoint x: 465, startPoint y: 97, endPoint x: 276, endPoint y: 97, distance: 188.7
click at [276, 97] on div "SEARCH BY Search By Series Search ID, Title, Description, Keywords, or Category…" at bounding box center [579, 88] width 833 height 55
click at [74, 162] on span "Episode" at bounding box center [74, 157] width 35 height 15
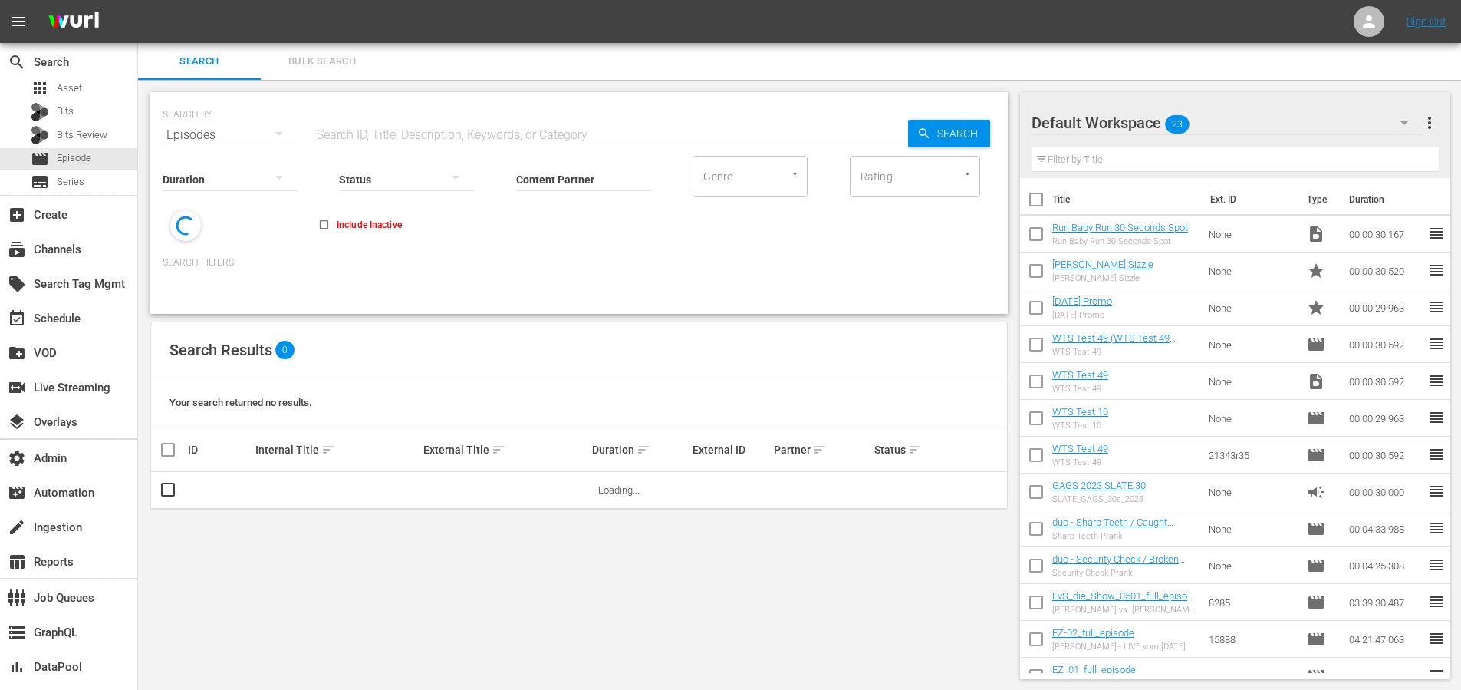
click at [653, 107] on div "SEARCH BY Search By Episodes Search ID, Title, Description, Keywords, or Catego…" at bounding box center [579, 125] width 833 height 55
click at [627, 129] on input "text" at bounding box center [610, 135] width 595 height 37
paste input "56784459"
type input "56784459"
click at [924, 134] on icon "button" at bounding box center [924, 133] width 10 height 10
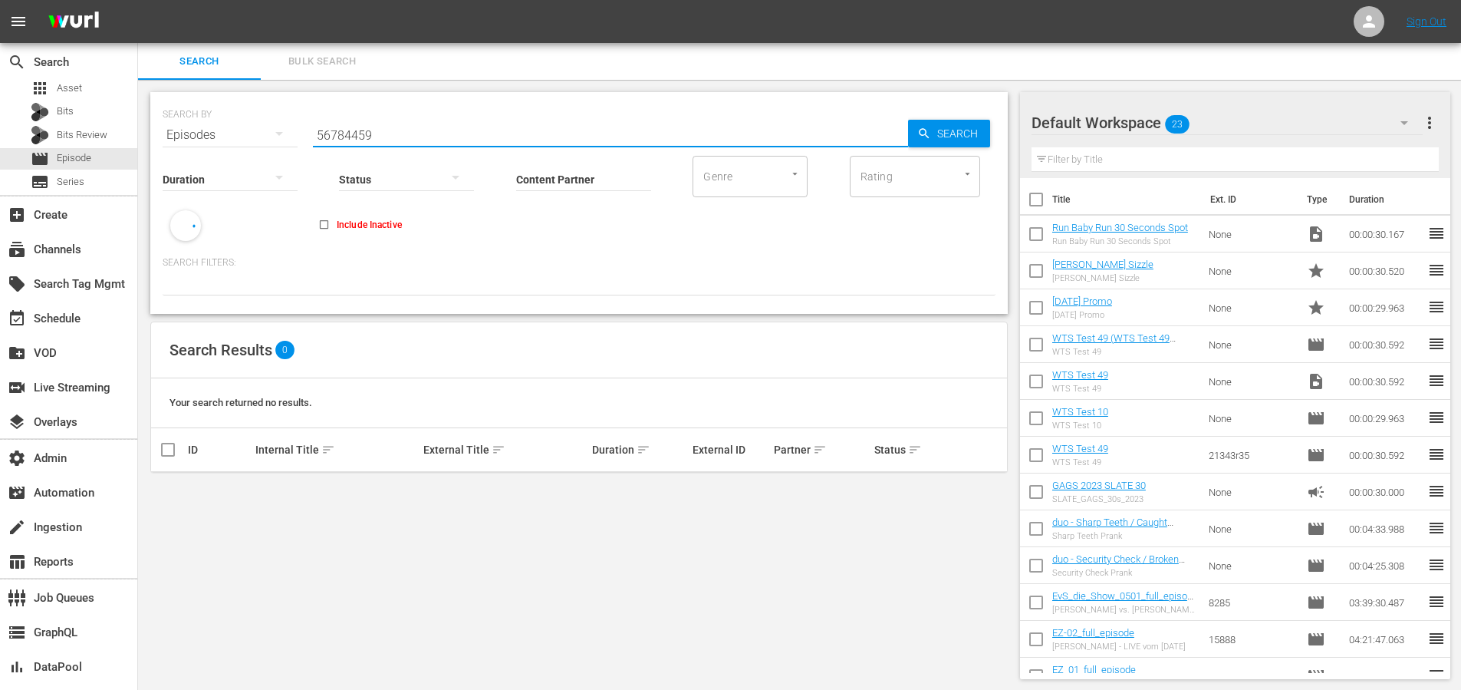
drag, startPoint x: 541, startPoint y: 140, endPoint x: 222, endPoint y: 129, distance: 318.5
click at [231, 129] on div "SEARCH BY Search By Episodes Search ID, Title, Description, Keywords, or Catego…" at bounding box center [579, 125] width 833 height 55
click at [939, 136] on span "Search" at bounding box center [960, 134] width 59 height 28
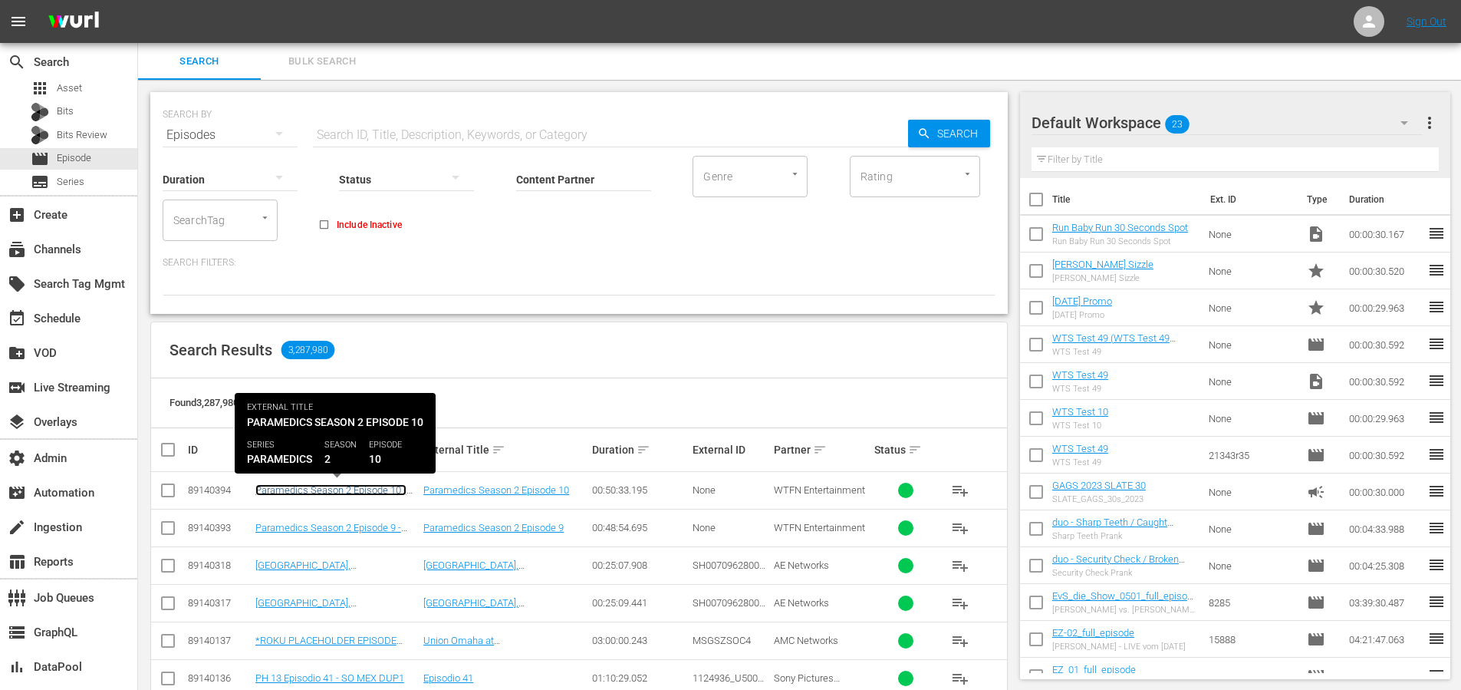
click at [374, 488] on link "Paramedics Season 2 Episode 10 - Nine Now" at bounding box center [330, 495] width 151 height 23
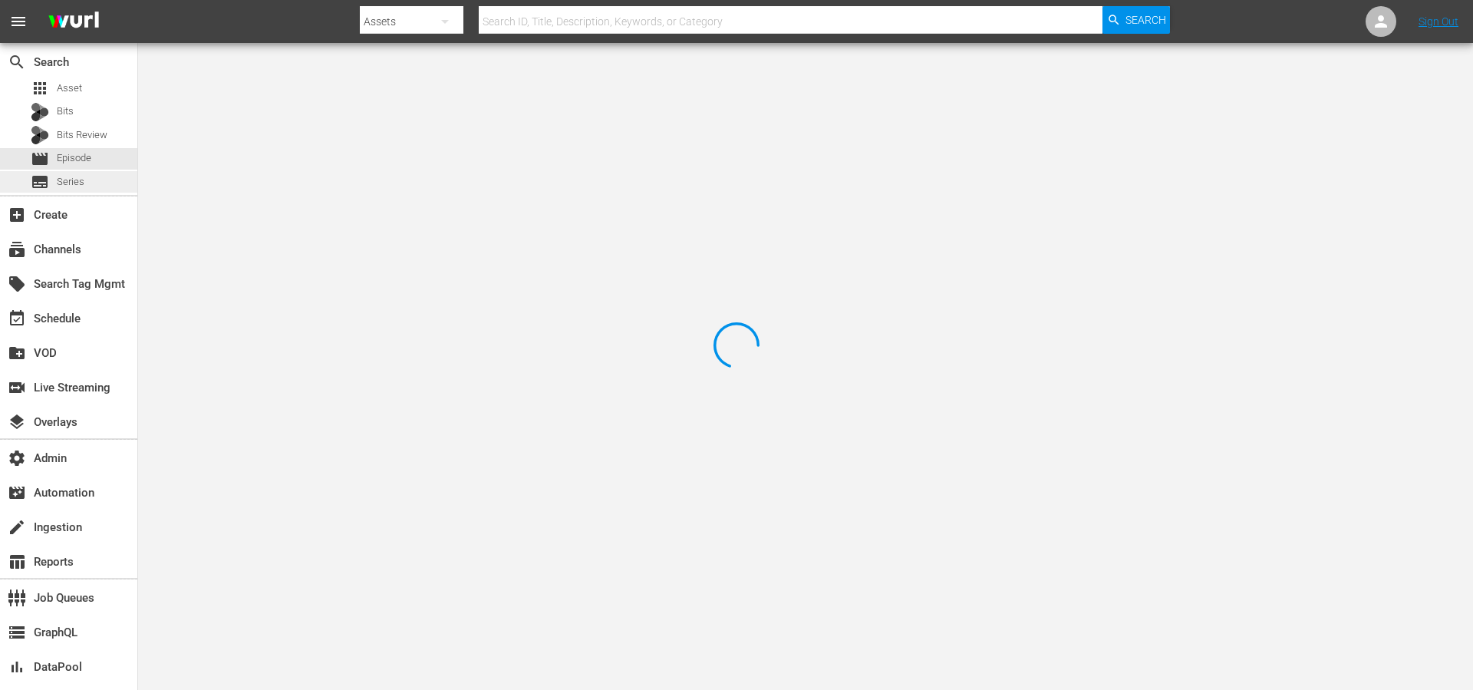
click at [96, 174] on div "subtitles Series" at bounding box center [68, 181] width 137 height 21
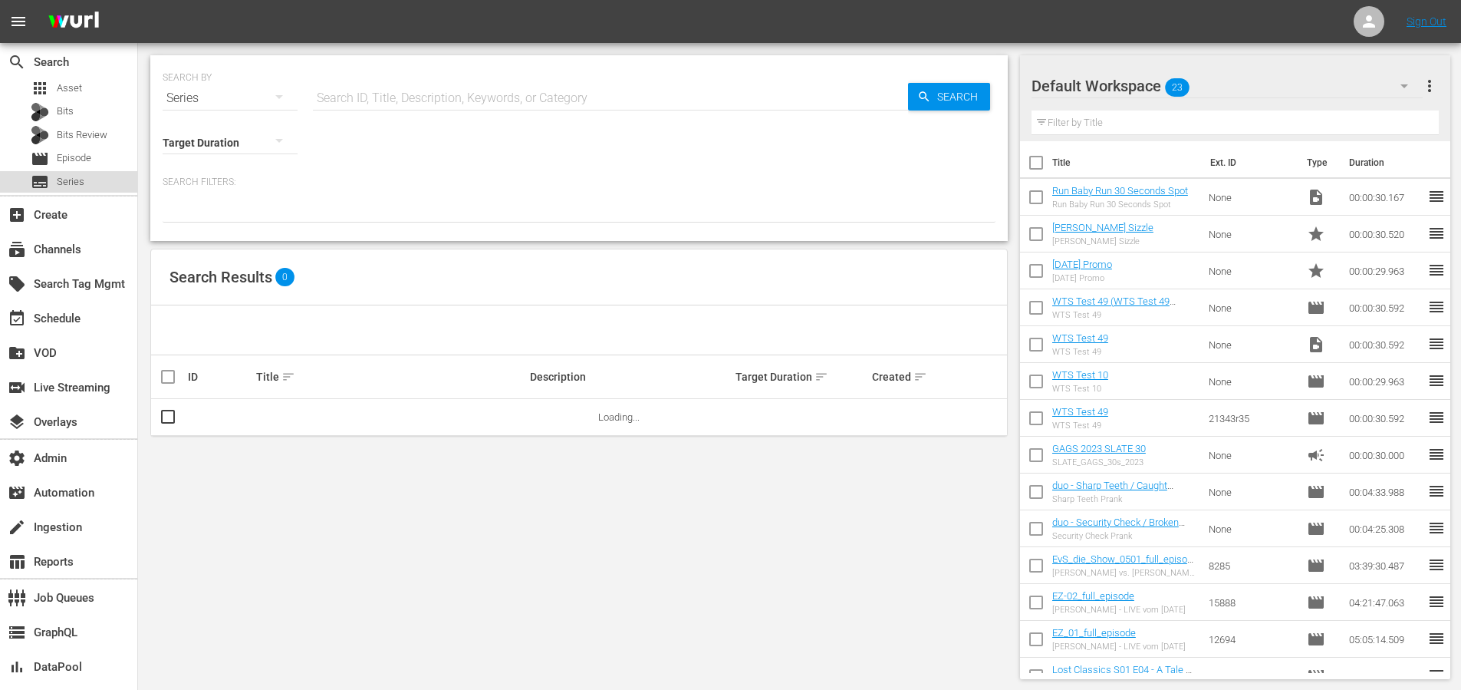
click at [95, 177] on div "subtitles Series" at bounding box center [68, 181] width 137 height 21
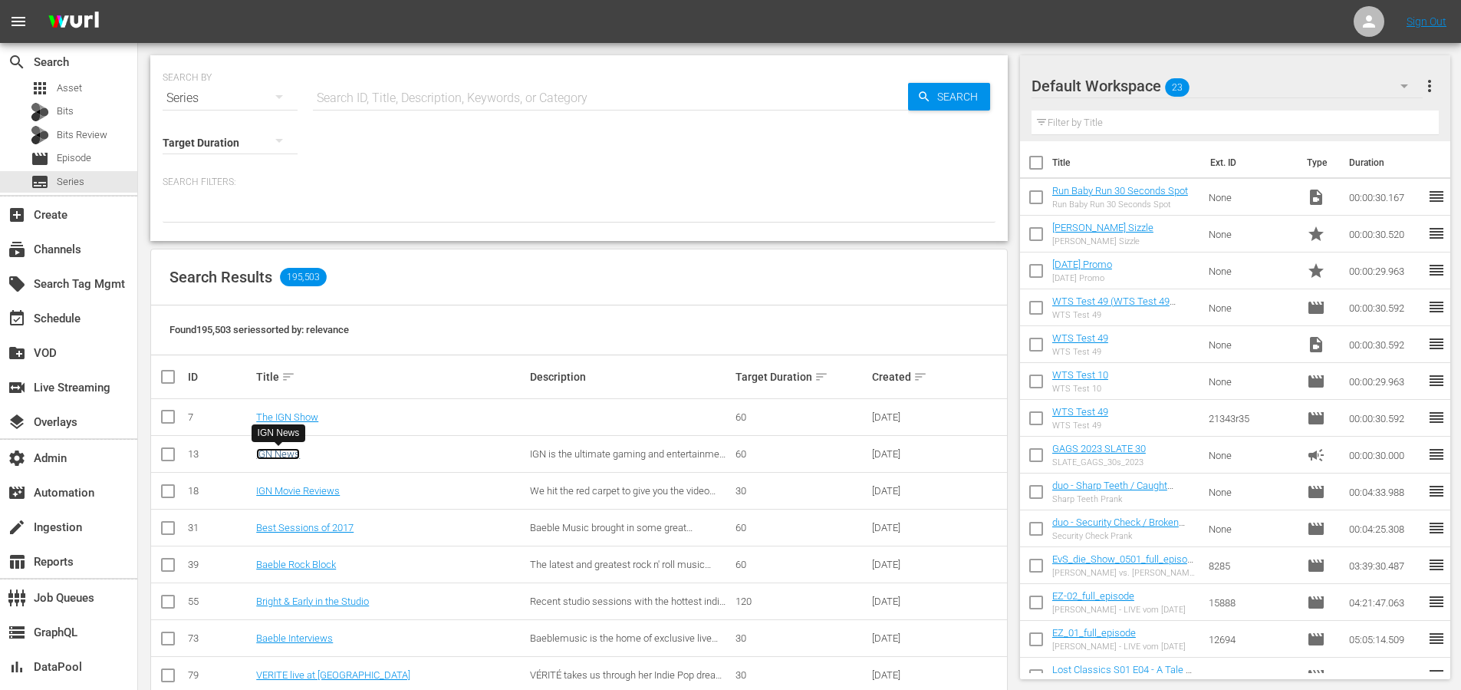
click at [278, 452] on link "IGN News" at bounding box center [278, 454] width 44 height 12
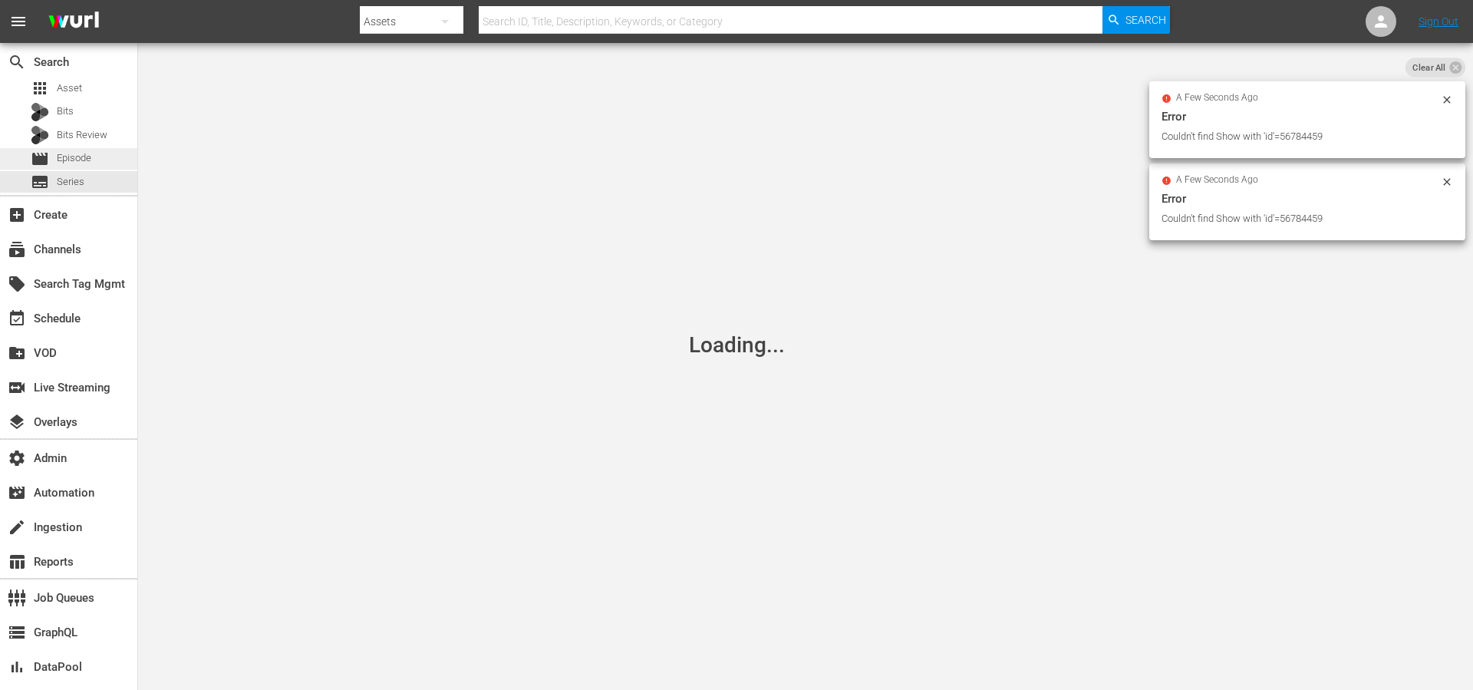
click at [71, 151] on span "Episode" at bounding box center [74, 157] width 35 height 15
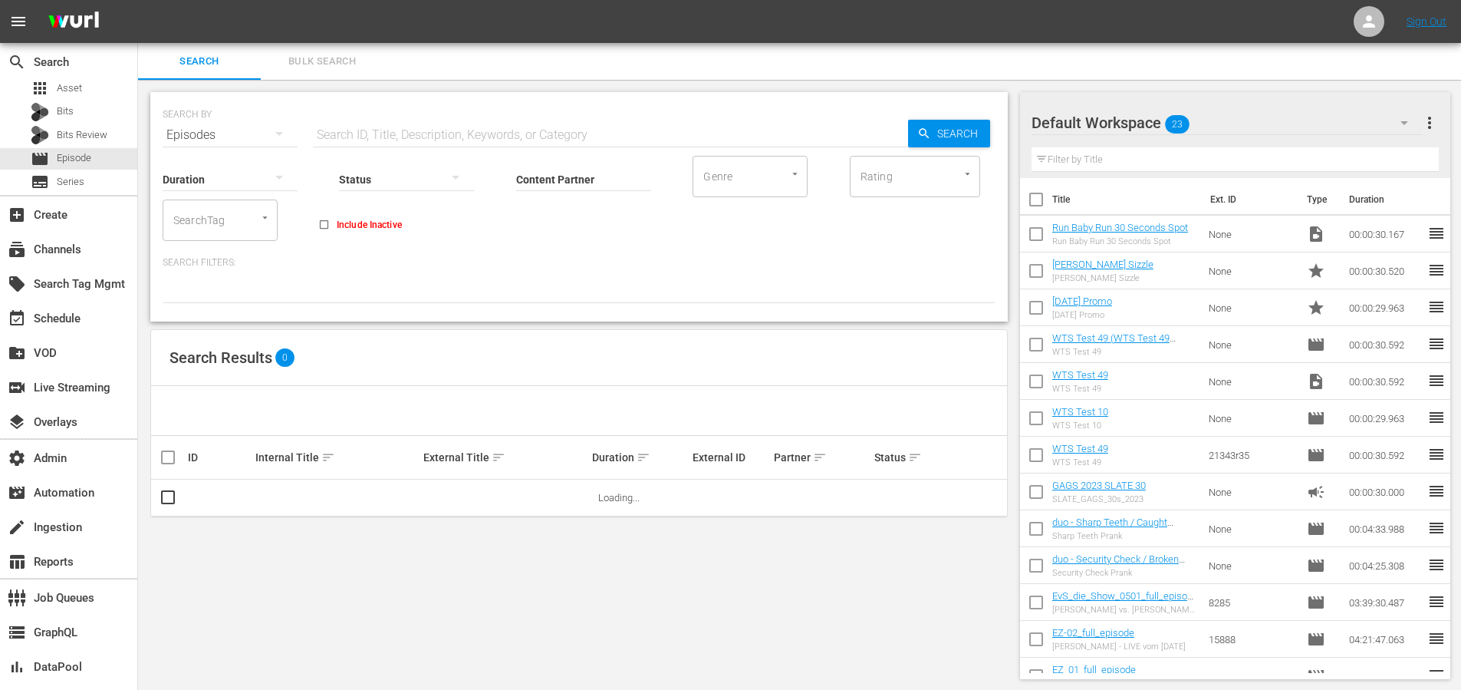
click at [402, 140] on input "text" at bounding box center [610, 135] width 595 height 37
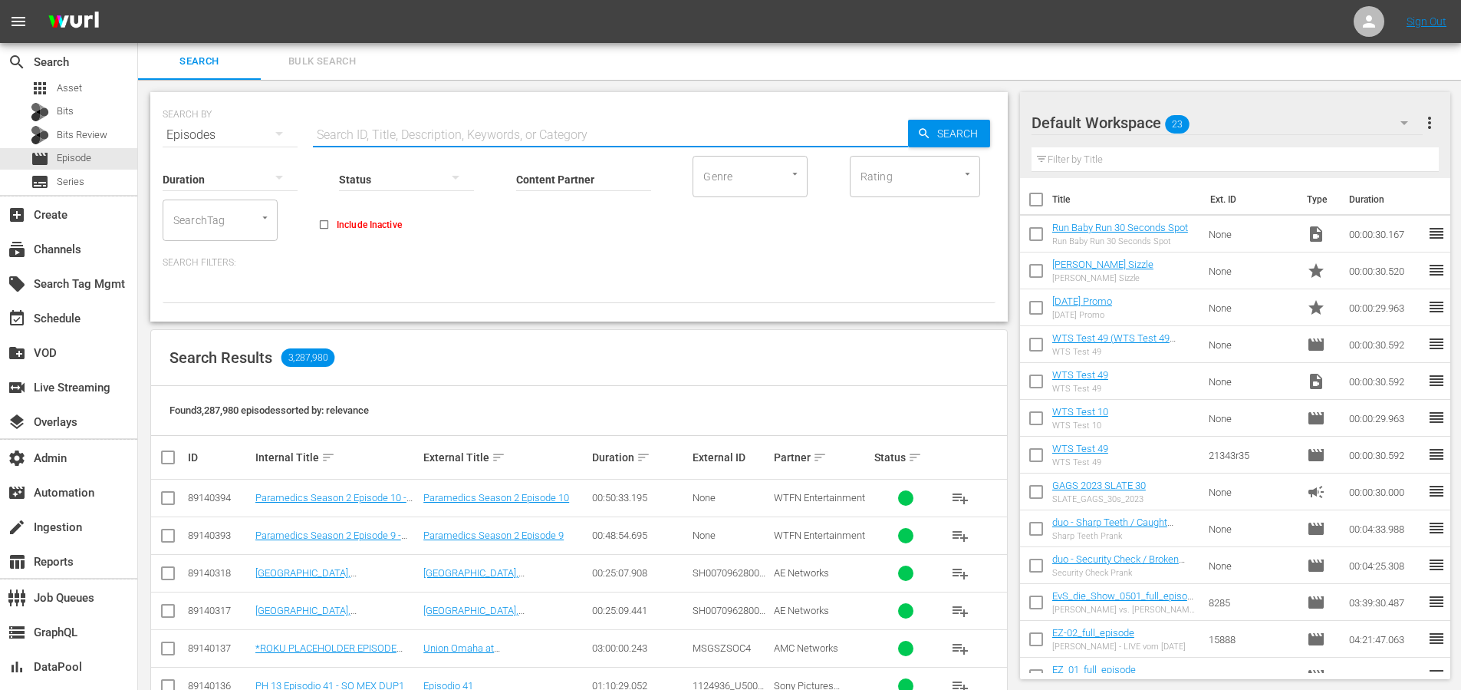
paste input "The Maury Show"
type input "The Maury Show"
click at [914, 120] on div "Search" at bounding box center [949, 134] width 82 height 28
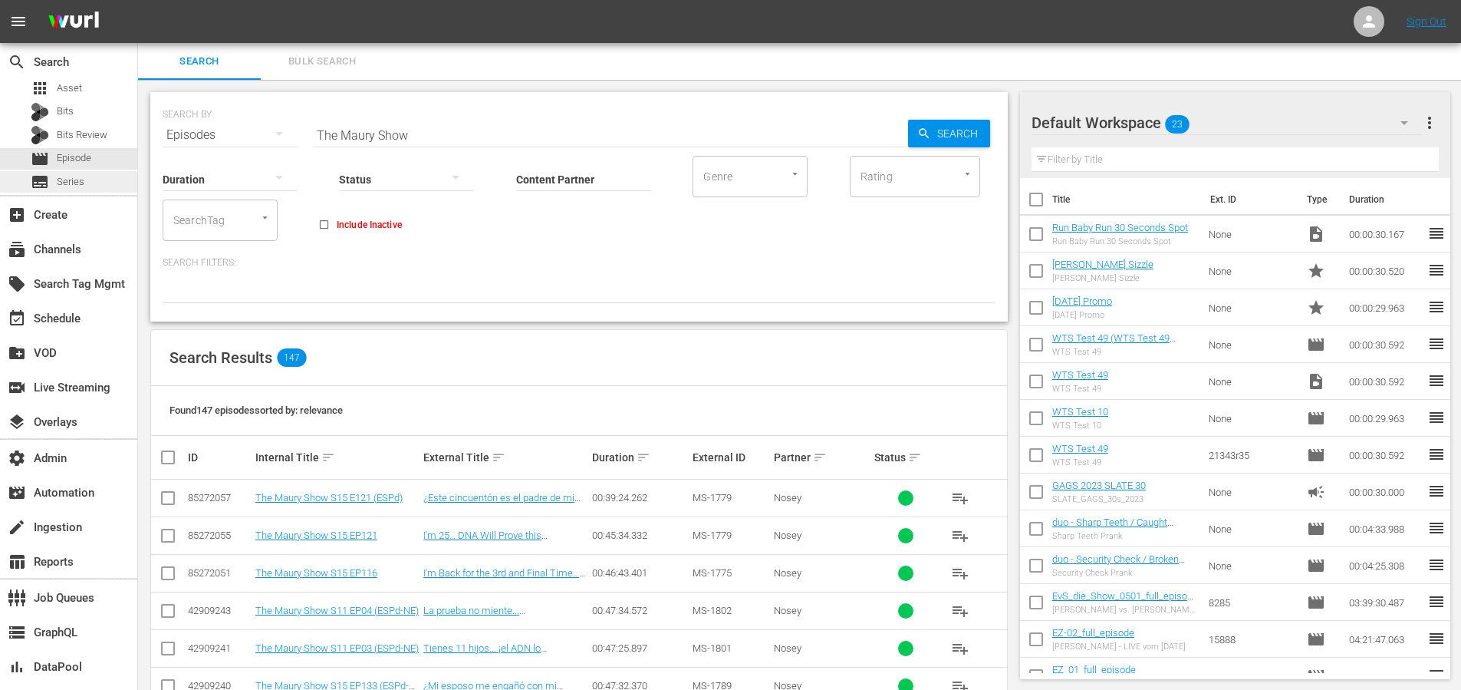
click at [75, 183] on span "Series" at bounding box center [71, 181] width 28 height 15
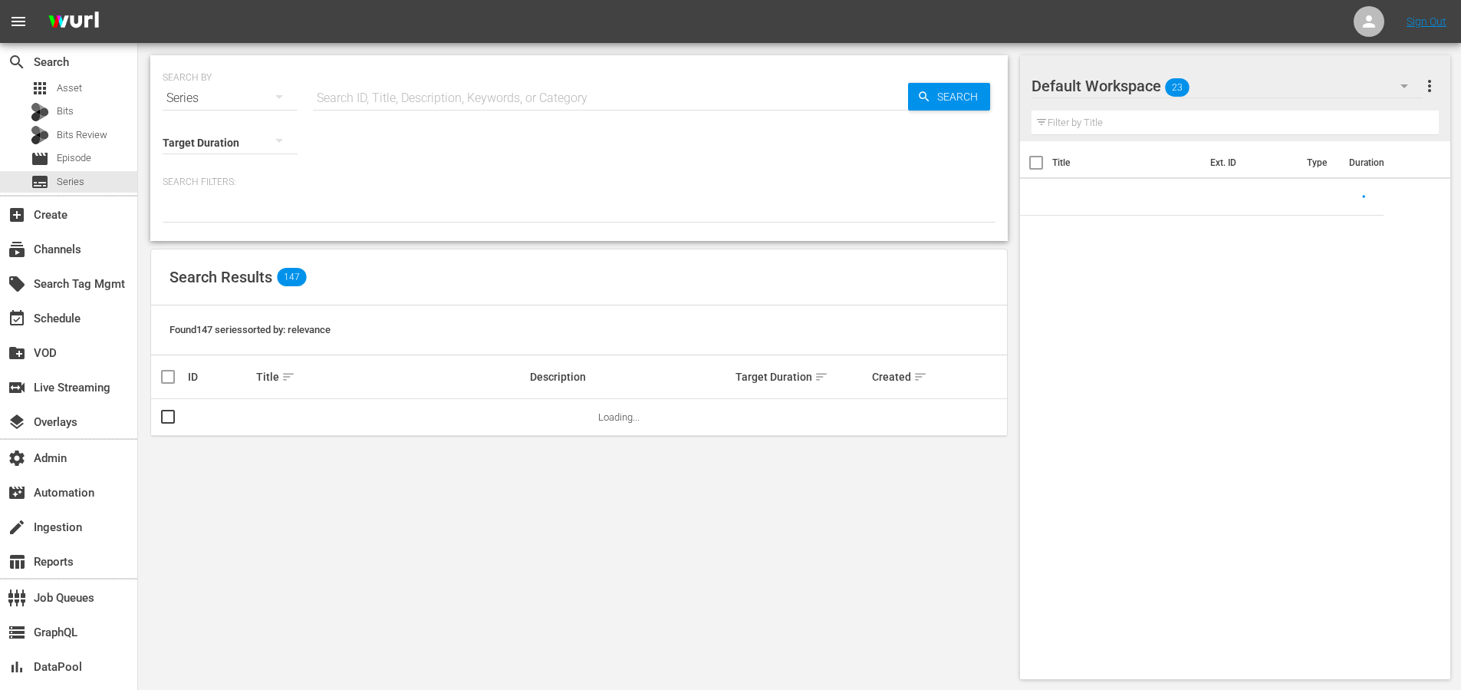
click at [509, 108] on div "Search ID, Title, Description, Keywords, or Category" at bounding box center [610, 98] width 595 height 37
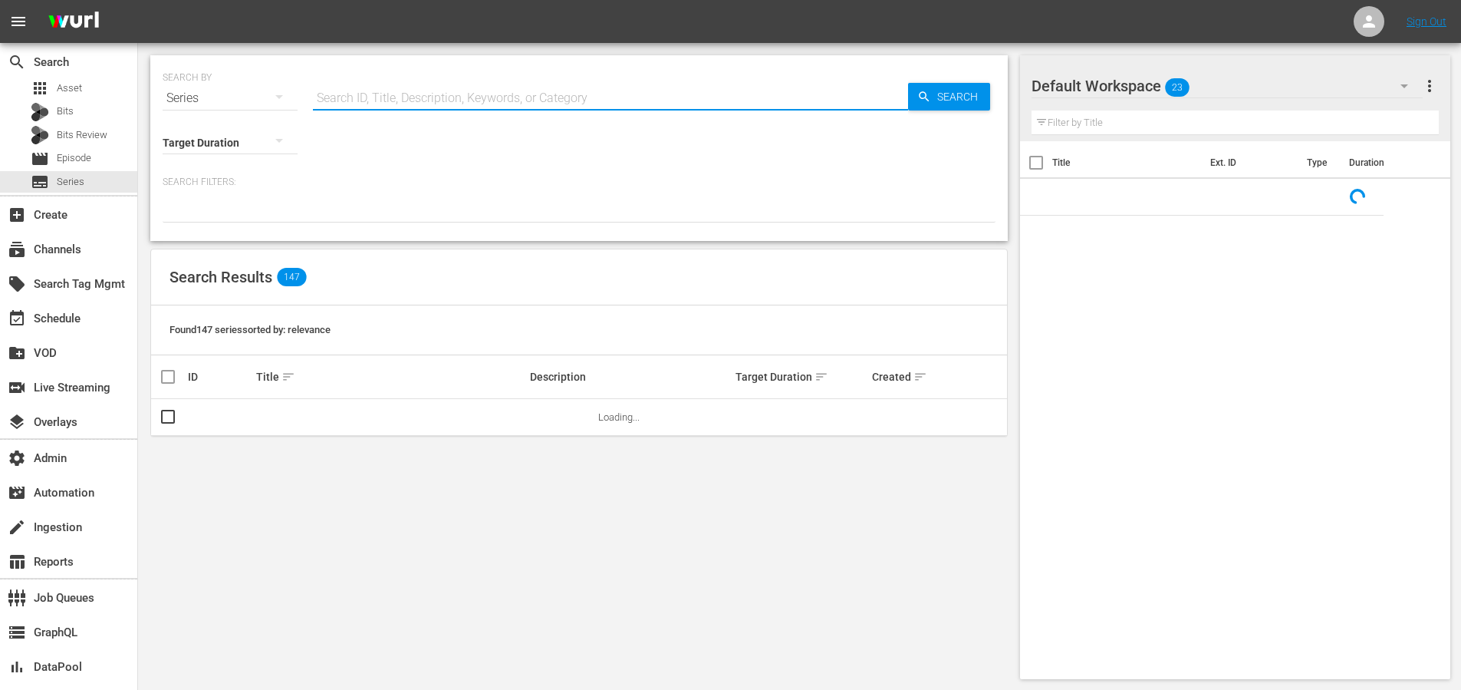
paste input "The Maury Show"
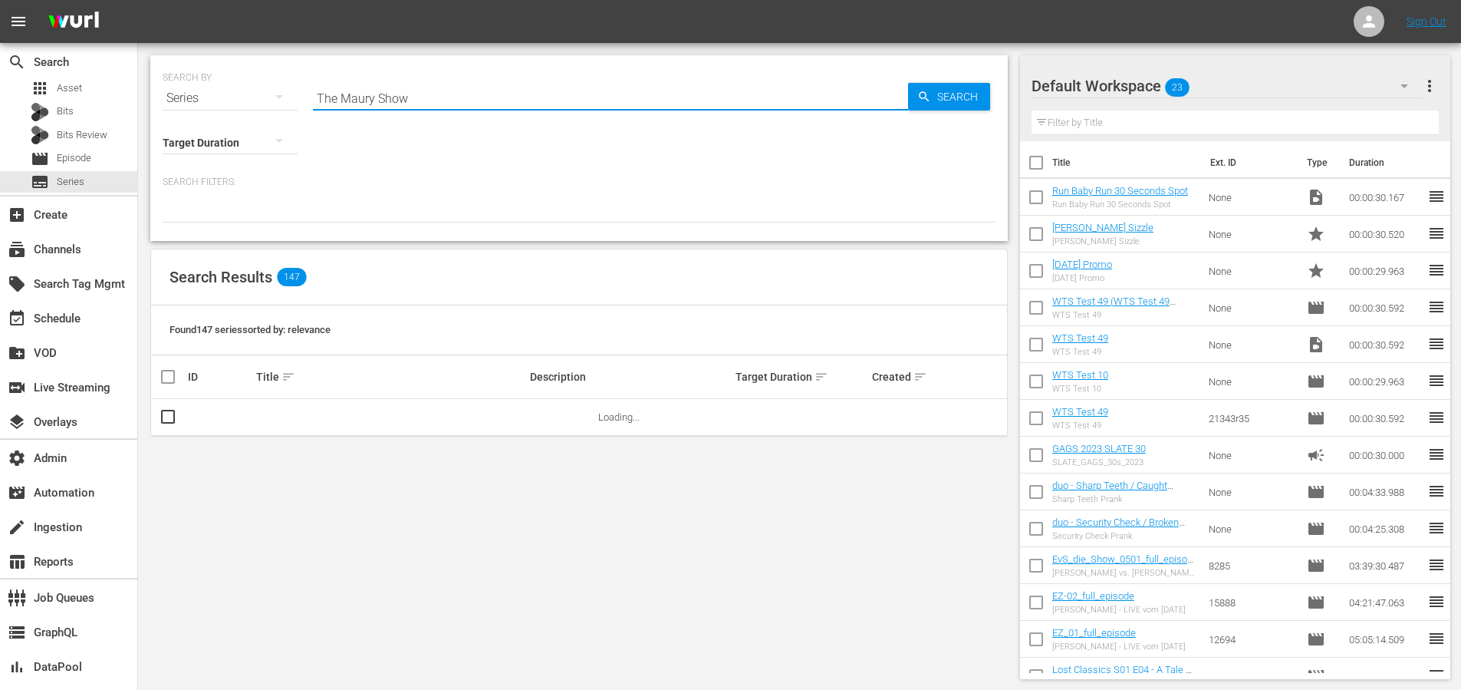
type input "The Maury Show"
click at [917, 104] on div "Search" at bounding box center [949, 97] width 82 height 28
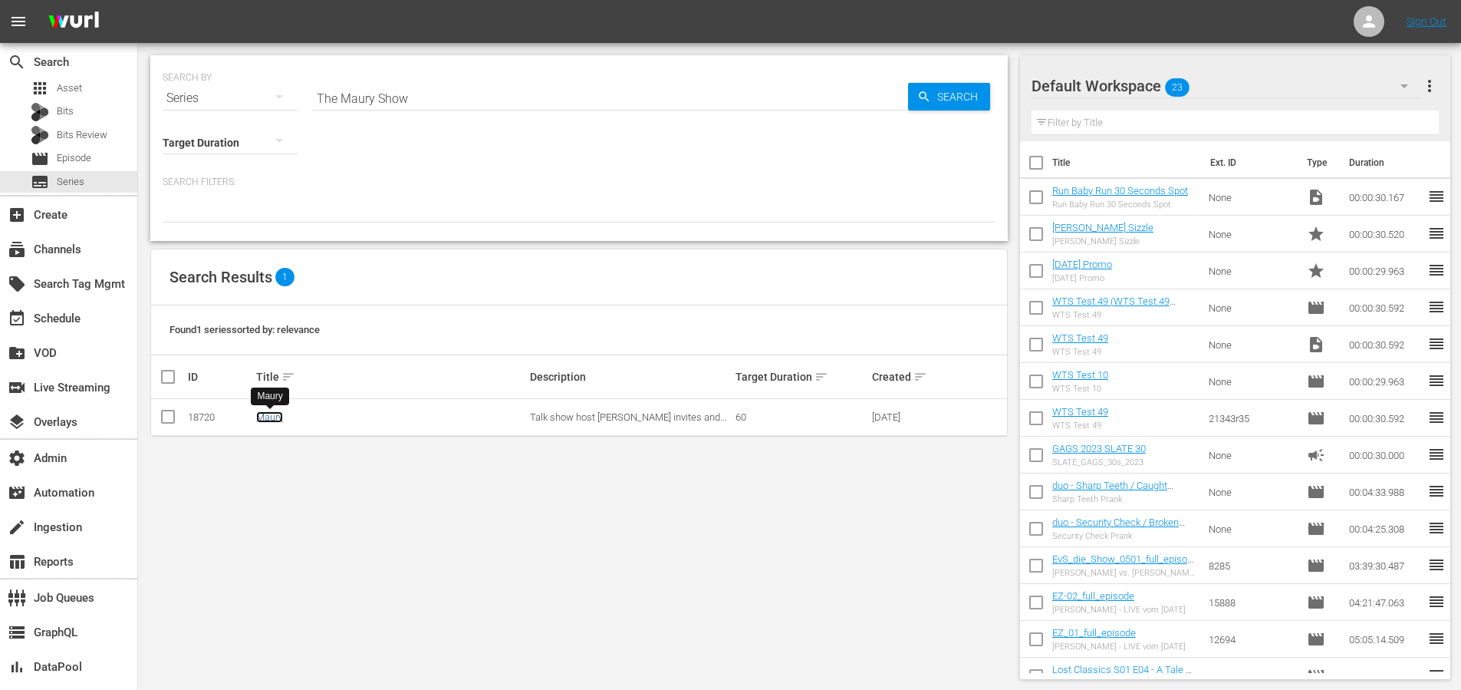
click at [272, 416] on link "Maury" at bounding box center [269, 417] width 27 height 12
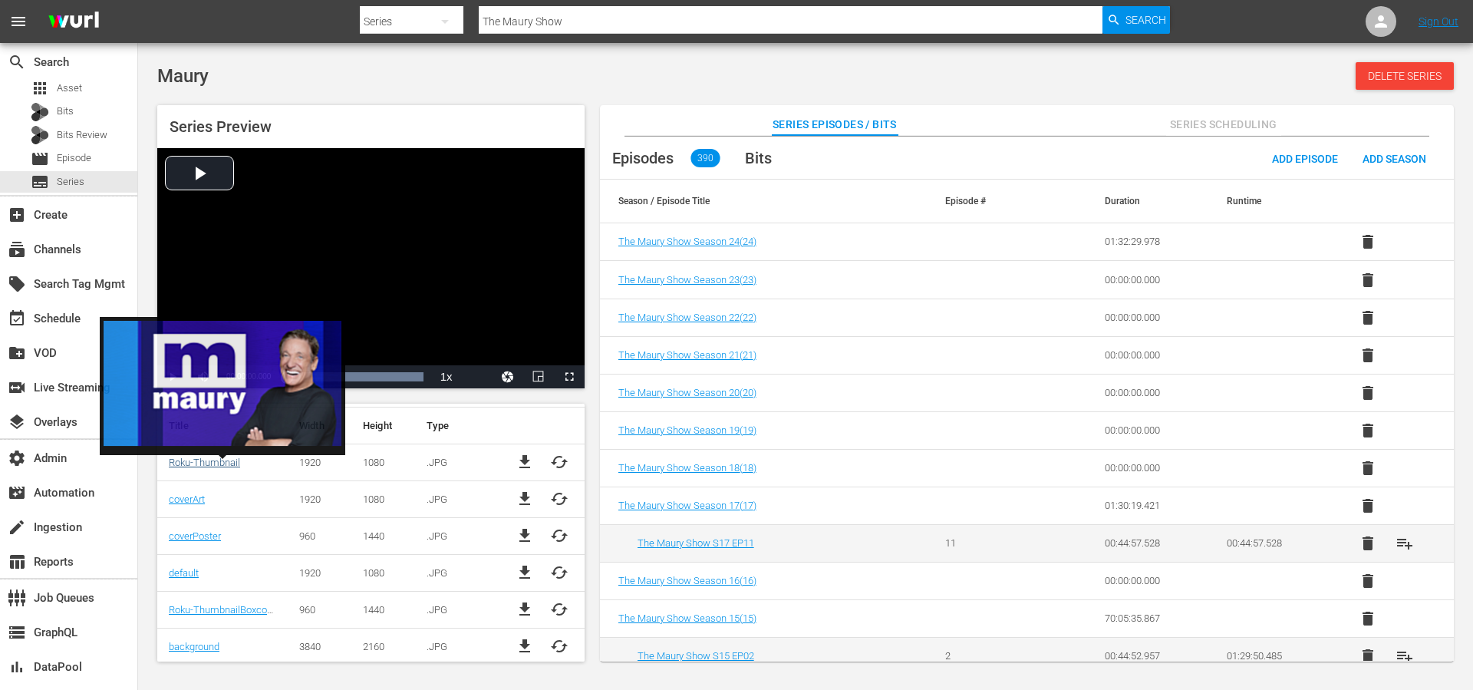
scroll to position [427, 0]
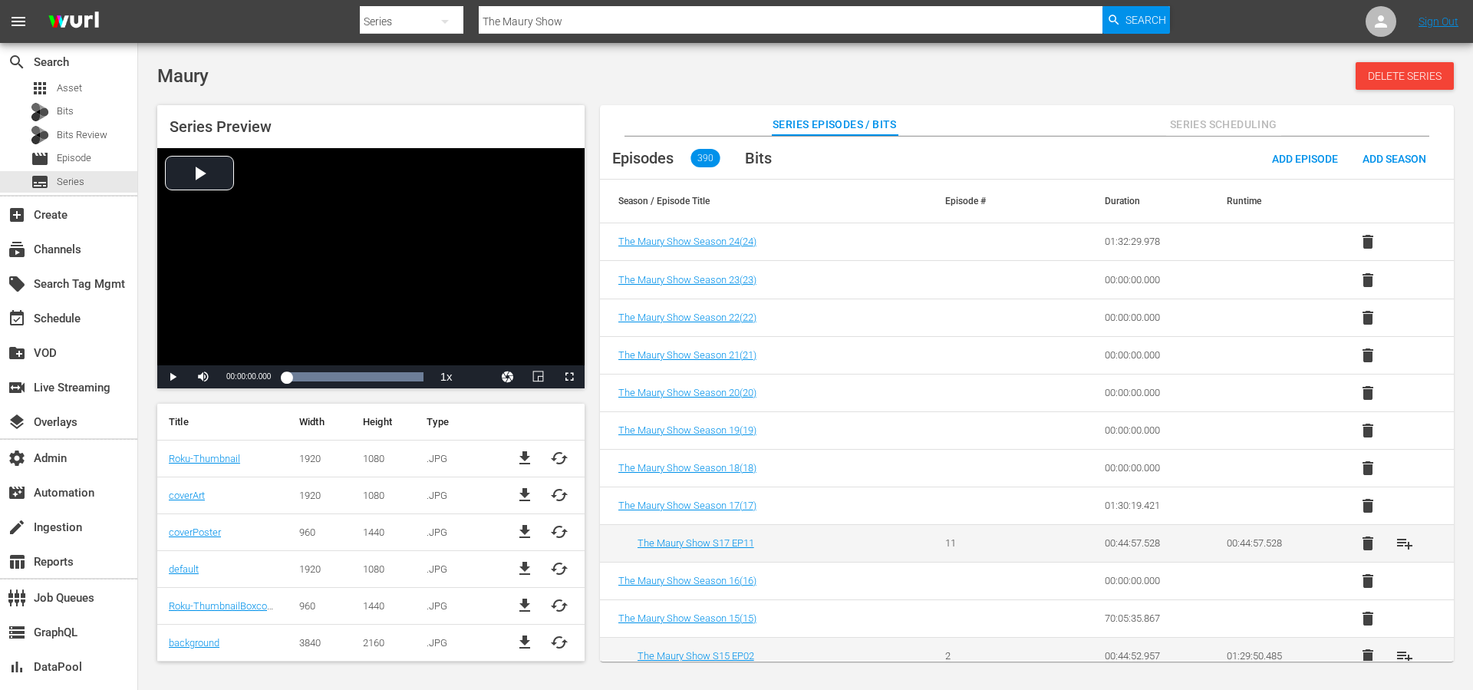
click at [1201, 123] on span "Series Scheduling" at bounding box center [1223, 124] width 115 height 19
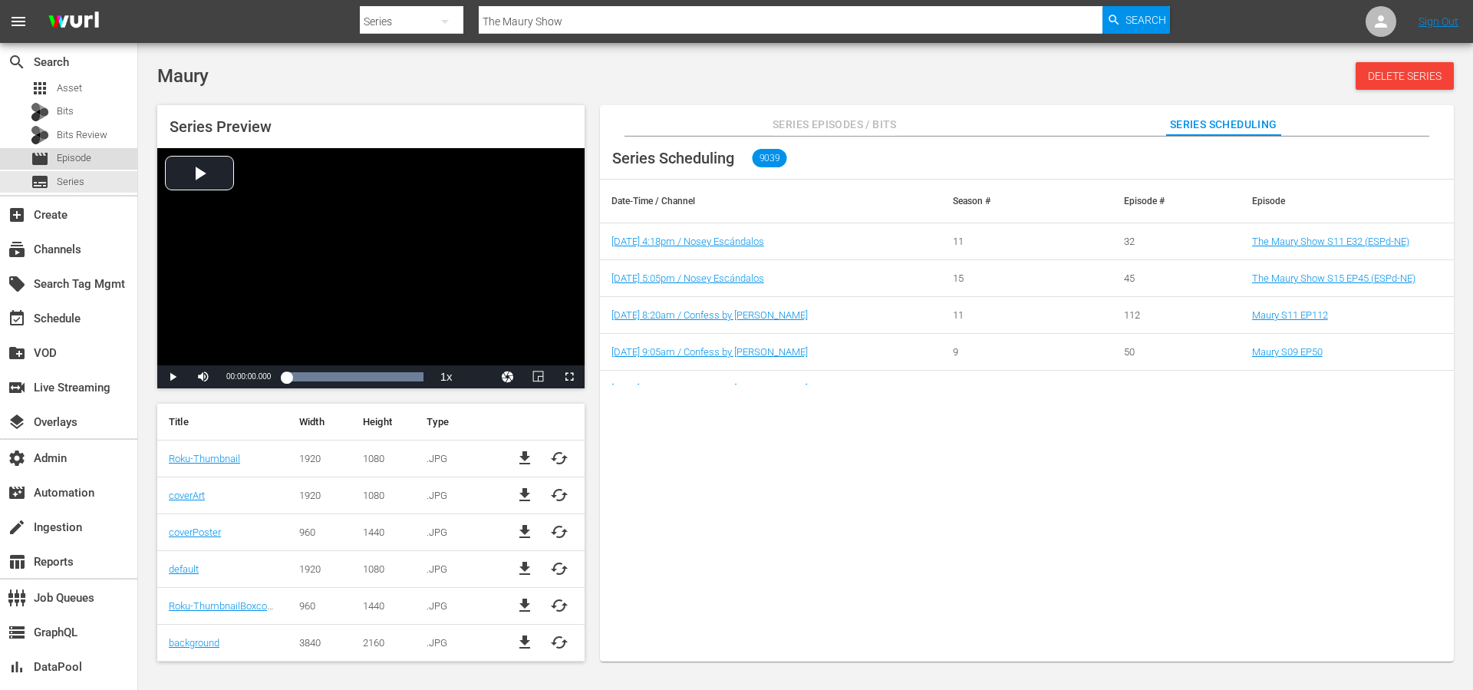
click at [69, 155] on span "Episode" at bounding box center [74, 157] width 35 height 15
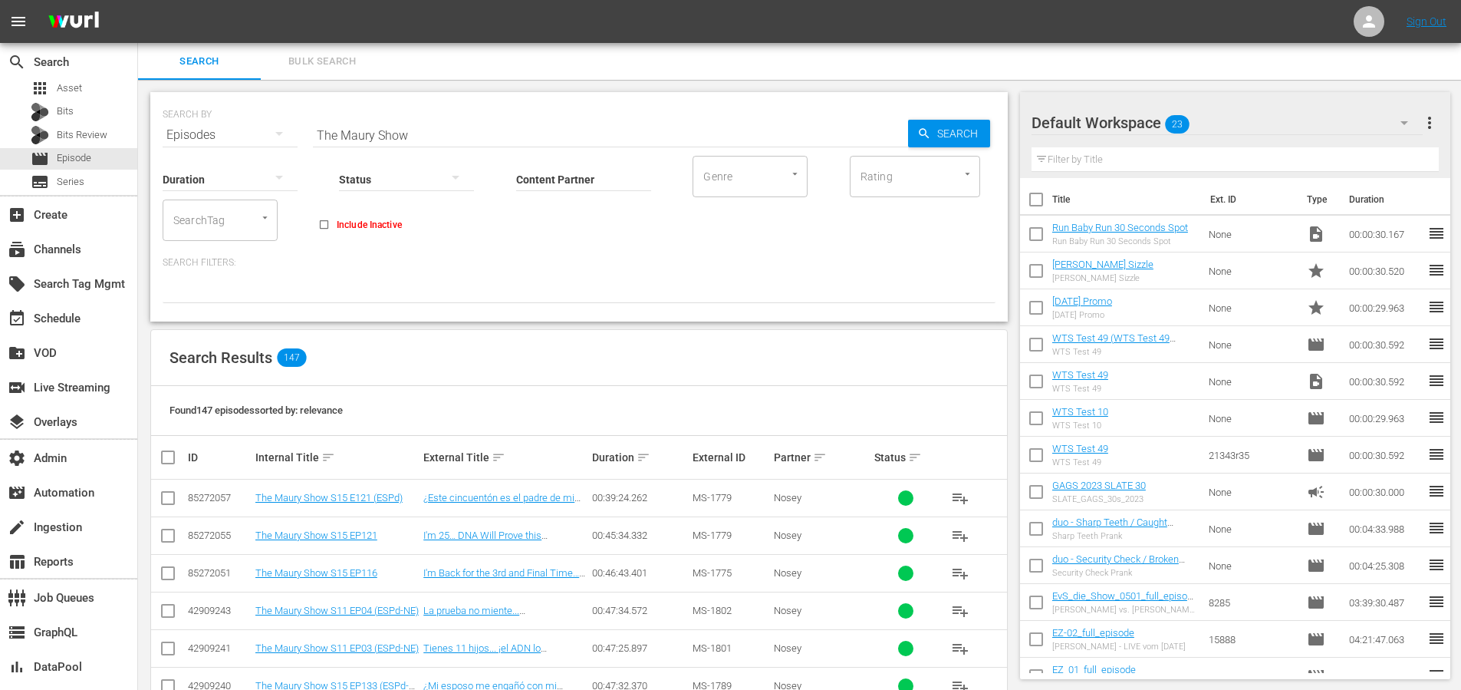
click at [307, 490] on td "The Maury Show S15 E121 (ESPd)" at bounding box center [337, 498] width 168 height 38
click at [321, 497] on link "The Maury Show S15 E121 (ESPd)" at bounding box center [328, 498] width 147 height 12
